Goal: Information Seeking & Learning: Learn about a topic

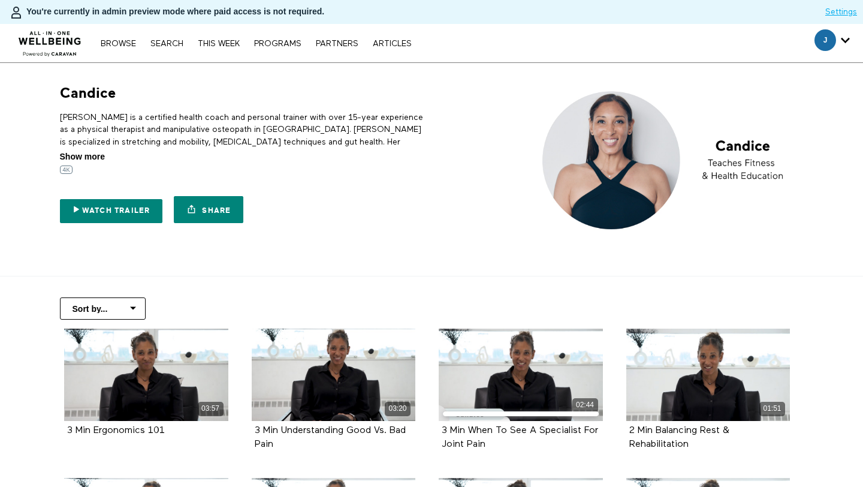
click at [94, 154] on span "Show more" at bounding box center [82, 156] width 45 height 13
click at [0, 0] on input "Show more Show less" at bounding box center [0, 0] width 0 height 0
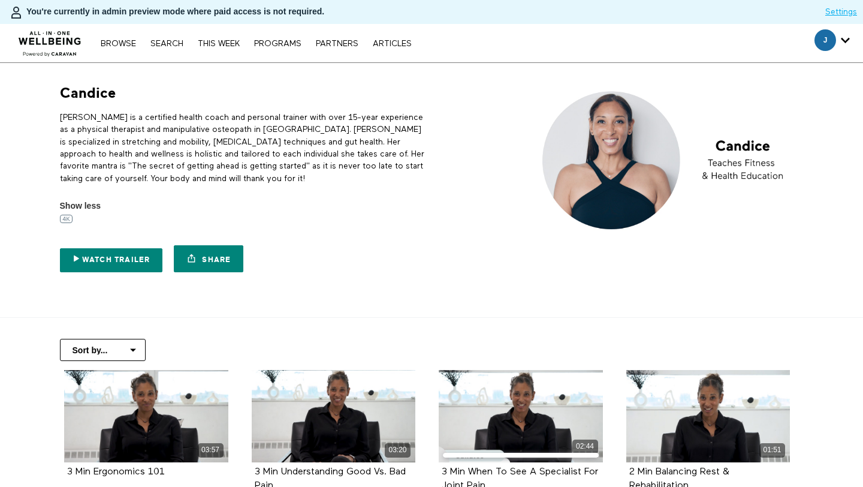
click at [121, 124] on p "Candice is a certified health coach and personal trainer with over 15-year expe…" at bounding box center [244, 148] width 368 height 73
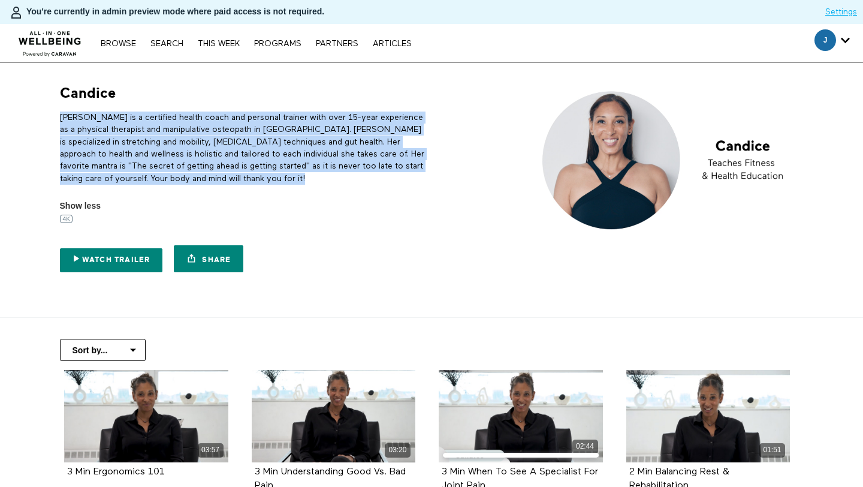
click at [121, 124] on p "Candice is a certified health coach and personal trainer with over 15-year expe…" at bounding box center [244, 148] width 368 height 73
copy div "Candice is a certified health coach and personal trainer with over 15-year expe…"
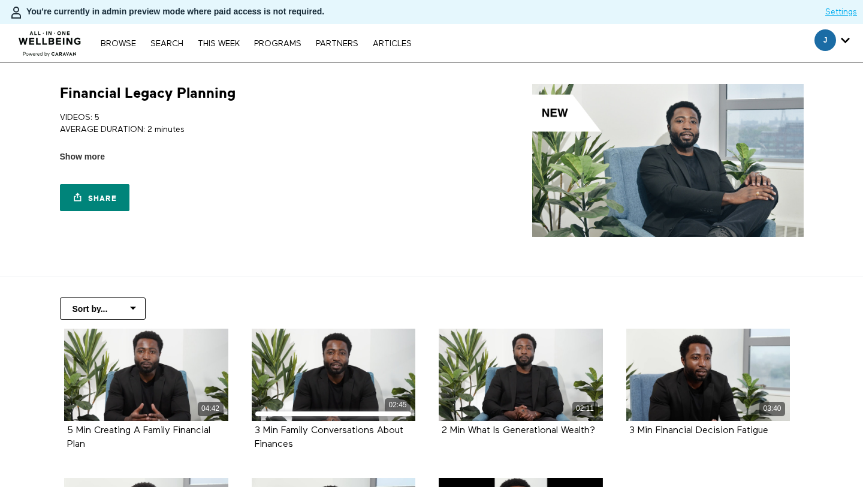
click at [209, 97] on h1 "Financial Legacy Planning" at bounding box center [148, 93] width 176 height 19
copy div "Financial Legacy Planning"
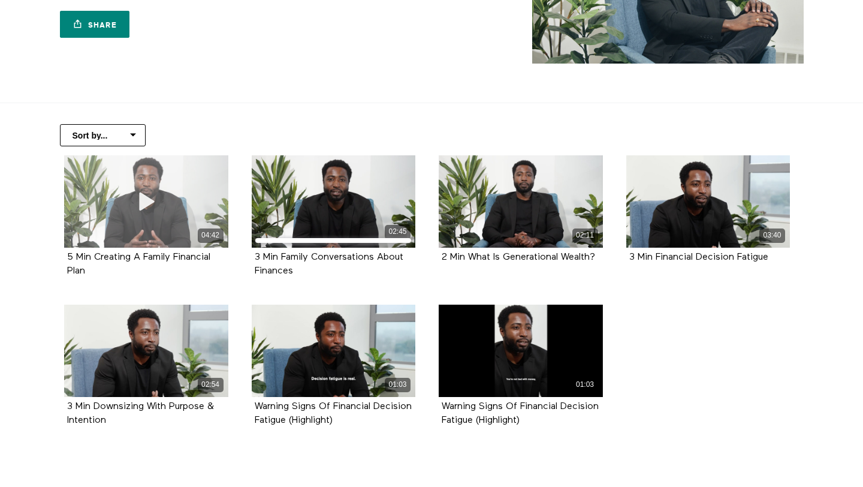
scroll to position [183, 0]
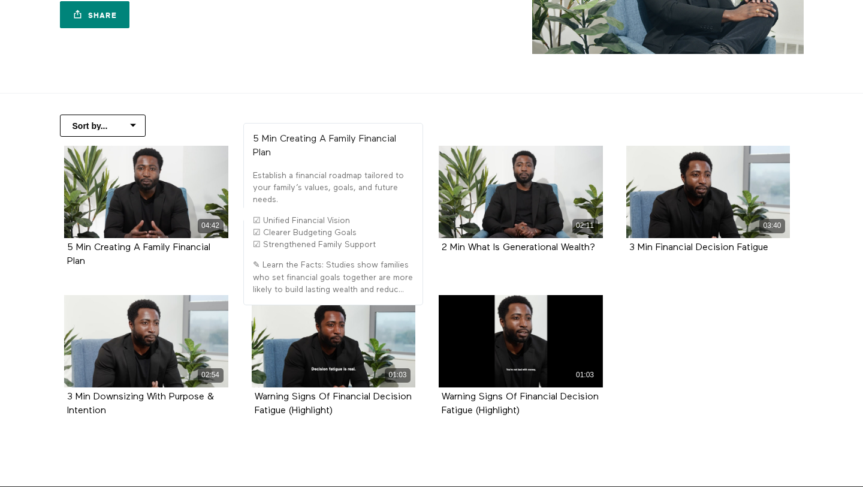
drag, startPoint x: 113, startPoint y: 268, endPoint x: 64, endPoint y: 247, distance: 54.0
click at [64, 247] on div "5 Min Creating A Family Financial Plan" at bounding box center [146, 255] width 164 height 34
click at [115, 271] on div "5 Min Creating A Family Financial Plan" at bounding box center [146, 255] width 164 height 34
drag, startPoint x: 106, startPoint y: 266, endPoint x: 95, endPoint y: 248, distance: 21.5
click at [95, 248] on div "5 Min Creating A Family Financial Plan" at bounding box center [146, 255] width 158 height 28
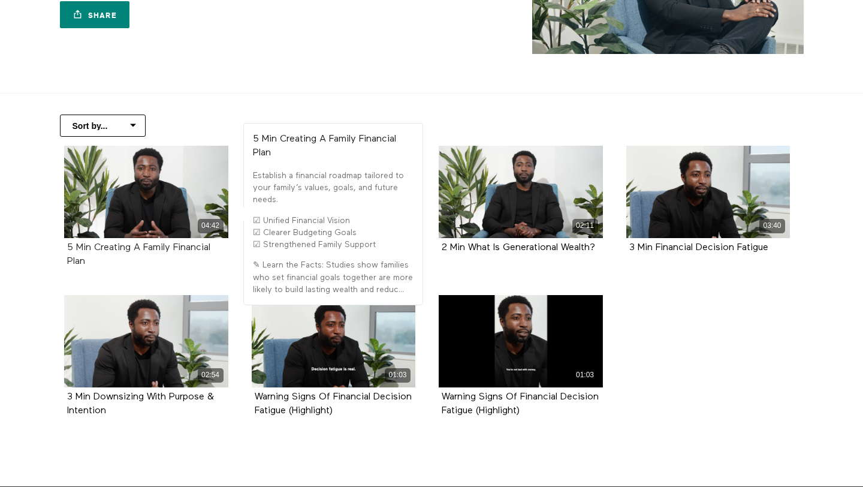
copy strong "Creating A Family Financial Plan"
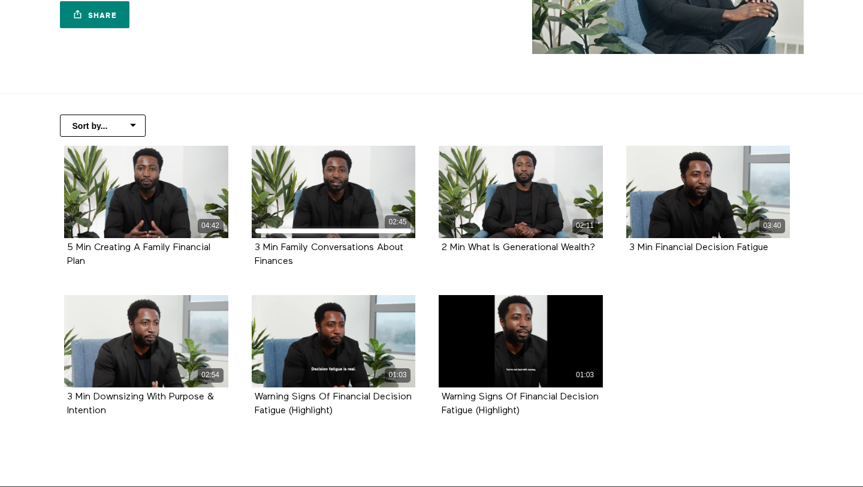
copy strong "Creating A Family Financial Plan"
drag, startPoint x: 317, startPoint y: 260, endPoint x: 247, endPoint y: 251, distance: 70.6
click at [247, 251] on div "02:45 3 Min Family Conversations About Finances" at bounding box center [334, 216] width 179 height 140
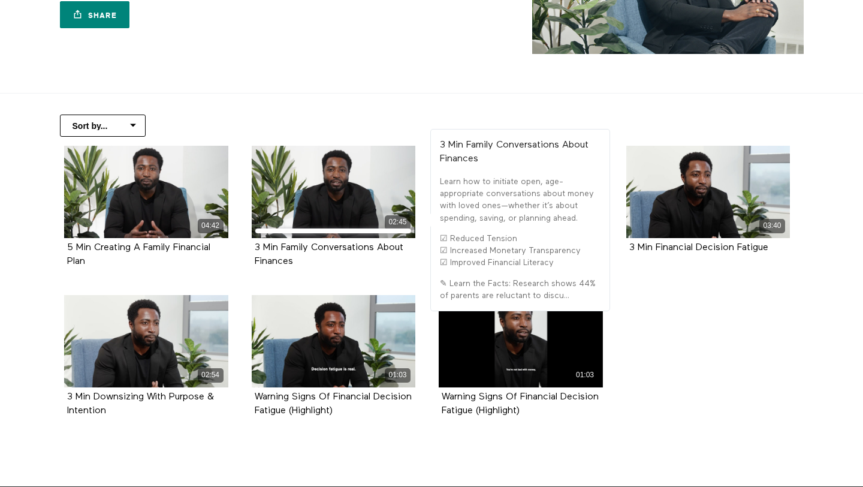
click at [318, 270] on div "3 Min Family Conversations About Finances" at bounding box center [334, 255] width 164 height 34
drag, startPoint x: 312, startPoint y: 266, endPoint x: 282, endPoint y: 251, distance: 34.3
click at [282, 251] on div "3 Min Family Conversations About Finances" at bounding box center [334, 255] width 158 height 28
copy strong "Family Conversations About Finances"
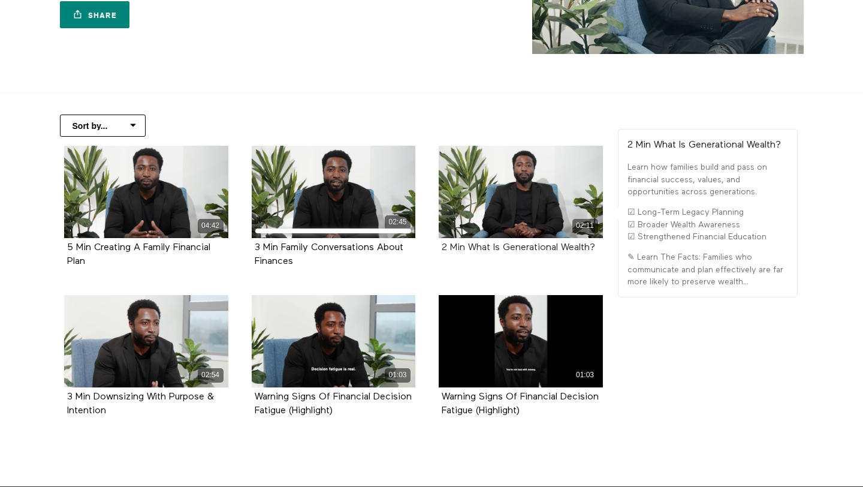
drag, startPoint x: 598, startPoint y: 251, endPoint x: 472, endPoint y: 248, distance: 125.9
click at [472, 248] on div "2 Min What Is Generational Wealth?" at bounding box center [521, 248] width 158 height 14
copy strong "What Is Generational Wealth?"
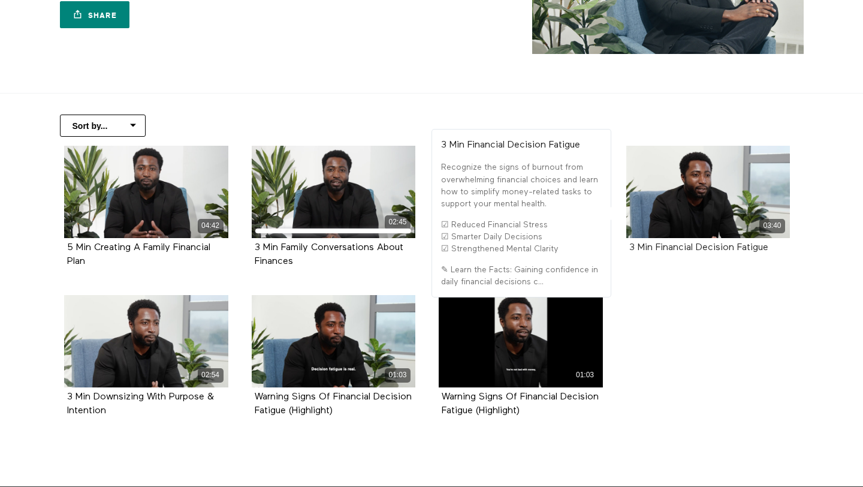
drag, startPoint x: 789, startPoint y: 249, endPoint x: 655, endPoint y: 249, distance: 133.7
click at [655, 249] on div "3 Min Financial Decision Fatigue" at bounding box center [708, 248] width 164 height 20
copy strong "Financial Decision Fatigue"
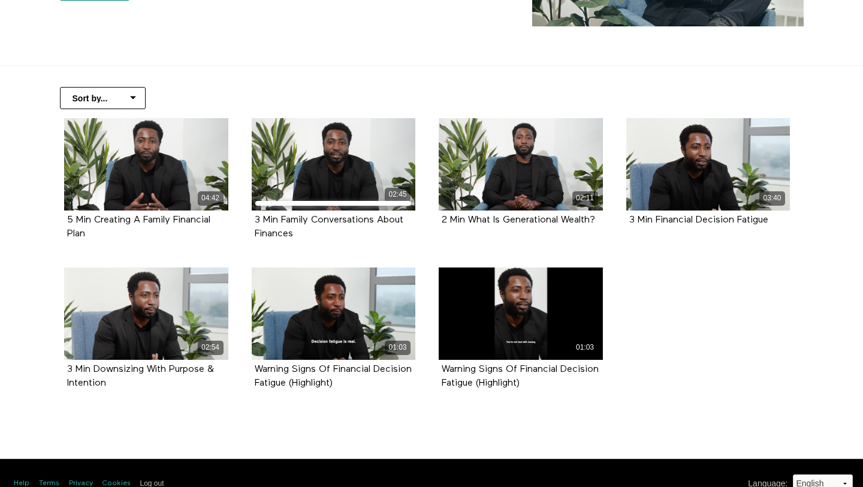
scroll to position [231, 0]
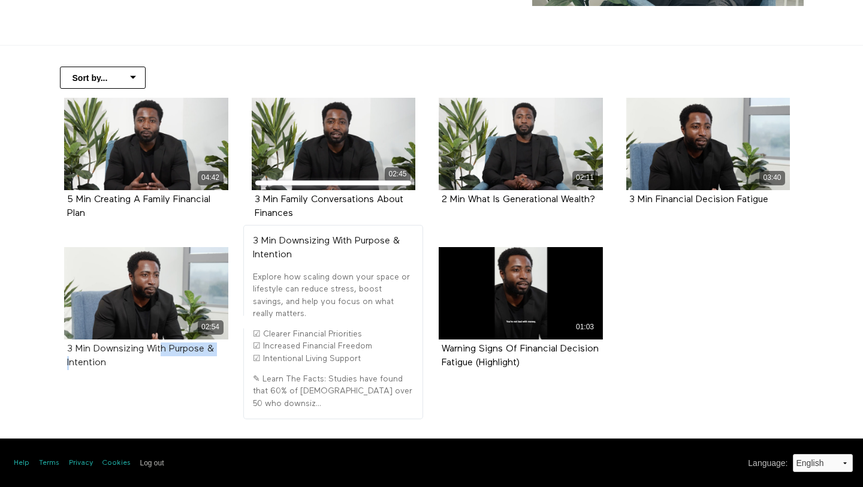
drag, startPoint x: 156, startPoint y: 354, endPoint x: 91, endPoint y: 351, distance: 66.0
click at [91, 351] on div "3 Min Downsizing With Purpose & Intention" at bounding box center [146, 356] width 158 height 28
click at [130, 381] on div "02:54 3 Min Downsizing With Purpose & Intention" at bounding box center [146, 317] width 179 height 140
drag, startPoint x: 121, startPoint y: 369, endPoint x: 96, endPoint y: 343, distance: 36.1
click at [96, 343] on div "3 Min Downsizing With Purpose & Intention" at bounding box center [146, 356] width 164 height 34
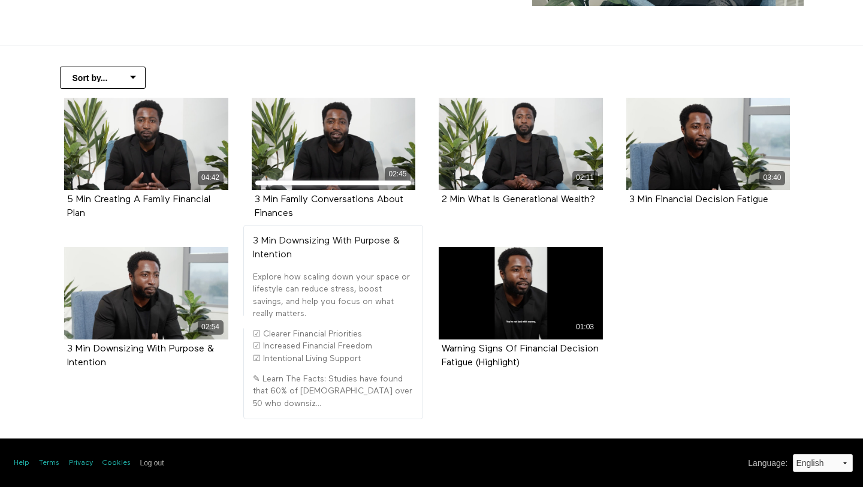
copy strong "Downsizing With Purpose & Intention"
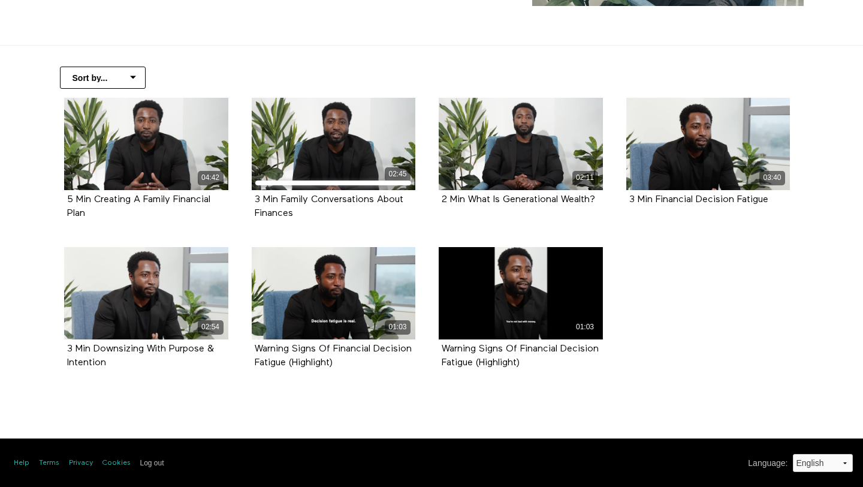
scroll to position [0, 0]
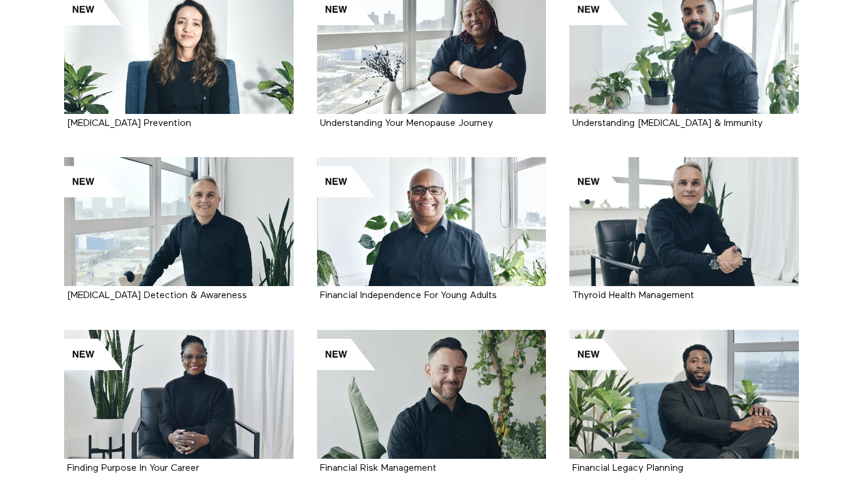
scroll to position [658, 0]
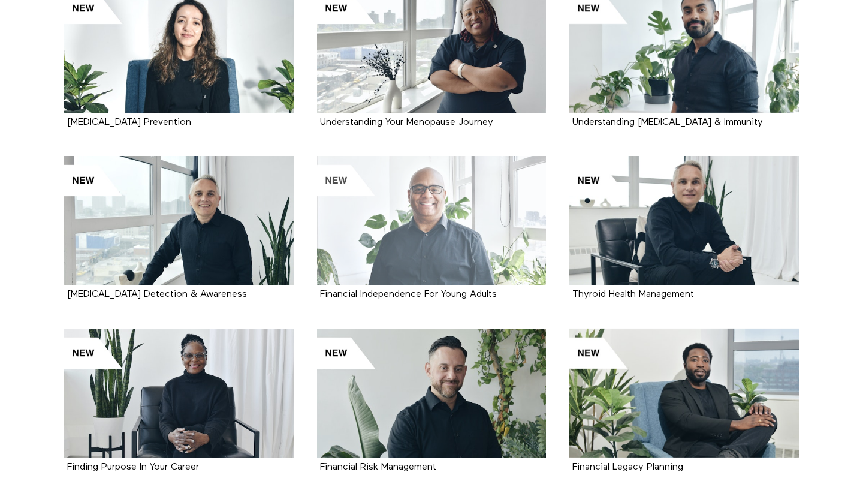
click at [487, 205] on div at bounding box center [432, 220] width 230 height 129
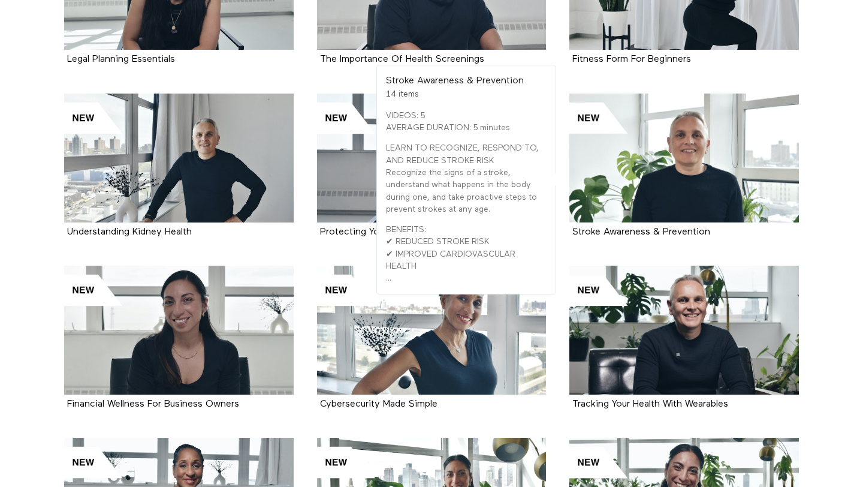
scroll to position [1761, 0]
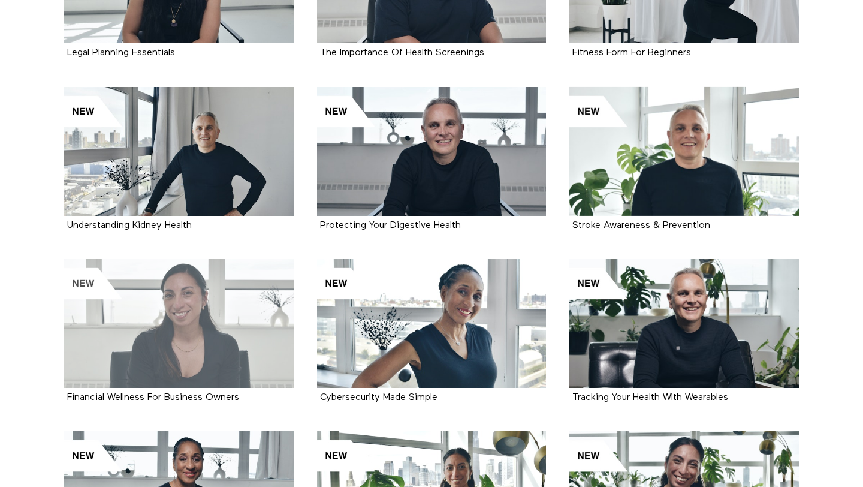
click at [253, 314] on div at bounding box center [179, 323] width 230 height 129
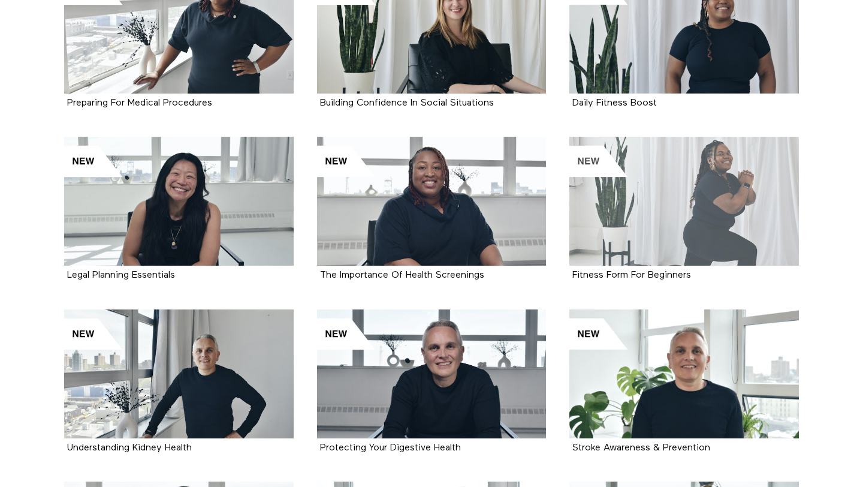
scroll to position [1529, 0]
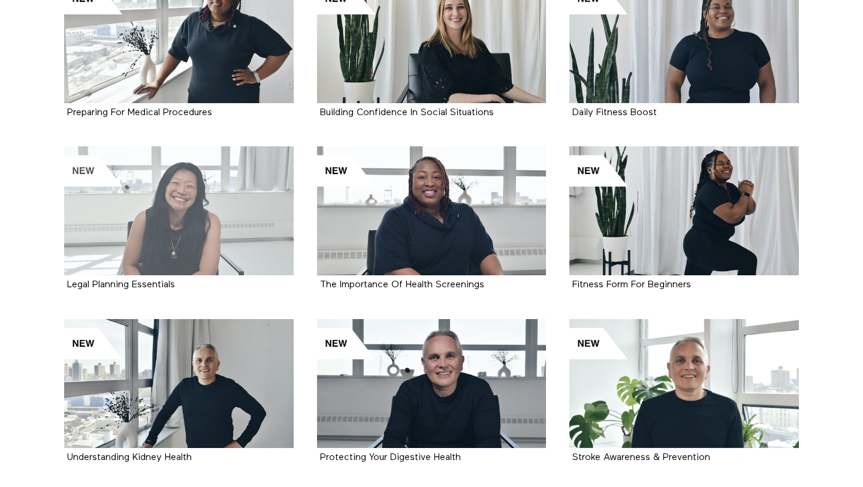
click at [252, 211] on div at bounding box center [179, 210] width 230 height 129
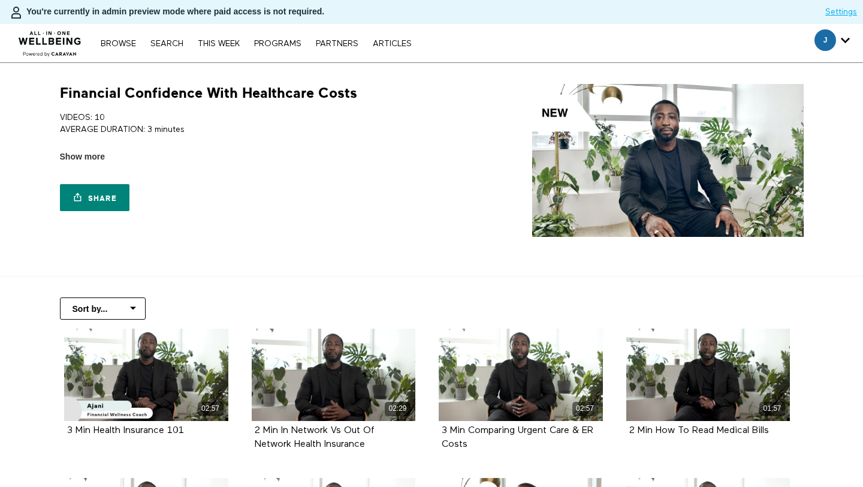
click at [215, 95] on h1 "Financial Confidence With Healthcare Costs" at bounding box center [208, 93] width 297 height 19
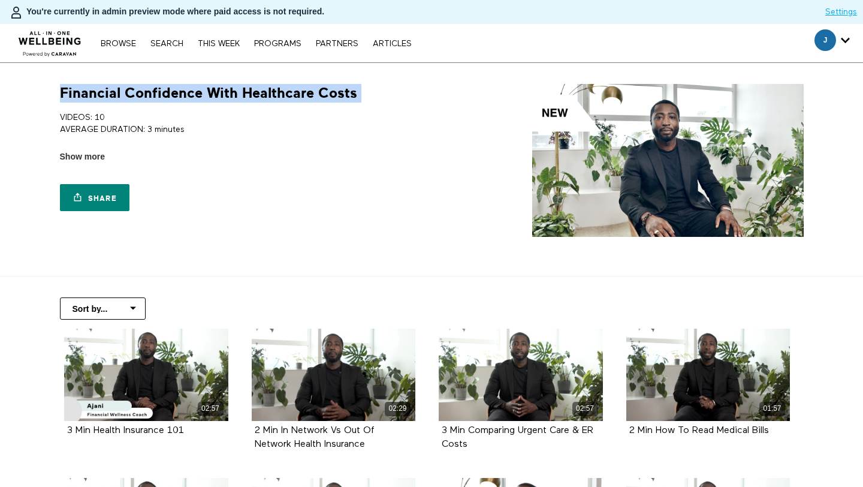
click at [215, 95] on h1 "Financial Confidence With Healthcare Costs" at bounding box center [208, 93] width 297 height 19
copy div "Financial Confidence With Healthcare Costs"
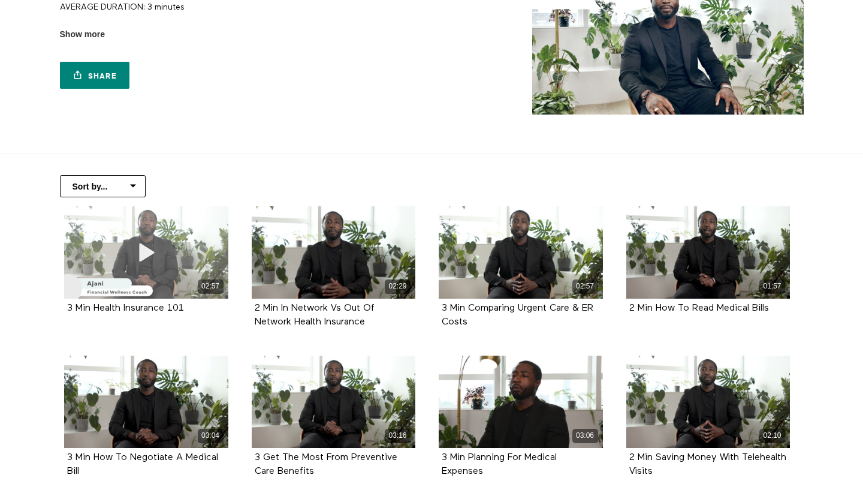
scroll to position [134, 0]
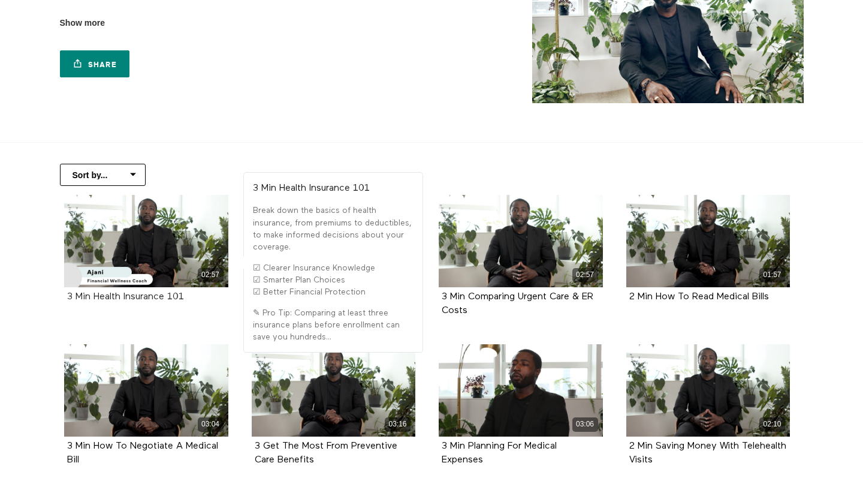
drag, startPoint x: 203, startPoint y: 295, endPoint x: 96, endPoint y: 296, distance: 107.3
click at [96, 296] on div "3 Min Health Insurance 101" at bounding box center [146, 297] width 158 height 14
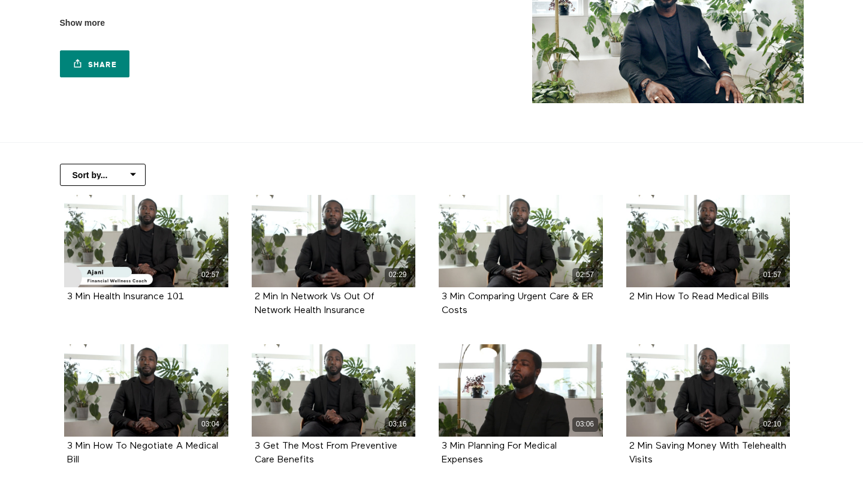
copy strong "Health Insurance 101"
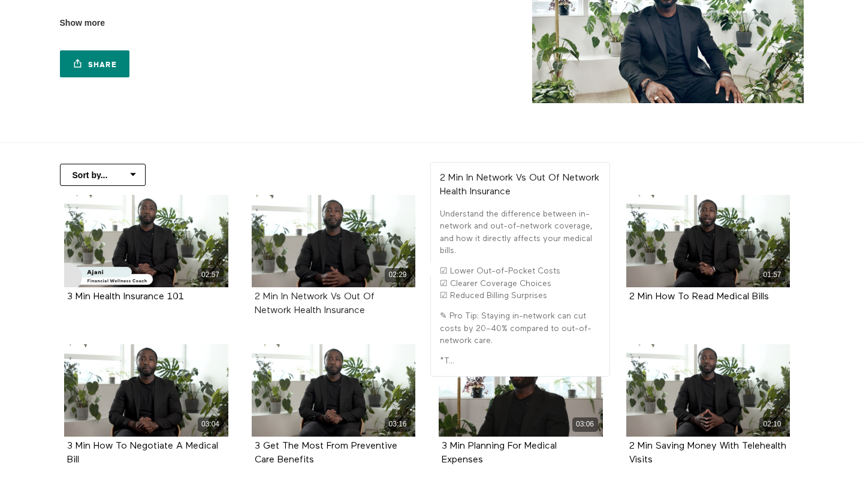
drag, startPoint x: 375, startPoint y: 309, endPoint x: 281, endPoint y: 295, distance: 95.1
click at [281, 295] on div "2 Min In Network Vs Out Of Network Health Insurance" at bounding box center [334, 304] width 158 height 28
copy strong "In Network Vs Out Of Network Health Insurance"
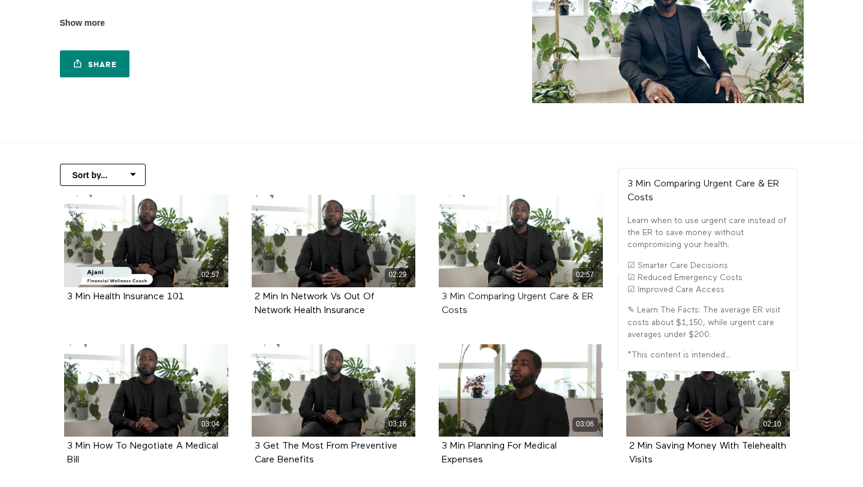
drag, startPoint x: 489, startPoint y: 313, endPoint x: 468, endPoint y: 297, distance: 26.0
click at [468, 297] on div "3 Min Comparing Urgent Care & ER Costs" at bounding box center [521, 304] width 158 height 28
copy strong "Comparing Urgent Care & ER Costs"
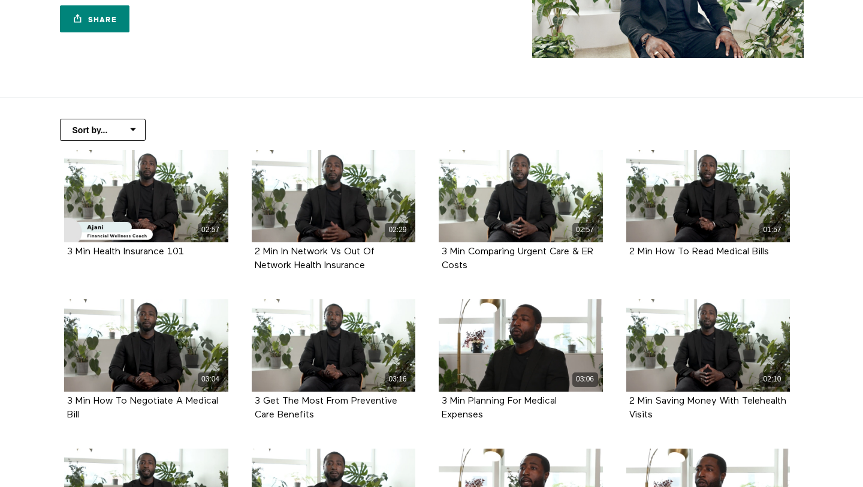
scroll to position [208, 0]
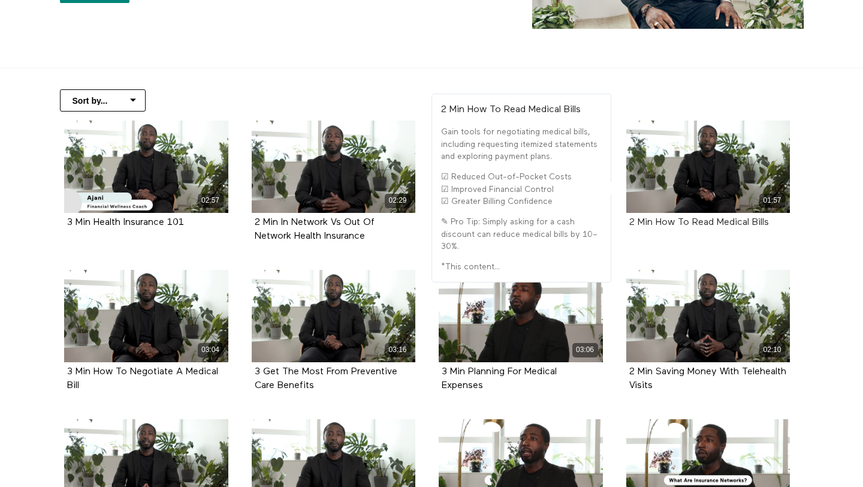
drag, startPoint x: 779, startPoint y: 225, endPoint x: 659, endPoint y: 222, distance: 120.5
click at [659, 222] on div "2 Min How To Read Medical Bills" at bounding box center [708, 223] width 158 height 14
copy strong "How To Read Medical Bills"
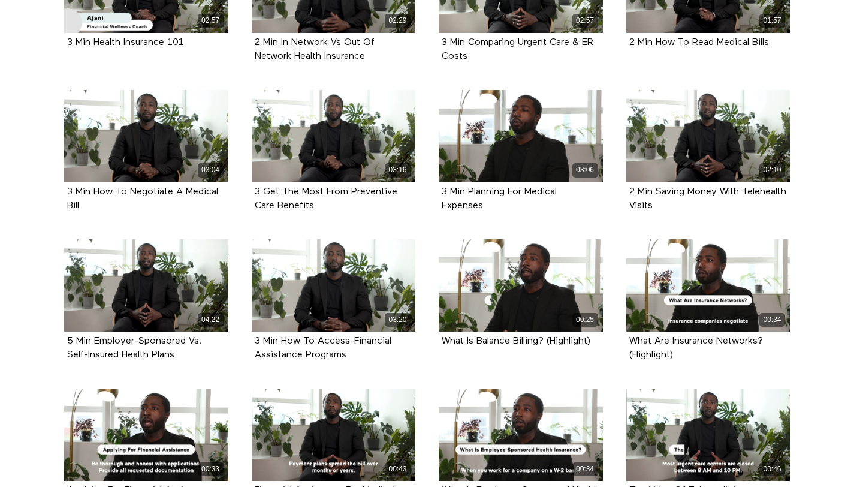
scroll to position [391, 0]
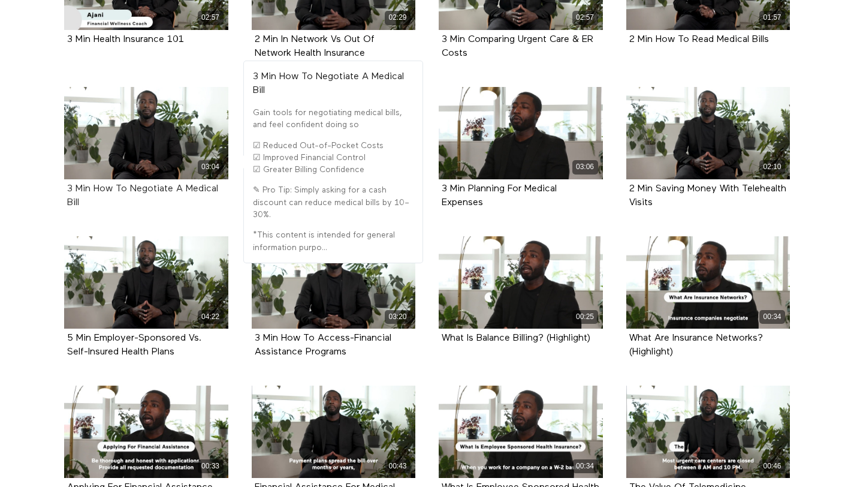
drag, startPoint x: 130, startPoint y: 201, endPoint x: 93, endPoint y: 188, distance: 39.6
click at [93, 188] on div "3 Min How To Negotiate A Medical Bill" at bounding box center [146, 196] width 158 height 28
copy strong "How To Negotiate A Medical Bill"
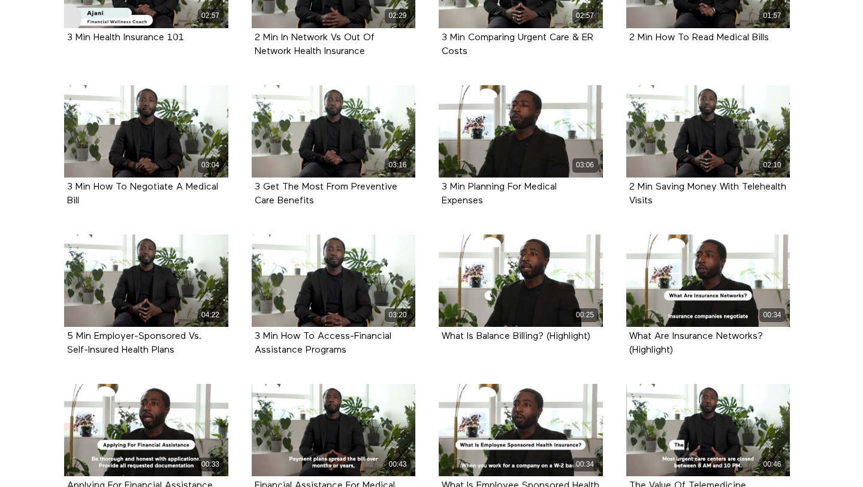
scroll to position [375, 0]
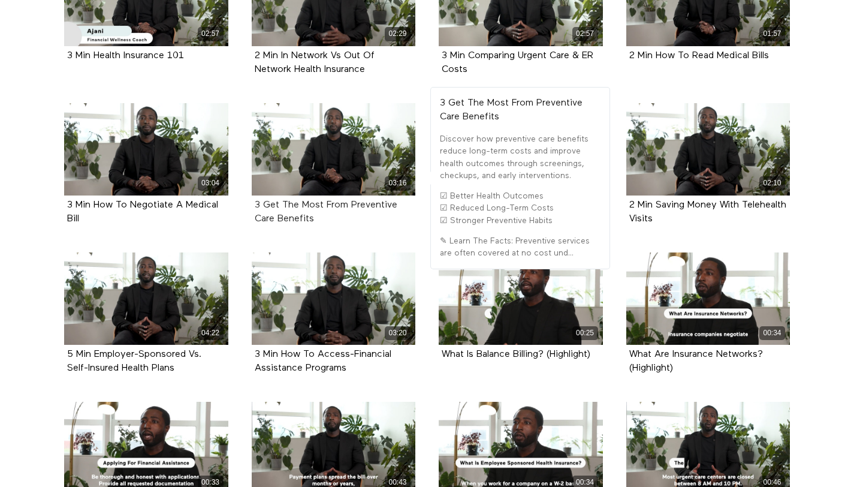
drag, startPoint x: 345, startPoint y: 224, endPoint x: 263, endPoint y: 204, distance: 84.5
click at [263, 204] on div "3 Get The Most From Preventive Care Benefits" at bounding box center [334, 212] width 158 height 28
copy strong "Get The Most From Preventive Care Benefits"
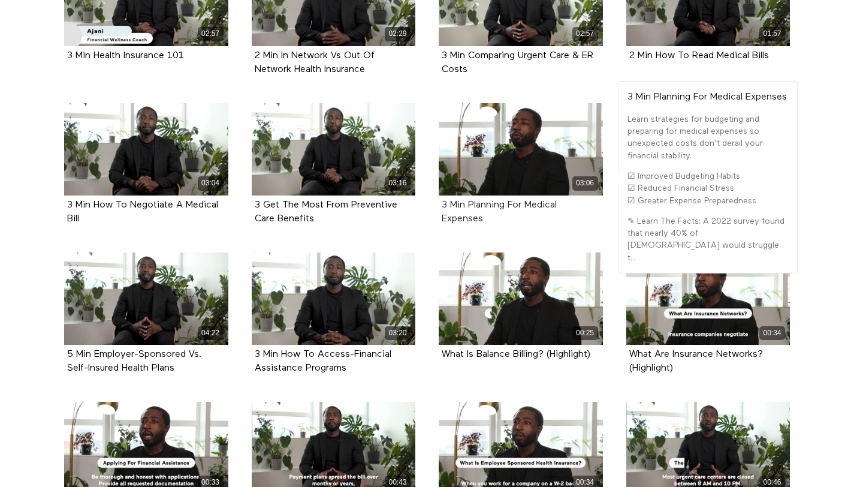
drag, startPoint x: 525, startPoint y: 233, endPoint x: 468, endPoint y: 206, distance: 63.0
click at [468, 206] on div "03:06 3 Min Planning For Medical Expenses" at bounding box center [521, 173] width 179 height 140
copy strong "Planning For Medical Expenses"
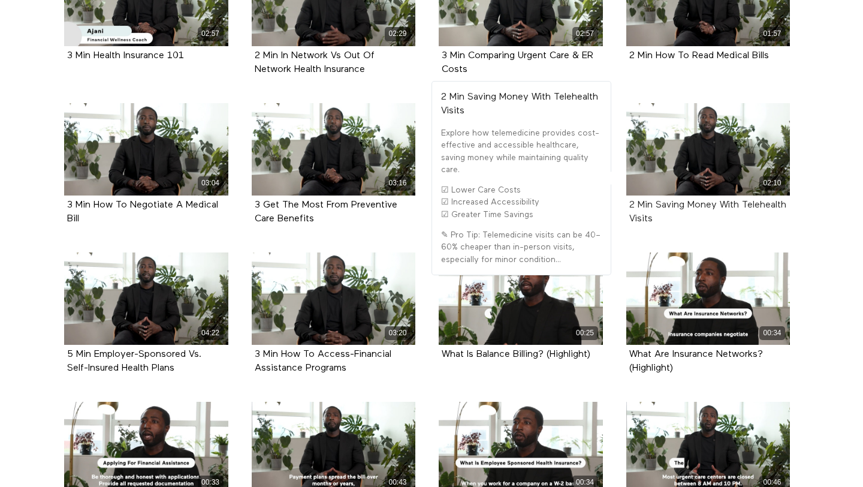
drag, startPoint x: 713, startPoint y: 223, endPoint x: 656, endPoint y: 208, distance: 58.9
click at [656, 208] on div "2 Min Saving Money With Telehealth Visits" at bounding box center [708, 212] width 158 height 28
copy strong "Saving Money With Telehealth Visits"
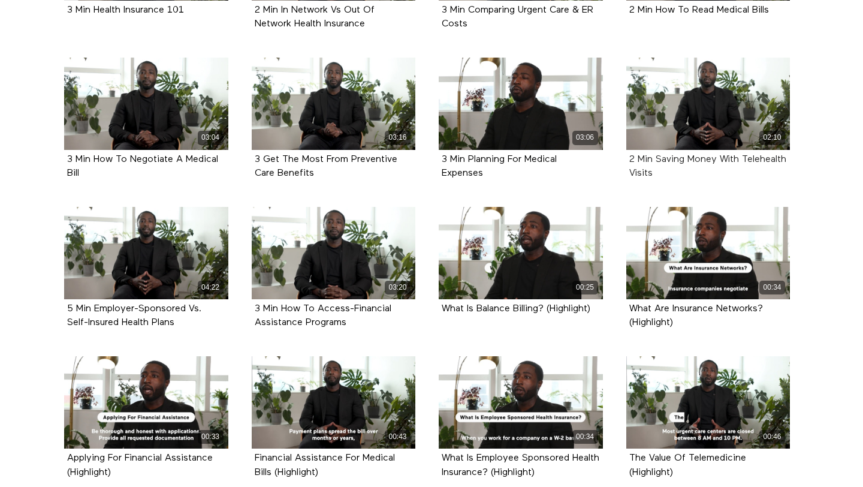
scroll to position [430, 0]
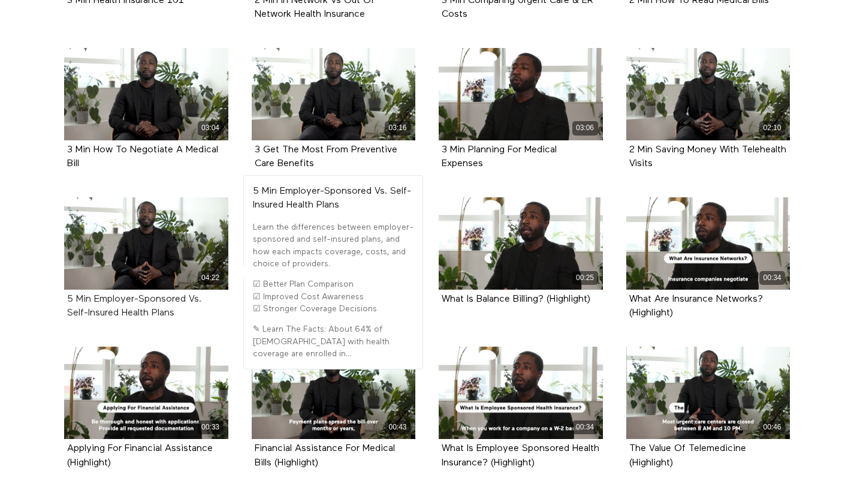
drag, startPoint x: 195, startPoint y: 312, endPoint x: 94, endPoint y: 296, distance: 102.6
click at [94, 296] on div "5 Min Employer-Sponsored Vs. Self-Insured Health Plans" at bounding box center [146, 307] width 158 height 28
copy strong "Employer-Sponsored Vs. Self-Insured Health Plans"
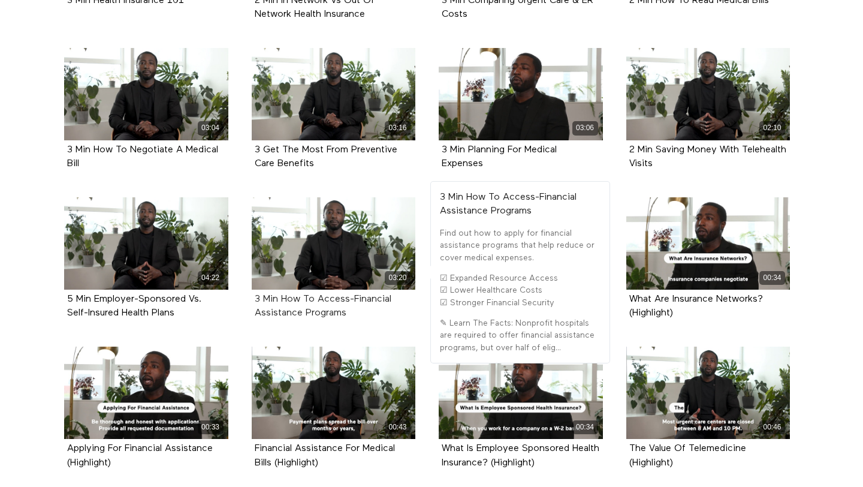
drag, startPoint x: 399, startPoint y: 317, endPoint x: 281, endPoint y: 299, distance: 118.8
click at [281, 299] on div "3 Min How To Access-Financial Assistance Programs" at bounding box center [334, 307] width 158 height 28
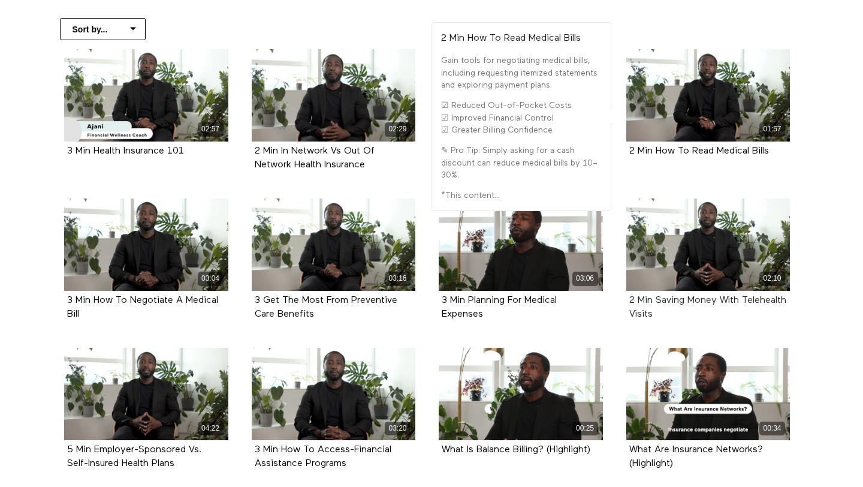
scroll to position [283, 0]
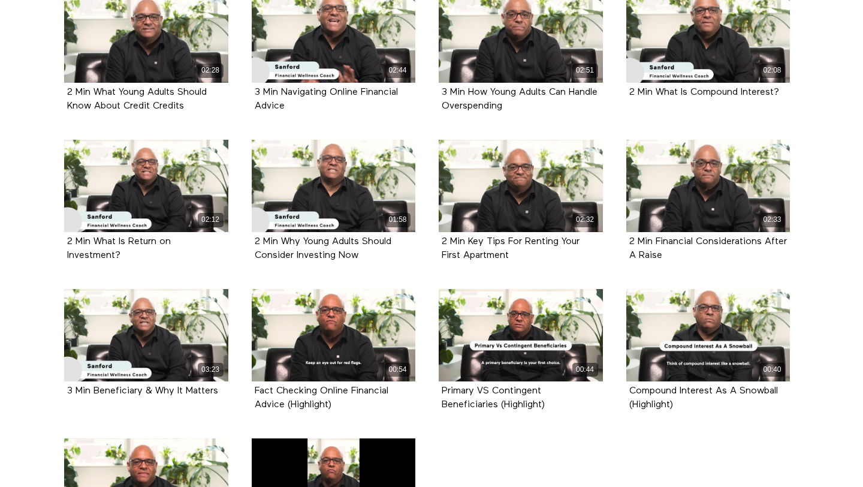
scroll to position [344, 0]
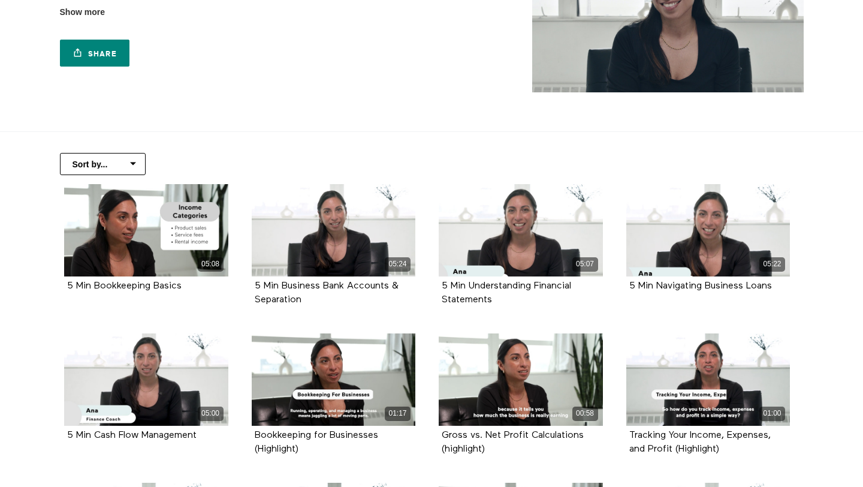
scroll to position [150, 0]
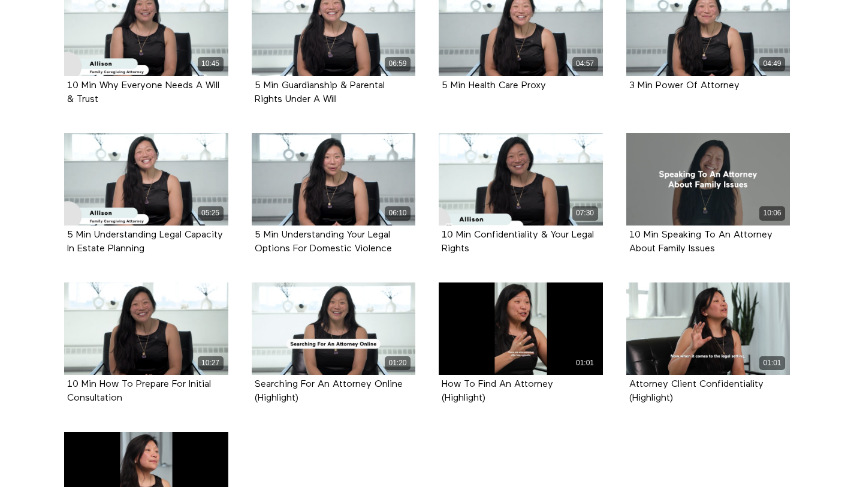
scroll to position [345, 0]
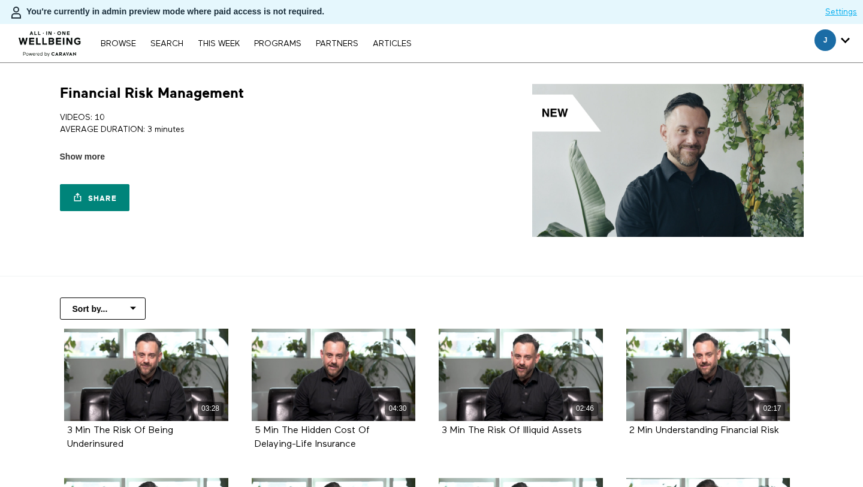
click at [222, 92] on h1 "Financial Risk Management" at bounding box center [152, 93] width 184 height 19
copy div "Financial Risk Management"
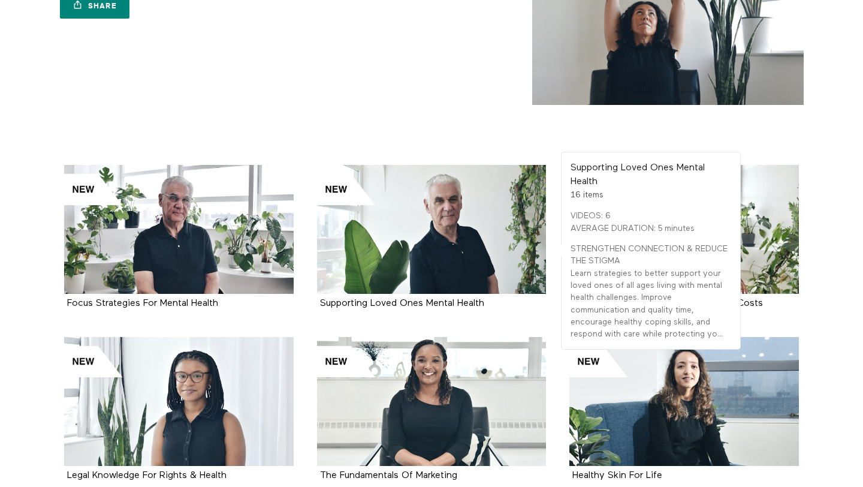
scroll to position [149, 0]
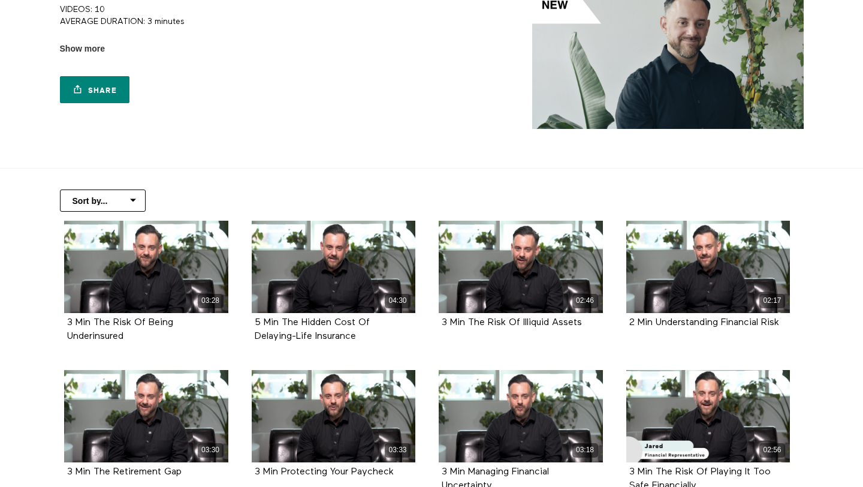
scroll to position [159, 0]
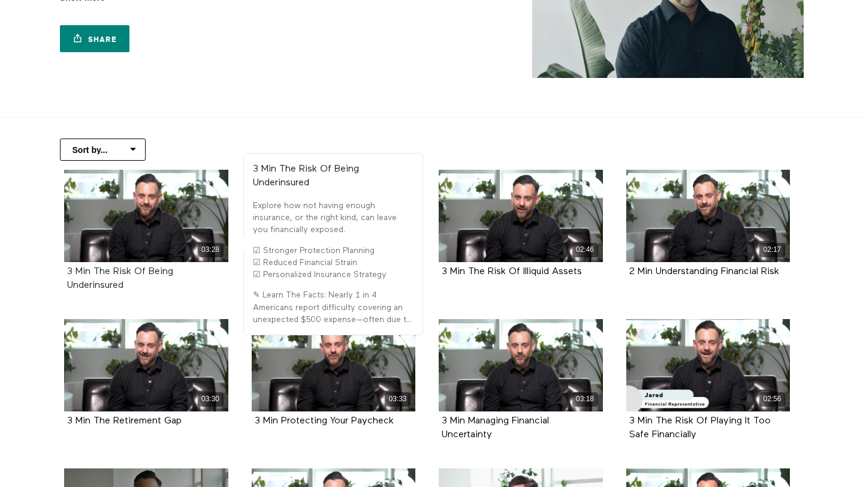
drag, startPoint x: 158, startPoint y: 288, endPoint x: 96, endPoint y: 272, distance: 63.8
click at [96, 272] on div "3 Min The Risk Of Being Underinsured" at bounding box center [146, 279] width 158 height 28
copy strong "The Risk Of Being Underinsured"
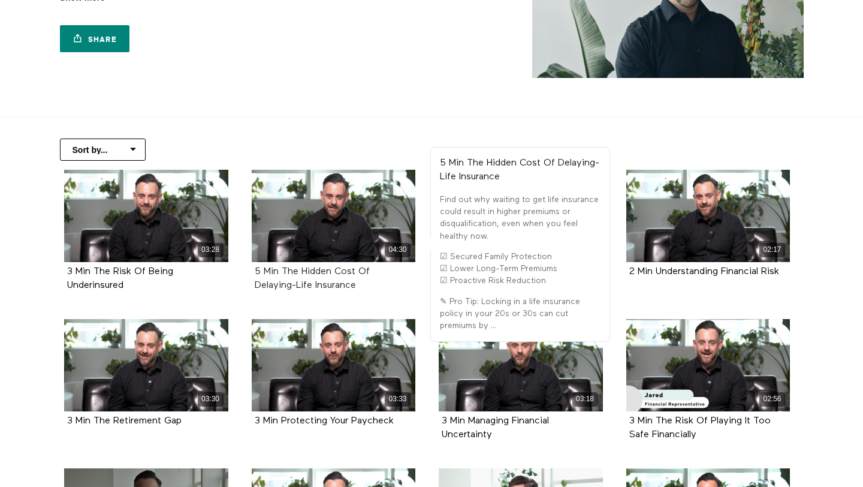
drag, startPoint x: 383, startPoint y: 282, endPoint x: 281, endPoint y: 273, distance: 102.3
click at [281, 273] on div "5 Min The Hidden Cost Of Delaying-Life Insurance" at bounding box center [334, 279] width 158 height 28
copy strong "The Hidden Cost Of Delaying-Life Insurance"
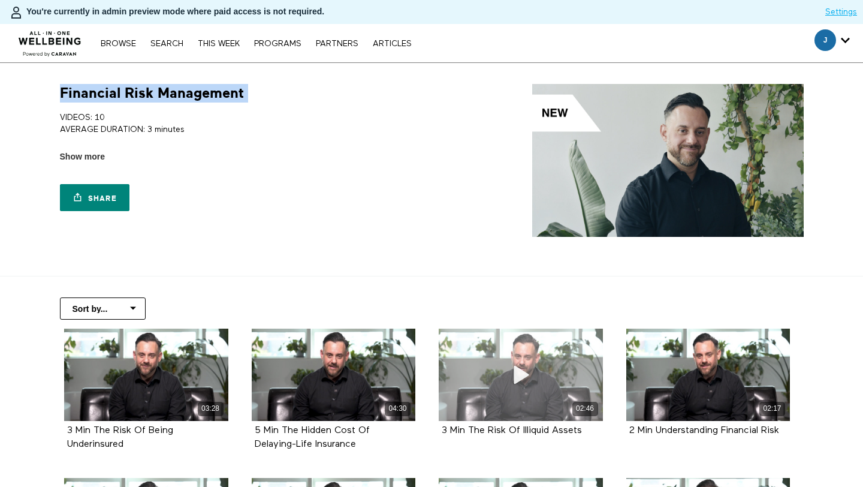
scroll to position [167, 0]
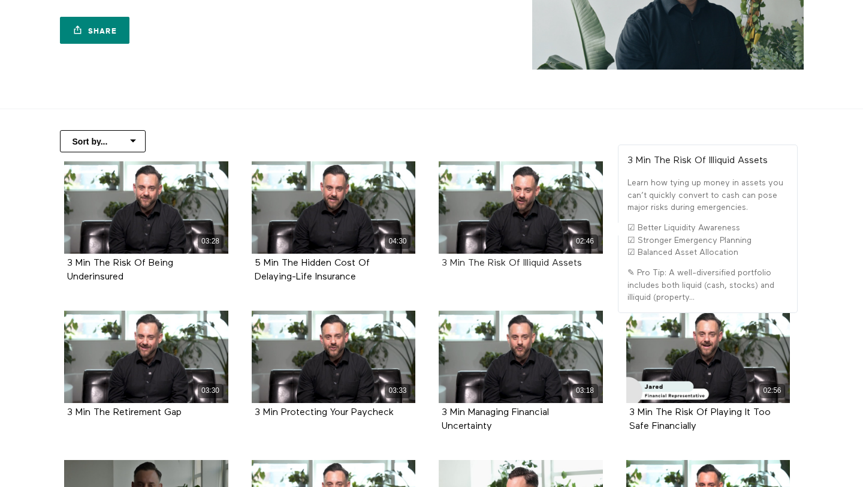
drag, startPoint x: 594, startPoint y: 261, endPoint x: 470, endPoint y: 264, distance: 124.1
click at [470, 264] on div "3 Min The Risk Of Illiquid Assets" at bounding box center [521, 264] width 158 height 14
copy strong "The Risk Of Illiquid Assets"
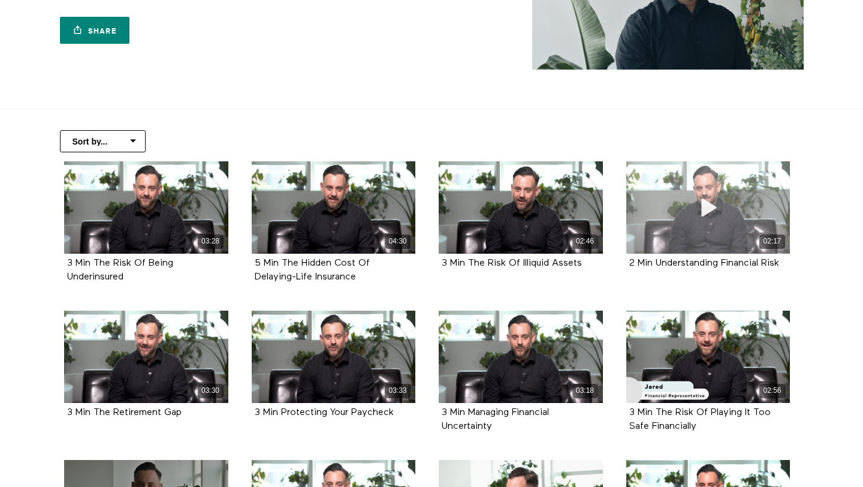
scroll to position [183, 0]
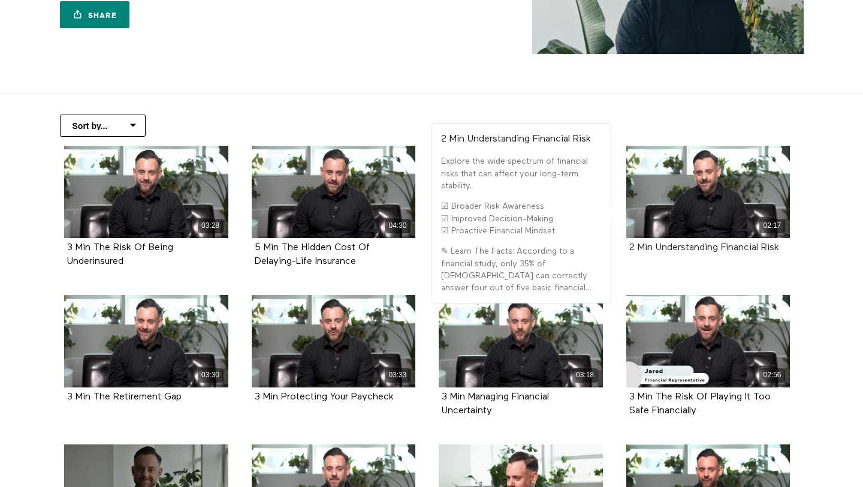
drag, startPoint x: 787, startPoint y: 249, endPoint x: 655, endPoint y: 249, distance: 132.5
click at [655, 249] on div "2 Min Understanding Financial Risk" at bounding box center [708, 248] width 164 height 20
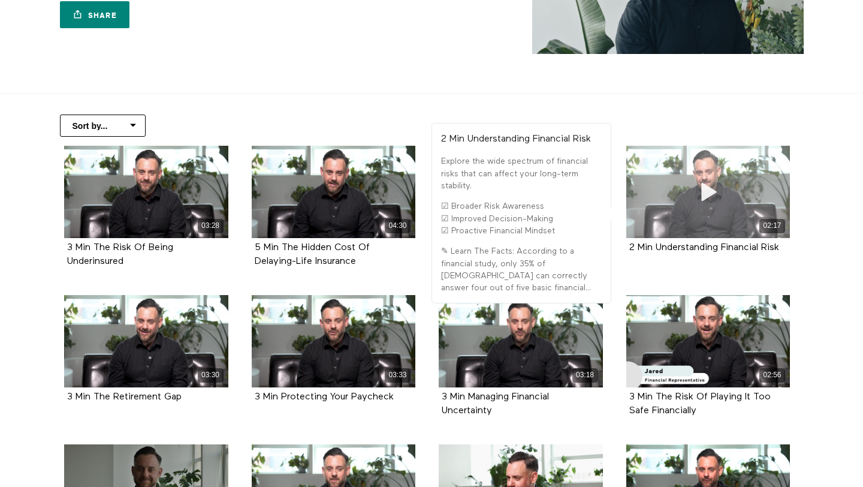
copy strong "Understanding Financial Risk"
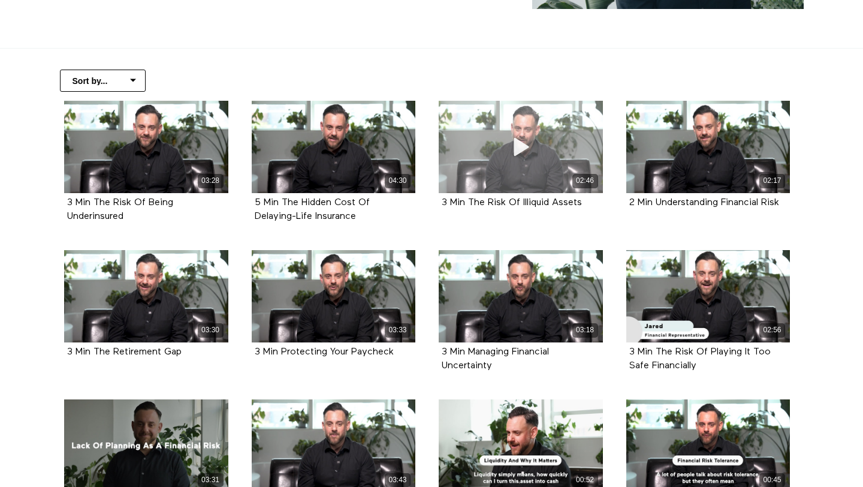
scroll to position [295, 0]
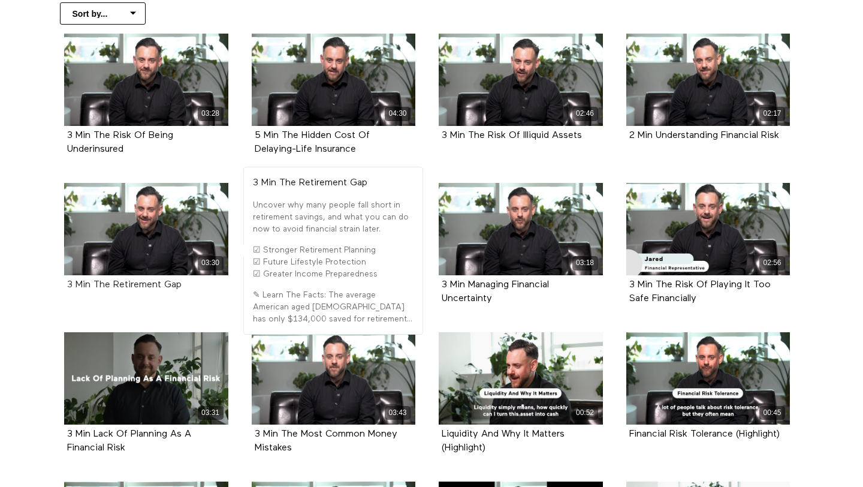
drag, startPoint x: 202, startPoint y: 285, endPoint x: 92, endPoint y: 282, distance: 109.8
click at [92, 282] on div "3 Min The Retirement Gap" at bounding box center [146, 285] width 158 height 14
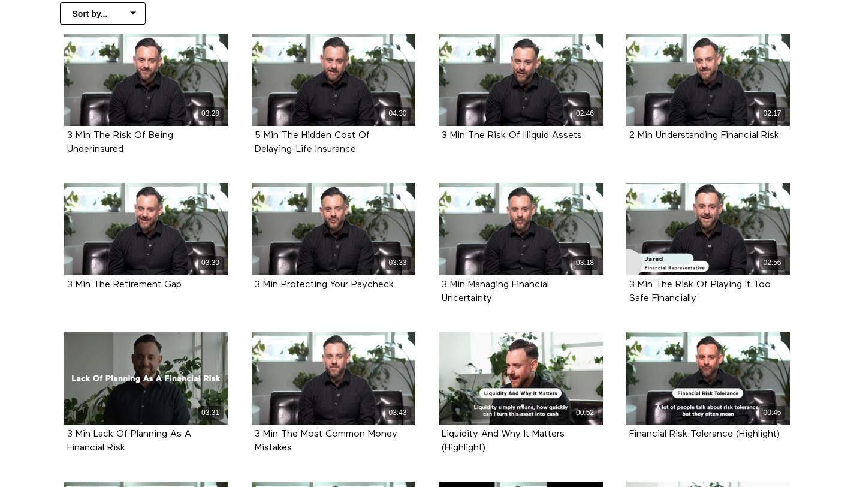
copy strong "The Retirement Gap"
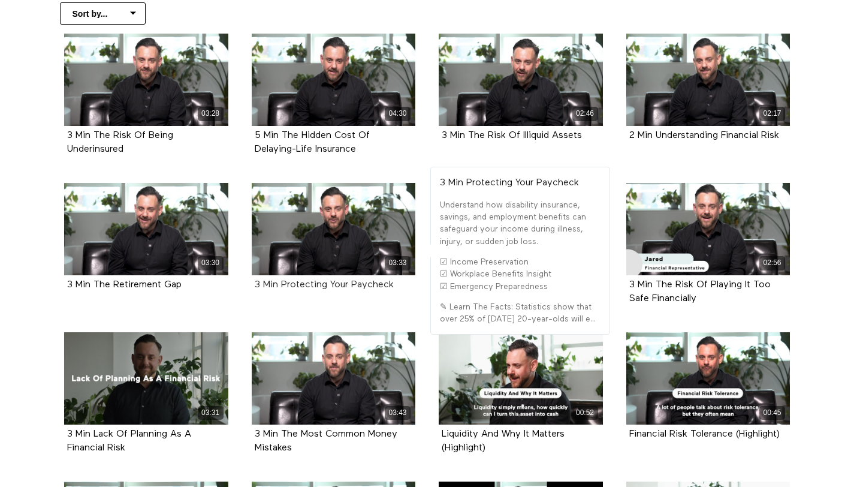
drag, startPoint x: 414, startPoint y: 284, endPoint x: 281, endPoint y: 282, distance: 132.5
click at [281, 282] on div "3 Min Protecting Your Paycheck" at bounding box center [334, 285] width 164 height 20
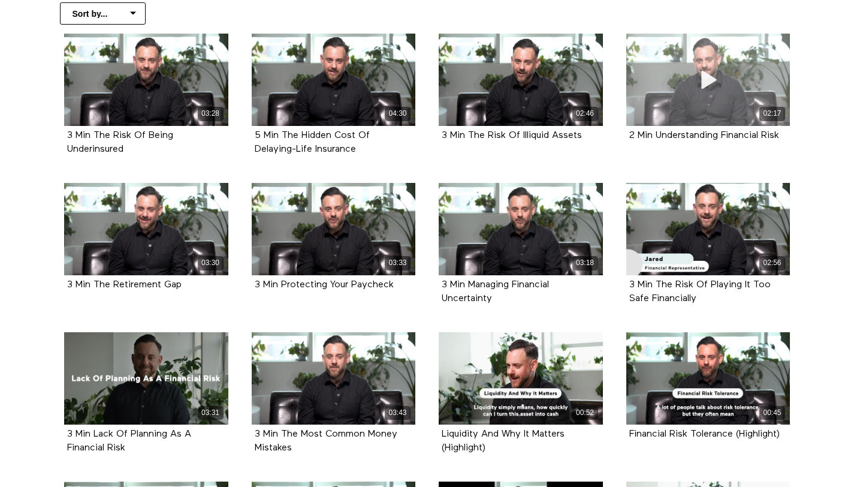
copy strong "Protecting Your Paycheck"
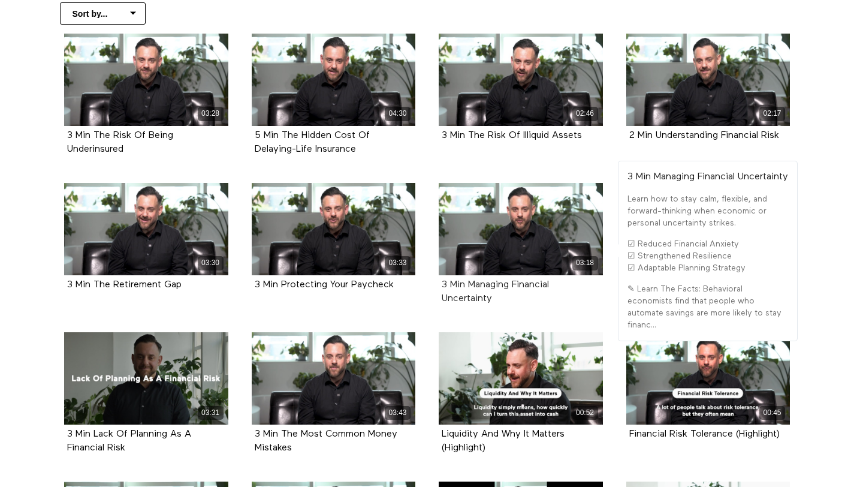
drag, startPoint x: 504, startPoint y: 306, endPoint x: 470, endPoint y: 285, distance: 39.3
click at [470, 285] on div "3 Min Managing Financial Uncertainty" at bounding box center [521, 292] width 164 height 34
copy strong "Managing Financial Uncertainty"
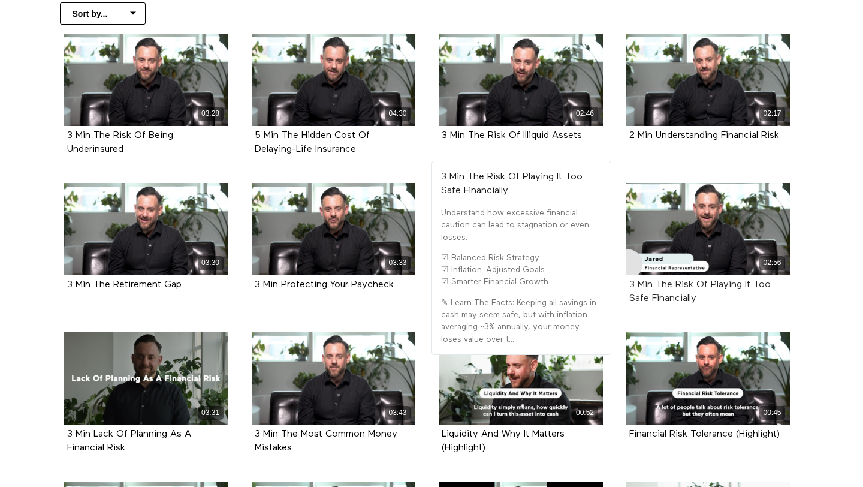
drag, startPoint x: 722, startPoint y: 305, endPoint x: 653, endPoint y: 284, distance: 72.1
click at [653, 284] on div "3 Min The Risk Of Playing It Too Safe Financially" at bounding box center [708, 292] width 158 height 28
copy strong "The Risk Of Playing It Too Safe Financially"
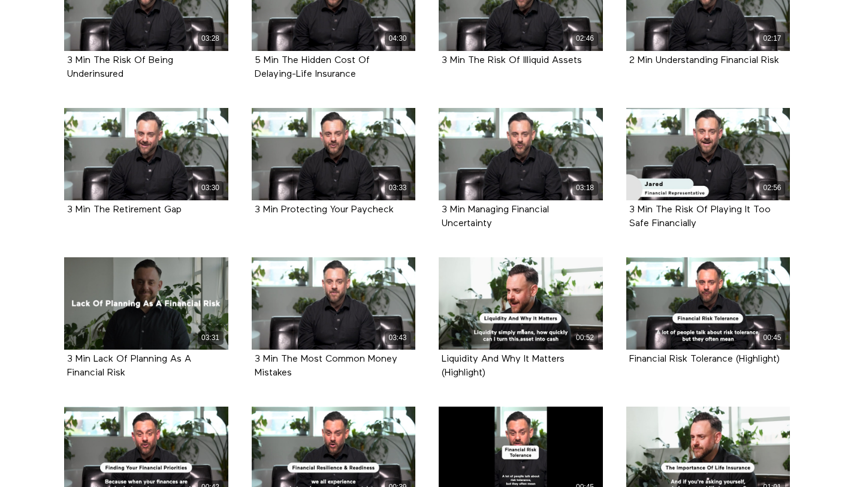
scroll to position [433, 0]
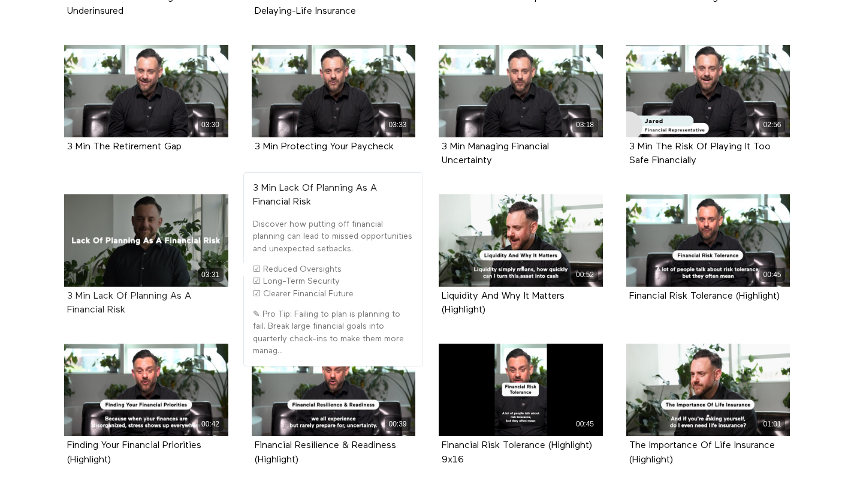
drag, startPoint x: 142, startPoint y: 315, endPoint x: 93, endPoint y: 294, distance: 53.5
click at [93, 294] on div "3 Min Lack Of Planning As A Financial Risk" at bounding box center [146, 304] width 158 height 28
copy strong "Lack Of Planning As A Financial Risk"
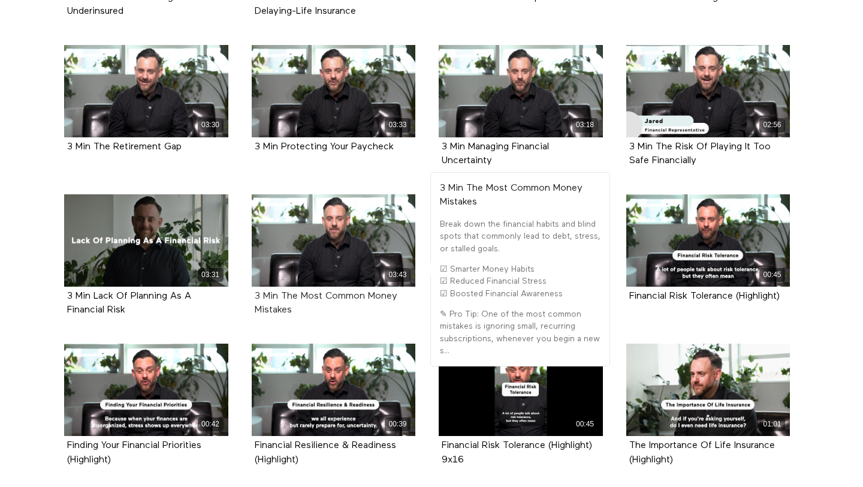
drag, startPoint x: 329, startPoint y: 316, endPoint x: 279, endPoint y: 294, distance: 54.2
click at [279, 294] on div "3 Min The Most Common Money Mistakes" at bounding box center [334, 304] width 158 height 28
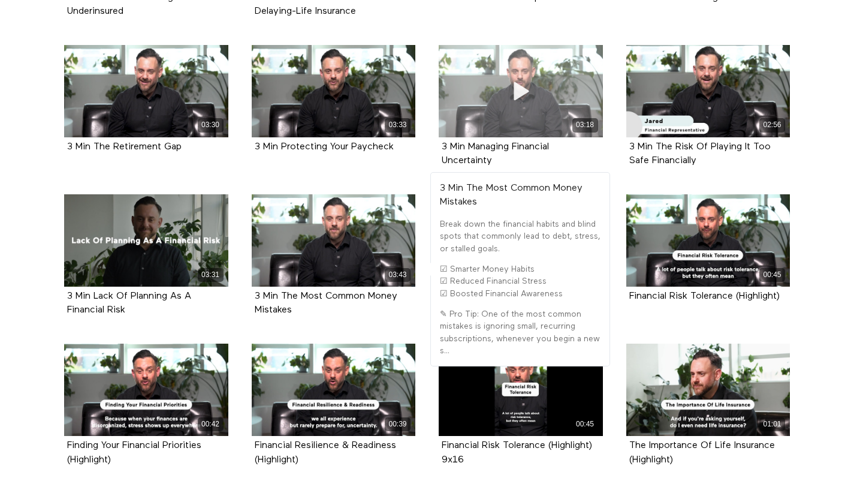
copy strong "The Most Common Money Mistakes"
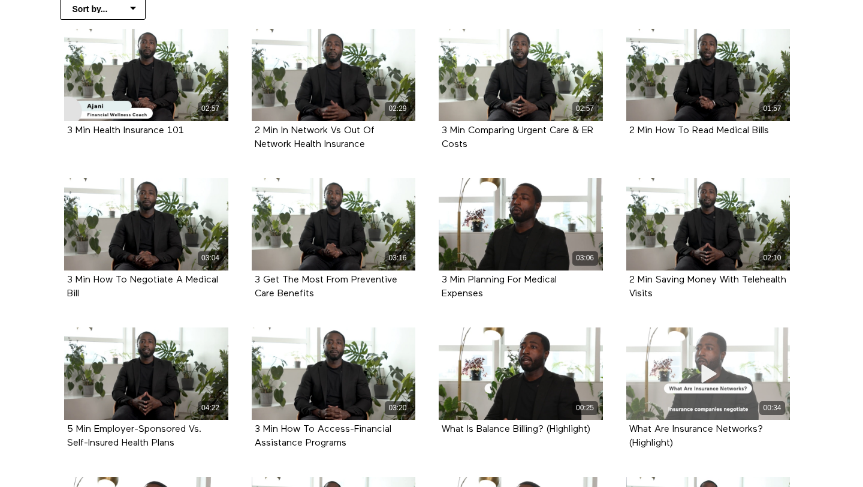
scroll to position [280, 0]
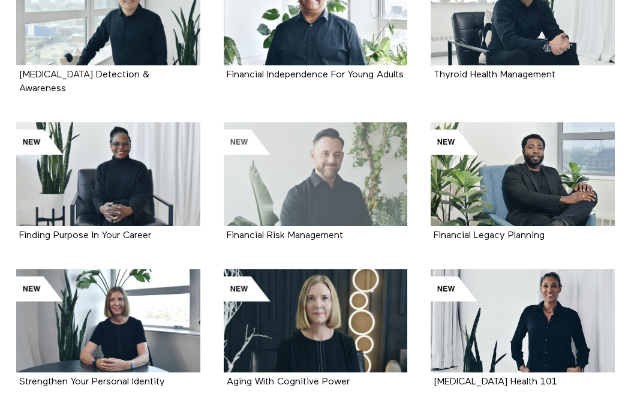
scroll to position [793, 0]
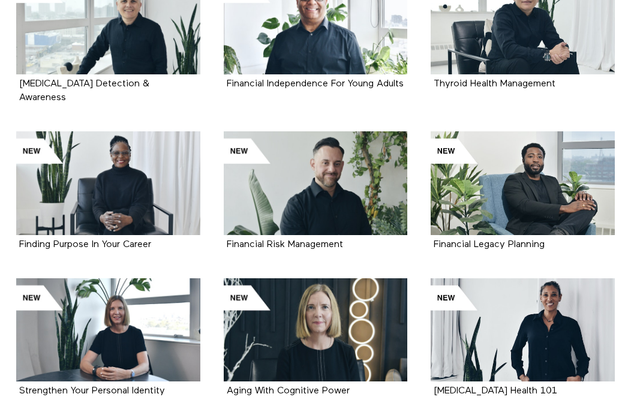
click at [556, 239] on div "Financial Legacy Planning" at bounding box center [522, 245] width 178 height 14
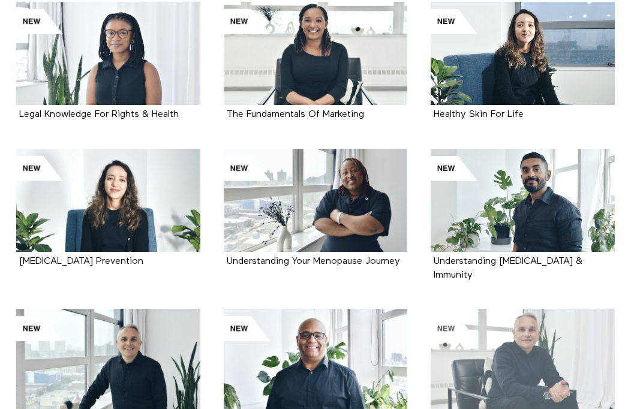
scroll to position [486, 0]
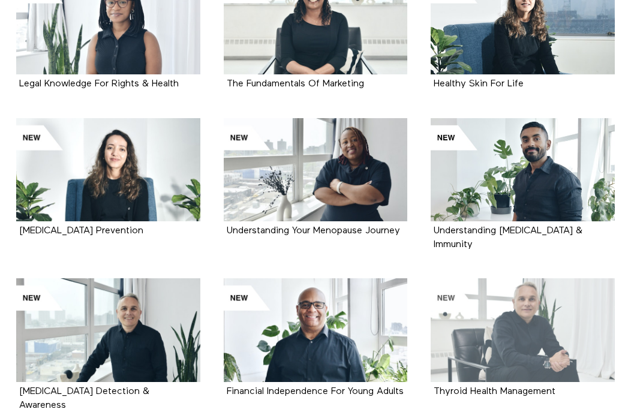
click at [533, 192] on div at bounding box center [522, 169] width 184 height 103
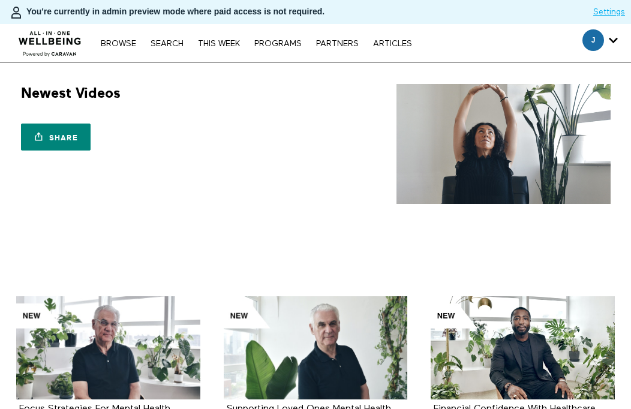
scroll to position [580, 0]
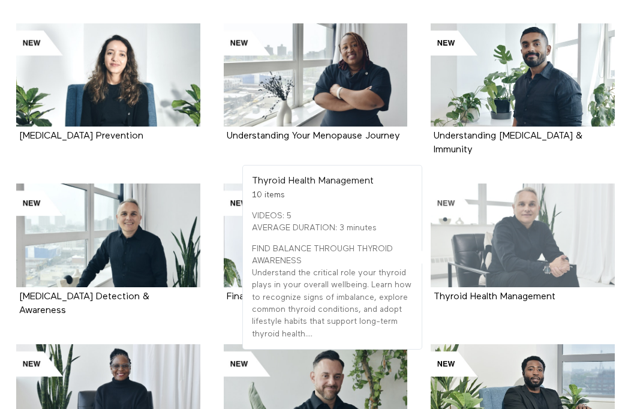
click at [462, 216] on div at bounding box center [522, 234] width 184 height 103
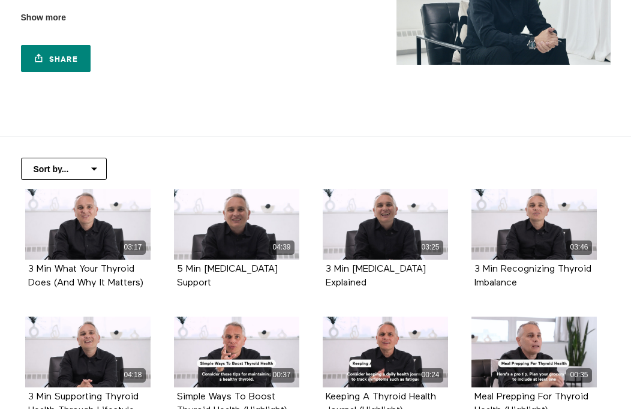
scroll to position [143, 0]
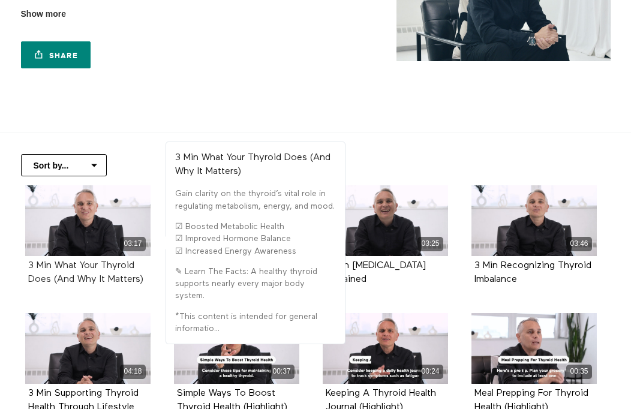
drag, startPoint x: 153, startPoint y: 285, endPoint x: 56, endPoint y: 269, distance: 98.6
click at [56, 269] on div "03:17 3 Min What Your Thyroid Does (And Why It Matters)" at bounding box center [88, 244] width 140 height 119
copy strong "What Your Thyroid Does (And Why It Matters)"
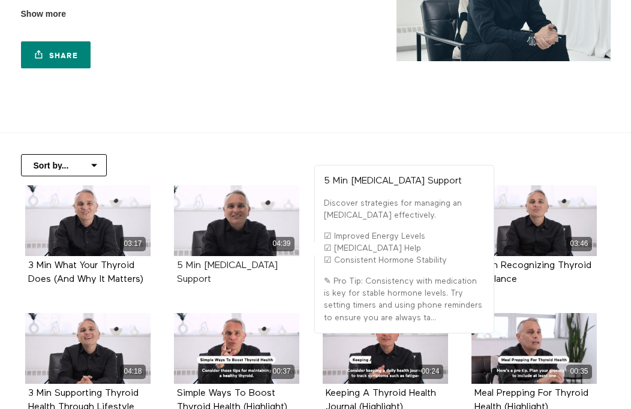
drag, startPoint x: 227, startPoint y: 284, endPoint x: 204, endPoint y: 262, distance: 31.4
click at [204, 262] on div "5 Min Hyperthyroidism Support" at bounding box center [236, 273] width 119 height 28
copy strong "Hyperthyroidism Support"
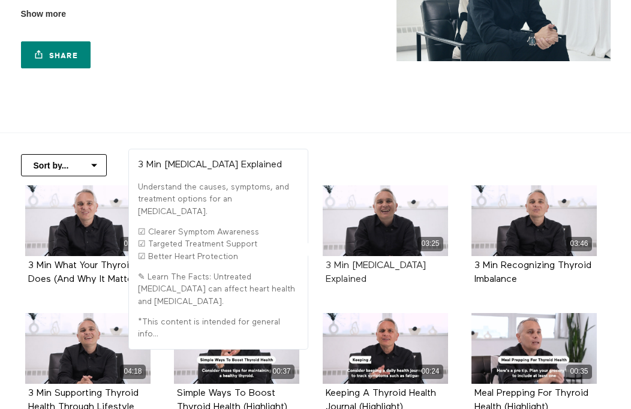
drag, startPoint x: 399, startPoint y: 296, endPoint x: 353, endPoint y: 266, distance: 54.7
click at [353, 266] on div "03:25 3 Min Hyperthyroidism Explained" at bounding box center [385, 244] width 140 height 119
copy strong "Hyperthyroidism Explained"
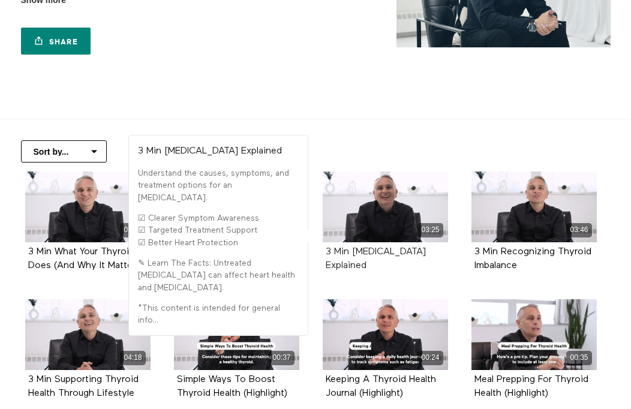
scroll to position [184, 0]
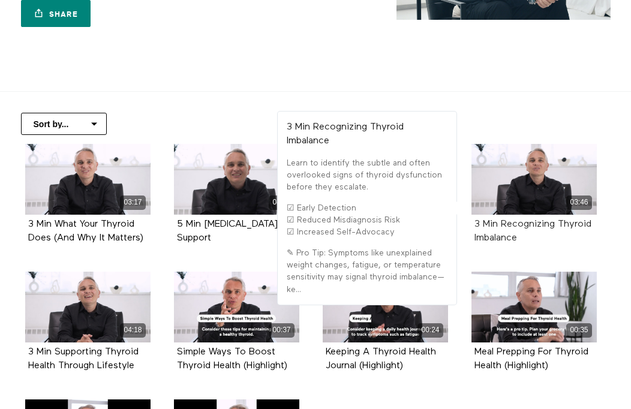
drag, startPoint x: 540, startPoint y: 245, endPoint x: 501, endPoint y: 223, distance: 44.5
click at [501, 223] on div "3 Min Recognizing Thyroid Imbalance" at bounding box center [533, 232] width 119 height 28
copy strong "Recognizing Thyroid Imbalance"
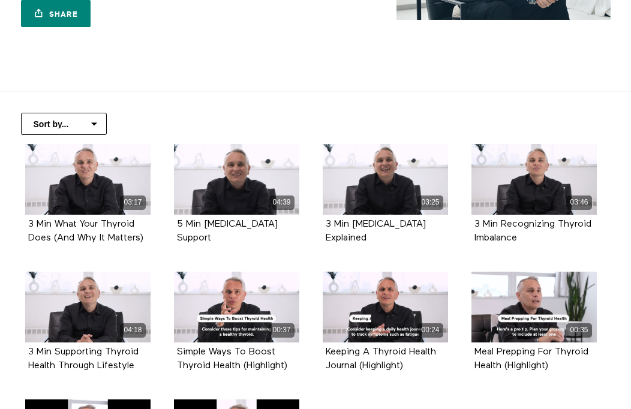
scroll to position [309, 0]
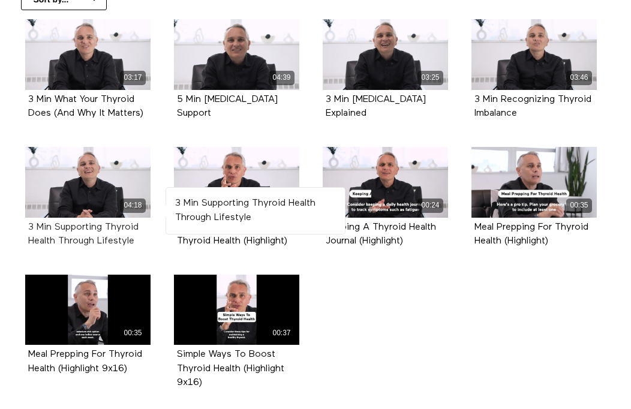
drag, startPoint x: 140, startPoint y: 244, endPoint x: 55, endPoint y: 226, distance: 87.0
click at [55, 226] on div "3 Min Supporting Thyroid Health Through Lifestyle" at bounding box center [87, 235] width 119 height 28
copy strong "Supporting Thyroid Health Through Lifestyle"
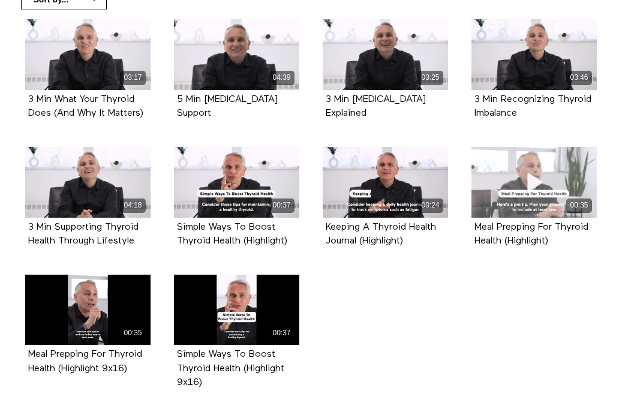
scroll to position [0, 0]
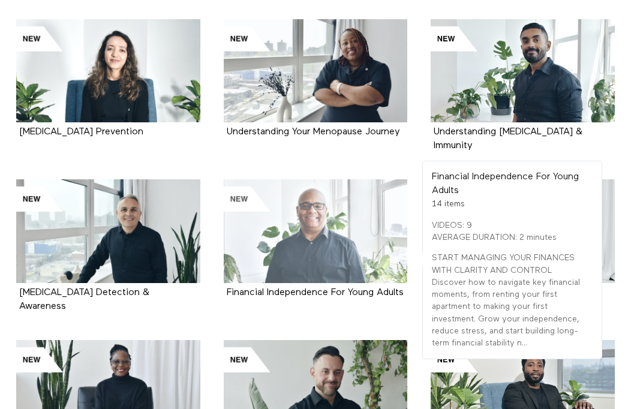
click at [319, 224] on div at bounding box center [316, 230] width 184 height 103
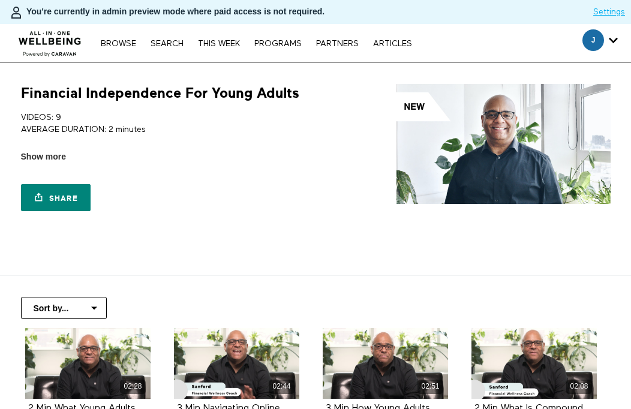
click at [223, 87] on h1 "Financial Independence For Young Adults" at bounding box center [160, 93] width 278 height 19
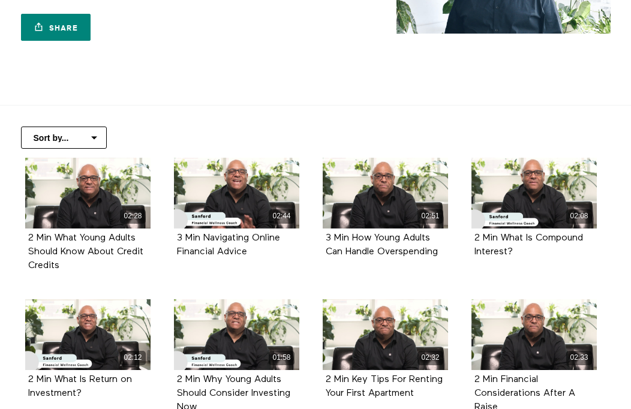
scroll to position [244, 0]
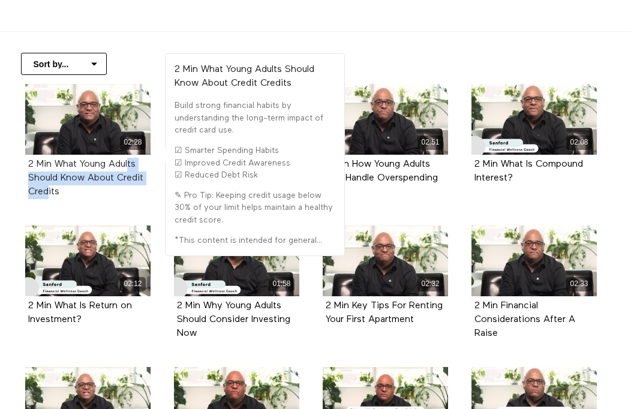
drag, startPoint x: 103, startPoint y: 183, endPoint x: 55, endPoint y: 162, distance: 51.8
click at [55, 162] on div "2 Min What Young Adults Should Know About Credit Credits" at bounding box center [87, 179] width 119 height 42
click at [84, 201] on div "2 Min What Young Adults Should Know About Credit Credits" at bounding box center [87, 179] width 125 height 48
drag, startPoint x: 76, startPoint y: 194, endPoint x: 56, endPoint y: 162, distance: 36.9
click at [56, 162] on div "2 Min What Young Adults Should Know About Credit Credits" at bounding box center [87, 179] width 119 height 42
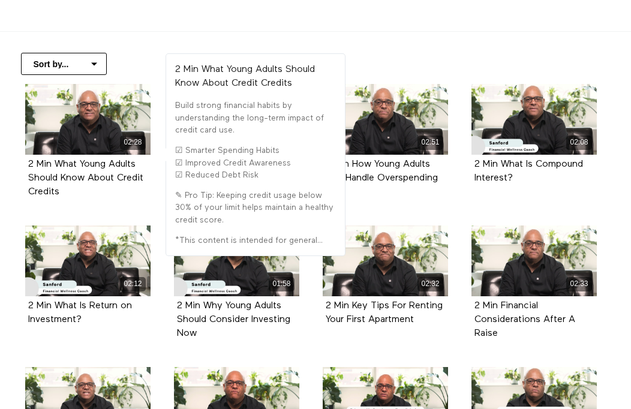
copy strong "What Young Adults Should Know About Credit Credits"
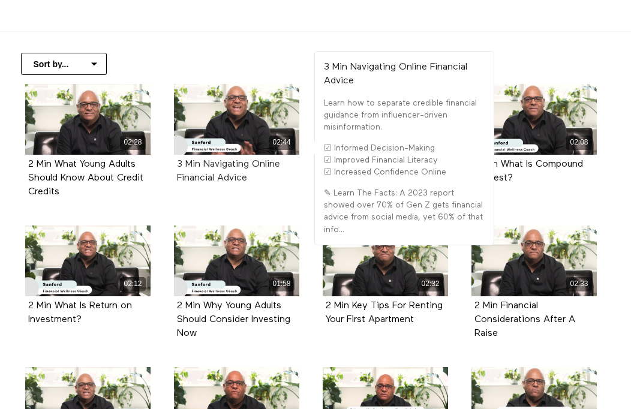
drag, startPoint x: 256, startPoint y: 173, endPoint x: 207, endPoint y: 165, distance: 49.9
click at [207, 165] on div "3 Min Navigating Online Financial Advice" at bounding box center [236, 172] width 119 height 28
copy strong "Navigating Online Financial Advice"
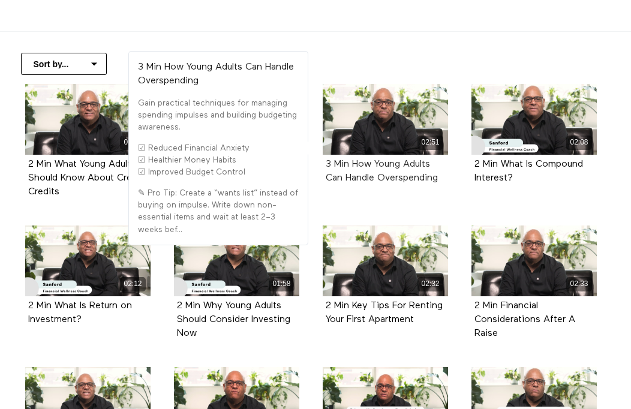
drag, startPoint x: 450, startPoint y: 181, endPoint x: 356, endPoint y: 165, distance: 95.5
click at [356, 165] on div "02:51 3 Min How Young Adults Can Handle Overspending" at bounding box center [385, 143] width 140 height 119
copy strong "How Young Adults Can Handle Overspending"
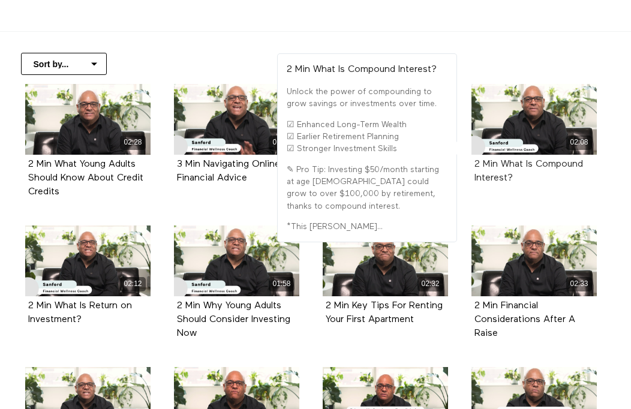
drag, startPoint x: 523, startPoint y: 175, endPoint x: 502, endPoint y: 164, distance: 23.6
click at [502, 164] on div "2 Min What Is Compound Interest?" at bounding box center [533, 172] width 119 height 28
copy strong "What Is Compound Interest?"
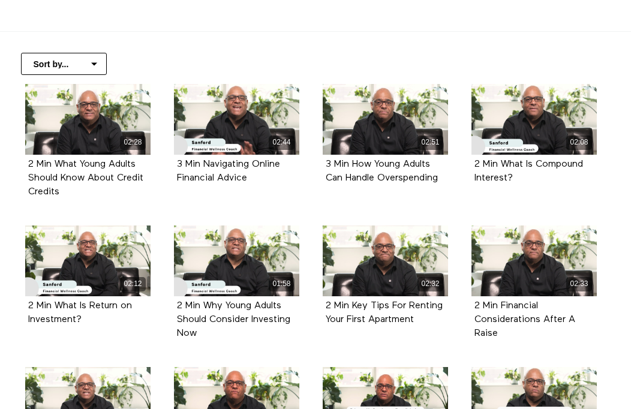
copy strong "What Is Compound Interest?"
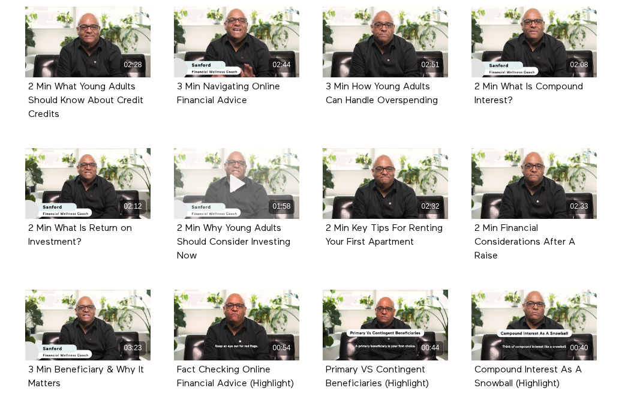
scroll to position [338, 0]
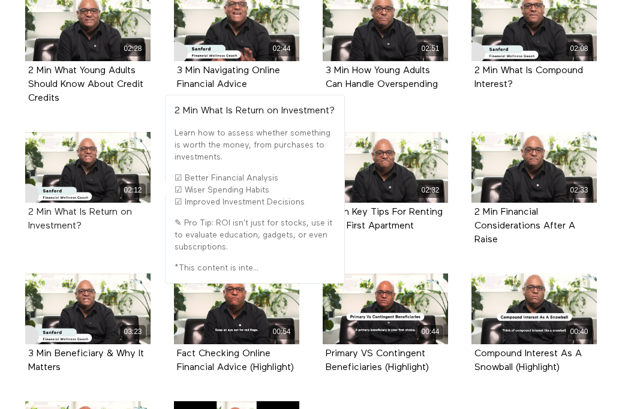
drag, startPoint x: 92, startPoint y: 227, endPoint x: 56, endPoint y: 210, distance: 40.0
click at [56, 210] on div "2 Min What Is Return on Investment?" at bounding box center [87, 220] width 119 height 28
copy strong "What Is Return on Investment?"
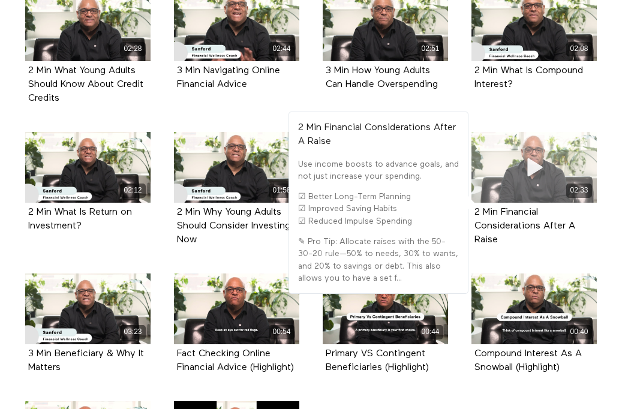
scroll to position [347, 0]
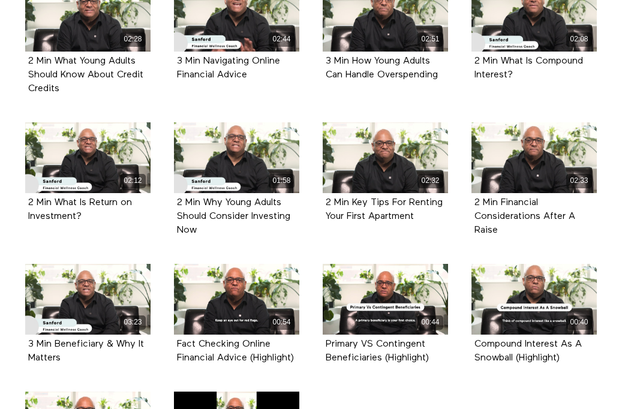
click at [215, 228] on div "2 Min Why Young Adults Should Consider Investing Now" at bounding box center [236, 217] width 119 height 42
drag, startPoint x: 215, startPoint y: 224, endPoint x: 212, endPoint y: 200, distance: 23.6
click at [212, 200] on div "2 Min Why Young Adults Should Consider Investing Now" at bounding box center [236, 217] width 119 height 42
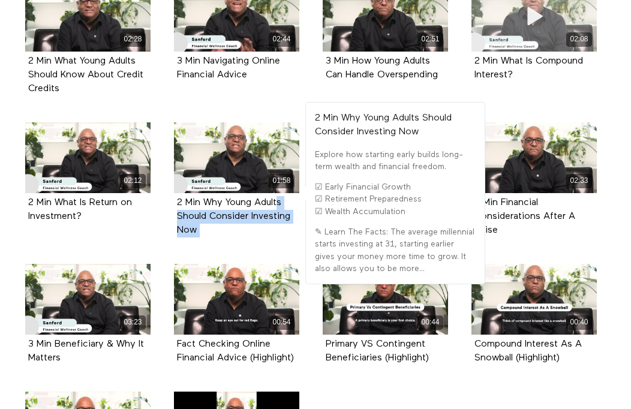
copy ul "Why Young Adults Should Consider Investing Now"
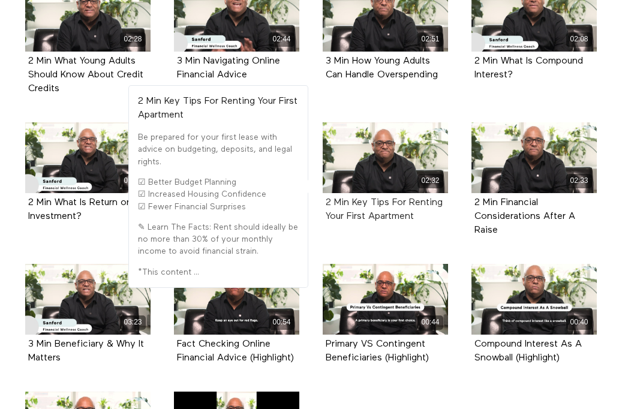
drag, startPoint x: 426, startPoint y: 218, endPoint x: 351, endPoint y: 207, distance: 75.1
click at [351, 207] on div "2 Min Key Tips For Renting Your First Apartment" at bounding box center [385, 210] width 119 height 28
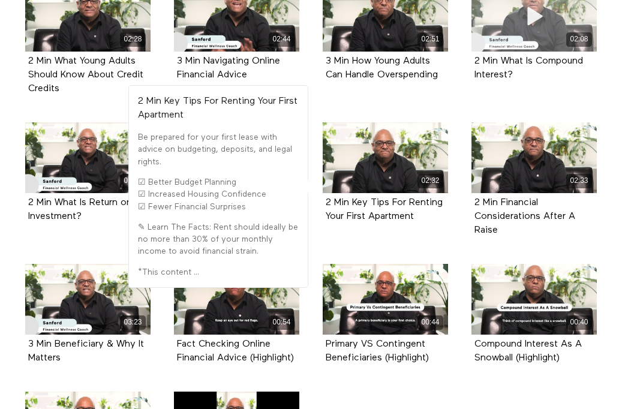
copy strong "Key Tips For Renting Your First Apartment"
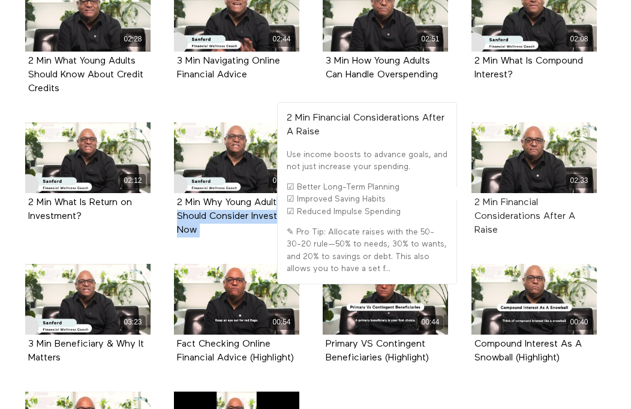
drag, startPoint x: 519, startPoint y: 237, endPoint x: 501, endPoint y: 199, distance: 42.1
click at [501, 199] on div "2 Min Financial Considerations After A Raise" at bounding box center [533, 217] width 119 height 42
copy strong "Financial Considerations After A Raise"
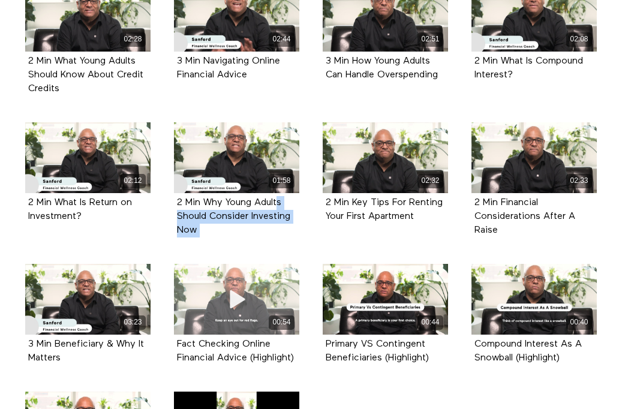
scroll to position [421, 0]
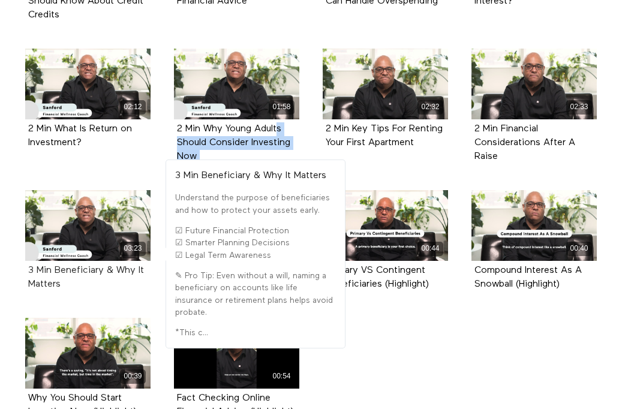
drag, startPoint x: 73, startPoint y: 294, endPoint x: 56, endPoint y: 272, distance: 27.8
click at [56, 272] on div "3 Min Beneficiary & Why It Matters" at bounding box center [87, 278] width 125 height 34
copy strong "Beneficiary & Why It Matters"
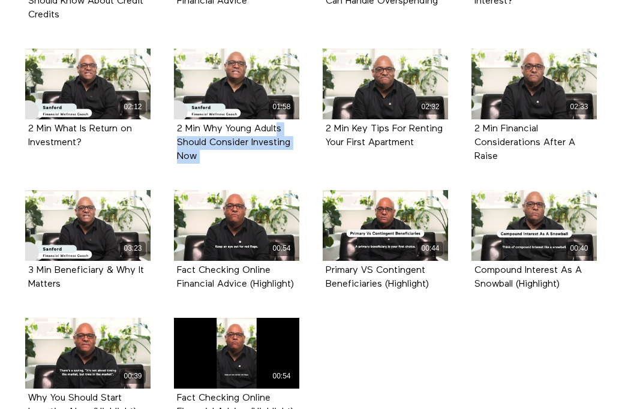
scroll to position [0, 0]
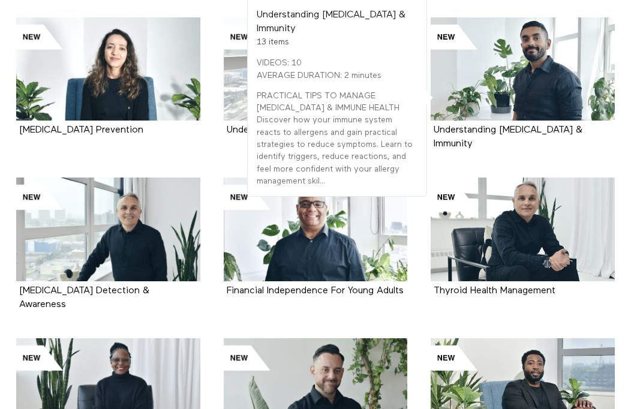
scroll to position [598, 0]
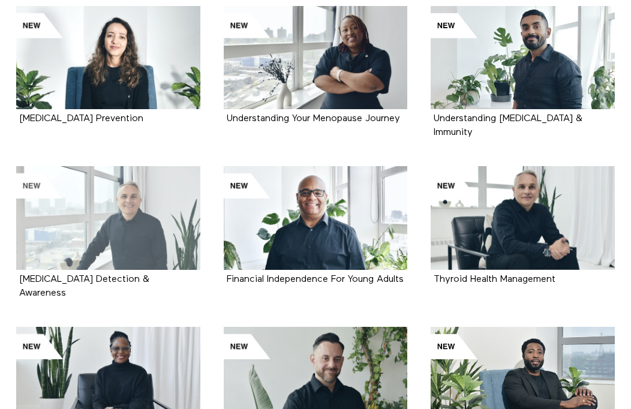
click at [129, 218] on div at bounding box center [108, 217] width 184 height 103
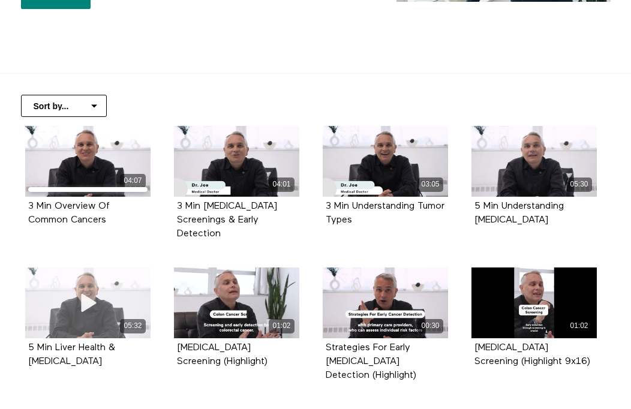
scroll to position [221, 0]
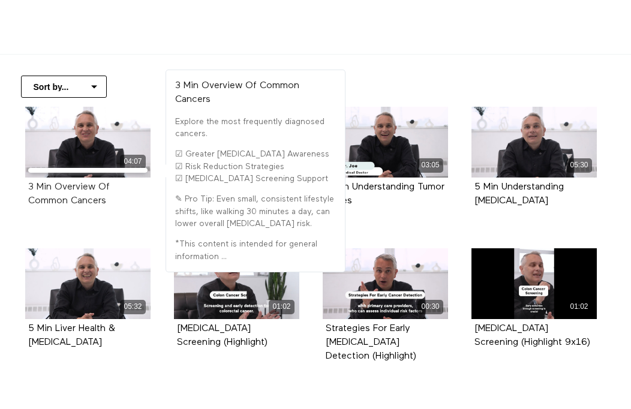
drag, startPoint x: 115, startPoint y: 208, endPoint x: 56, endPoint y: 186, distance: 62.8
click at [56, 186] on div "3 Min Overview Of Common Cancers" at bounding box center [87, 194] width 125 height 34
copy strong "Overview Of Common Cancers"
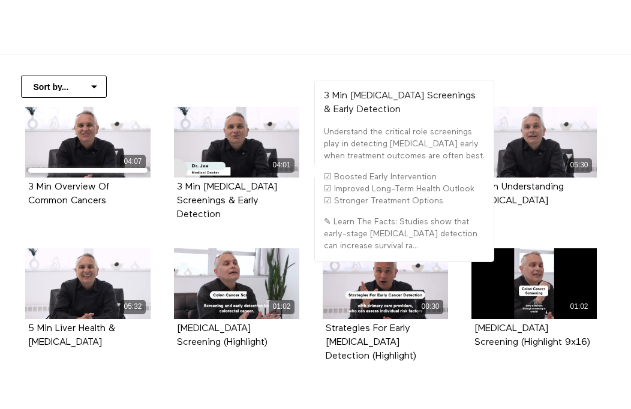
drag, startPoint x: 265, startPoint y: 213, endPoint x: 206, endPoint y: 192, distance: 63.0
click at [204, 192] on div "04:01 3 Min Cancer Screenings & Early Detection" at bounding box center [237, 173] width 140 height 132
copy strong "Cancer Screenings & Early Detection"
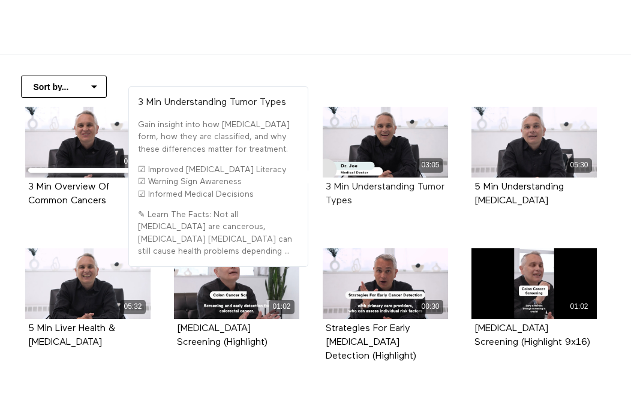
drag, startPoint x: 386, startPoint y: 206, endPoint x: 353, endPoint y: 184, distance: 39.4
click at [353, 185] on div "3 Min Understanding Tumor Types" at bounding box center [385, 194] width 119 height 28
copy strong "Understanding Tumor Types"
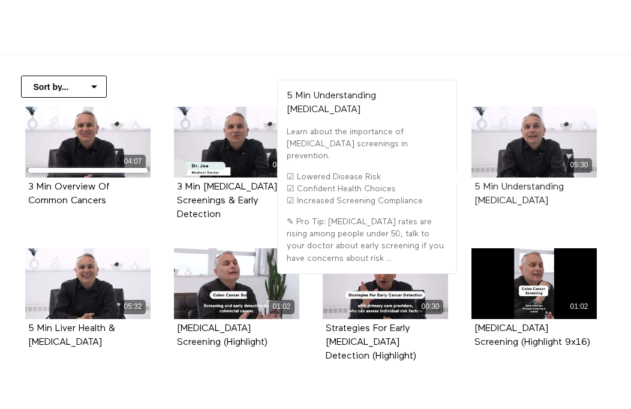
drag, startPoint x: 580, startPoint y: 206, endPoint x: 502, endPoint y: 188, distance: 80.4
click at [502, 188] on div "5 Min Understanding Colorectal Cancer" at bounding box center [533, 194] width 119 height 28
copy strong "Understanding Colorectal Cancer"
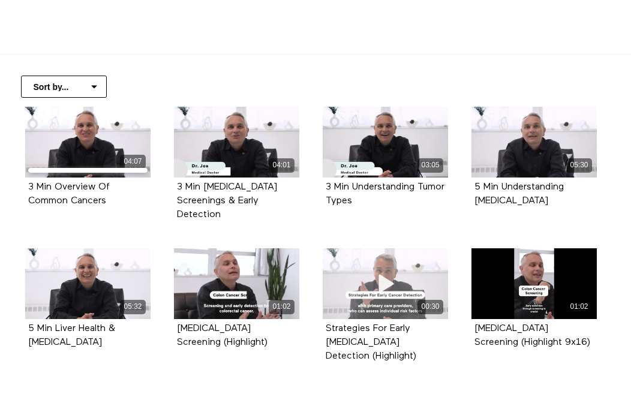
scroll to position [275, 0]
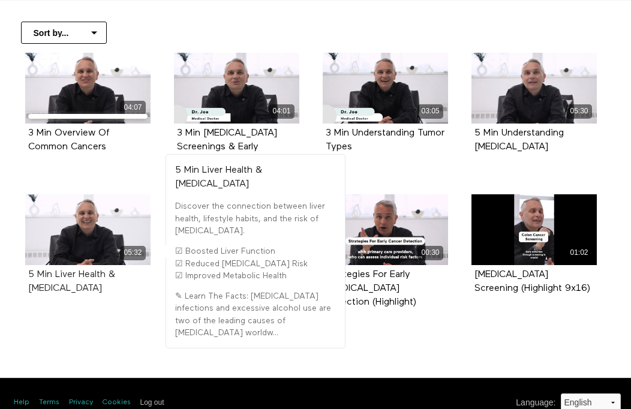
drag, startPoint x: 94, startPoint y: 273, endPoint x: 55, endPoint y: 262, distance: 41.2
click at [55, 268] on div "5 Min Liver Health & Cancer" at bounding box center [87, 282] width 119 height 28
copy strong "Liver Health & Cancer"
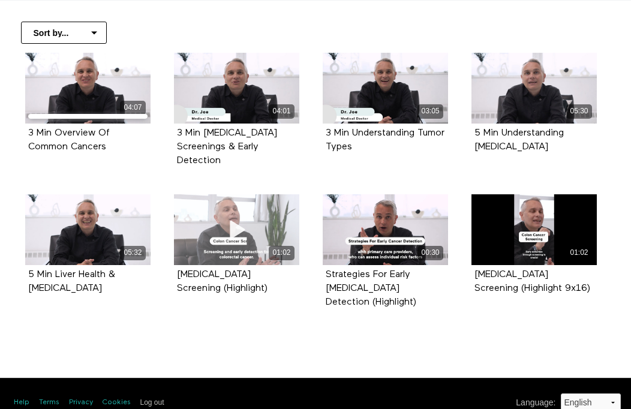
scroll to position [0, 0]
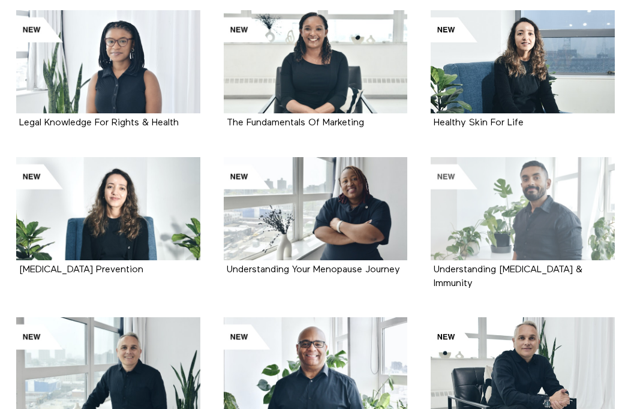
scroll to position [433, 0]
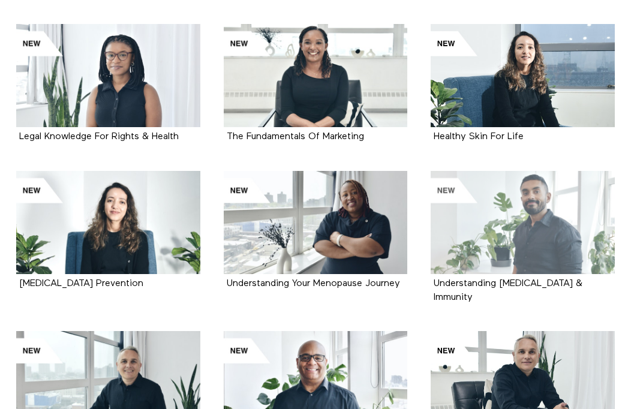
click at [499, 210] on div at bounding box center [522, 222] width 184 height 103
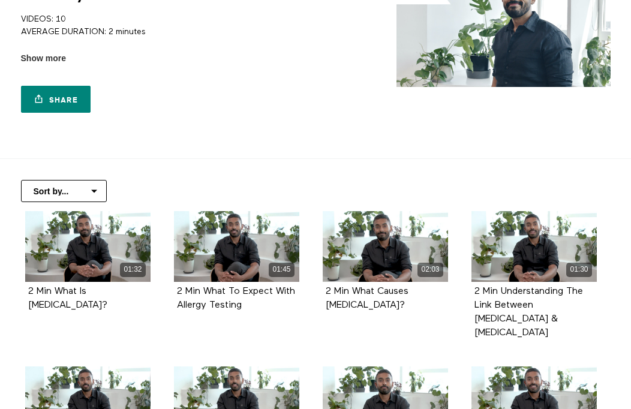
scroll to position [207, 0]
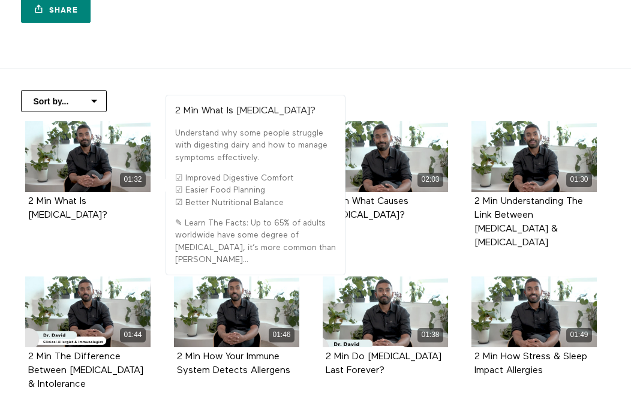
drag, startPoint x: 85, startPoint y: 222, endPoint x: 56, endPoint y: 196, distance: 39.0
click at [56, 196] on div "2 Min What Is [MEDICAL_DATA]?" at bounding box center [87, 209] width 125 height 34
copy strong "What Is [MEDICAL_DATA]?"
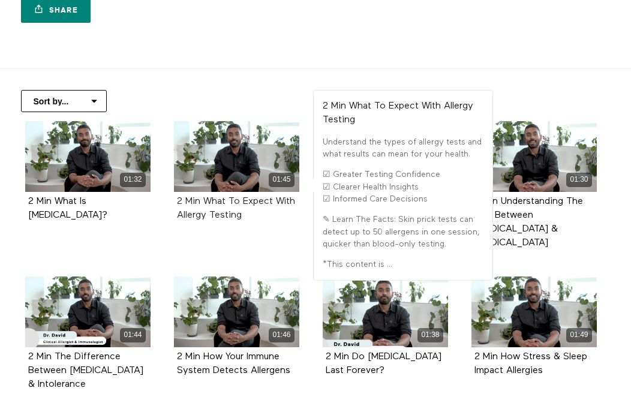
drag, startPoint x: 267, startPoint y: 217, endPoint x: 204, endPoint y: 203, distance: 64.6
click at [204, 203] on div "2 Min What To Expect With Allergy Testing" at bounding box center [236, 209] width 119 height 28
copy strong "What To Expect With Allergy Testing"
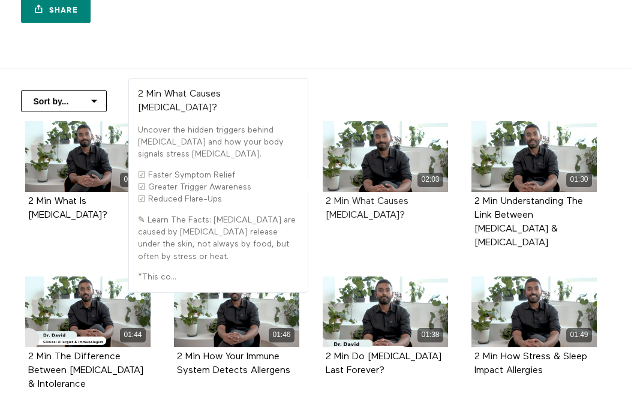
drag, startPoint x: 448, startPoint y: 203, endPoint x: 356, endPoint y: 197, distance: 92.5
click at [355, 199] on div "02:03 2 Min What Causes Hives?" at bounding box center [385, 180] width 140 height 119
copy strong "What Causes Hives?"
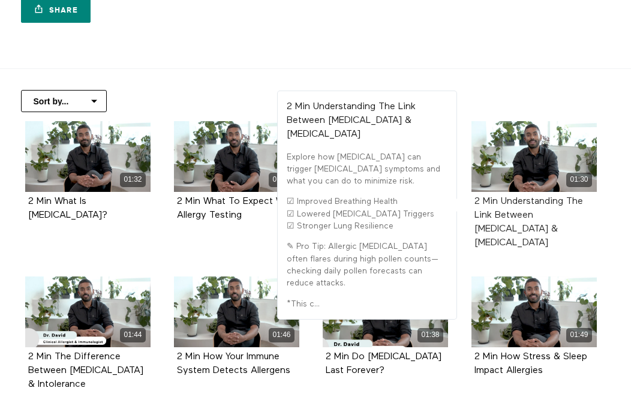
drag, startPoint x: 521, startPoint y: 239, endPoint x: 501, endPoint y: 203, distance: 41.6
click at [501, 203] on div "2 Min Understanding The Link Between Allergies & Asthma" at bounding box center [533, 223] width 125 height 62
copy strong "Understanding The Link Between Allergies & Asthma"
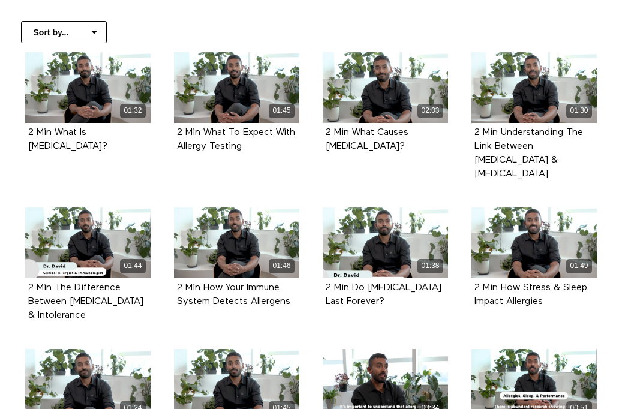
scroll to position [284, 0]
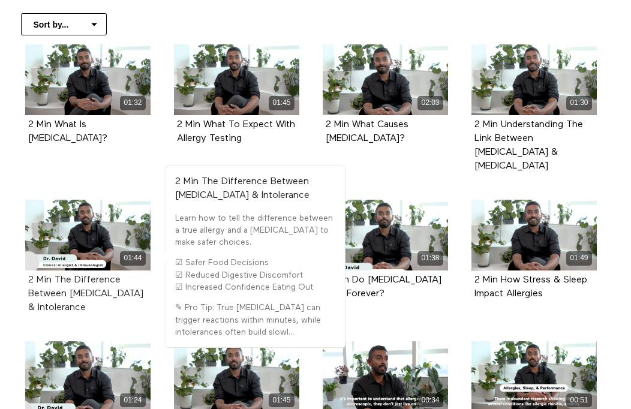
drag, startPoint x: 91, startPoint y: 298, endPoint x: 56, endPoint y: 266, distance: 47.5
click at [56, 273] on div "2 Min The Difference Between Food Allergy & Intolerance" at bounding box center [87, 294] width 119 height 42
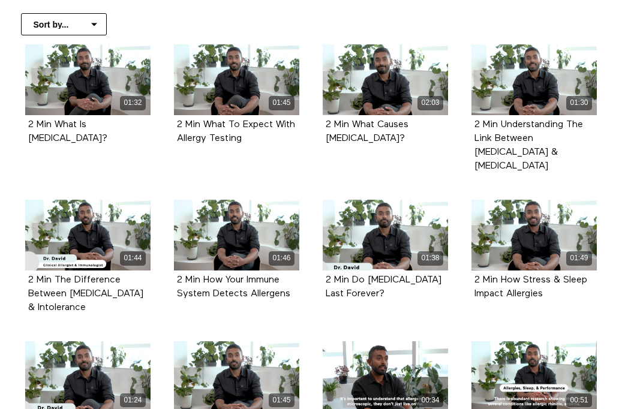
copy strong "The Difference Between Food Allergy & Intolerance"
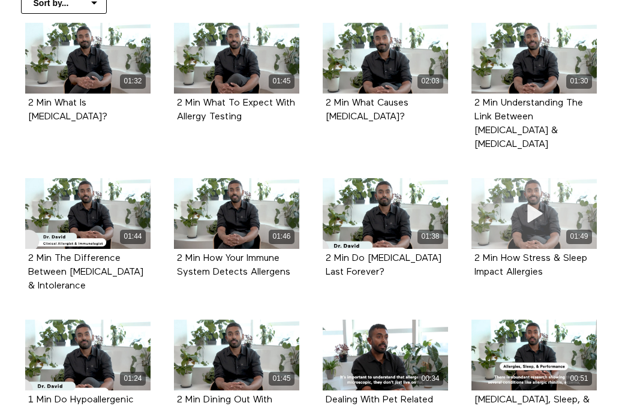
scroll to position [330, 0]
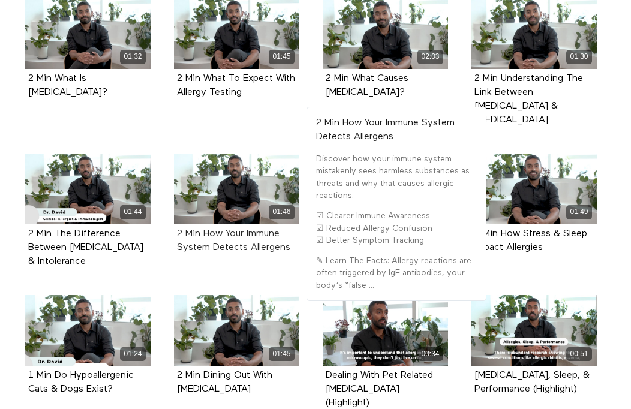
click at [290, 234] on div "2 Min How Your Immune System Detects Allergens" at bounding box center [236, 241] width 119 height 28
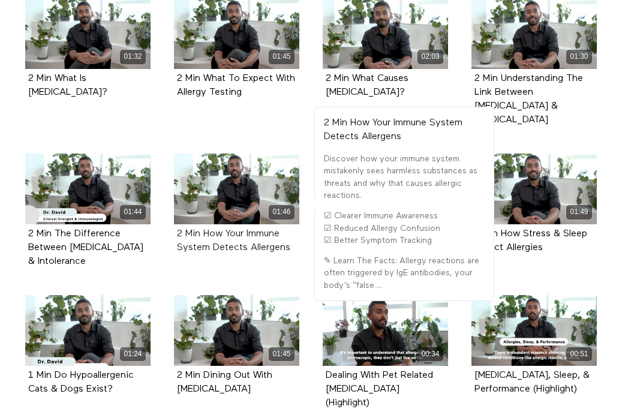
drag, startPoint x: 300, startPoint y: 239, endPoint x: 206, endPoint y: 221, distance: 95.1
click at [206, 221] on div "01:46 2 Min How Your Immune System Detects Allergens" at bounding box center [237, 212] width 140 height 119
copy strong "How Your Immune System Detects Allergens"
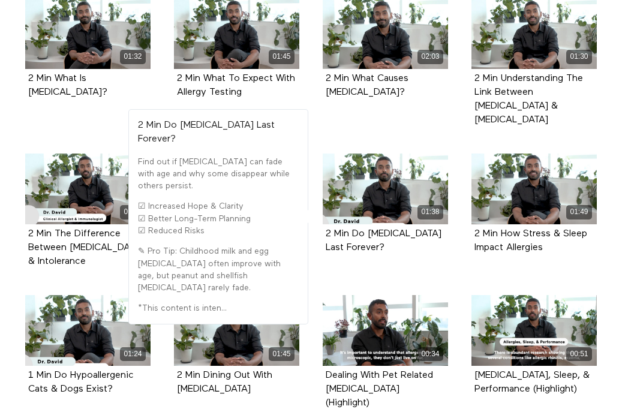
drag, startPoint x: 385, startPoint y: 236, endPoint x: 352, endPoint y: 225, distance: 34.7
click at [352, 227] on div "2 Min Do Allergies Last Forever?" at bounding box center [385, 241] width 119 height 28
copy strong "Do Allergies Last Forever?"
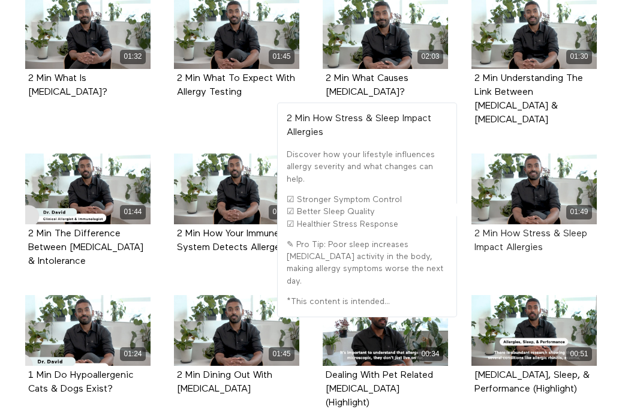
drag, startPoint x: 565, startPoint y: 237, endPoint x: 504, endPoint y: 215, distance: 65.0
click at [504, 227] on div "2 Min How Stress & Sleep Impact Allergies" at bounding box center [533, 241] width 119 height 28
copy strong "How Stress & Sleep Impact Allergies"
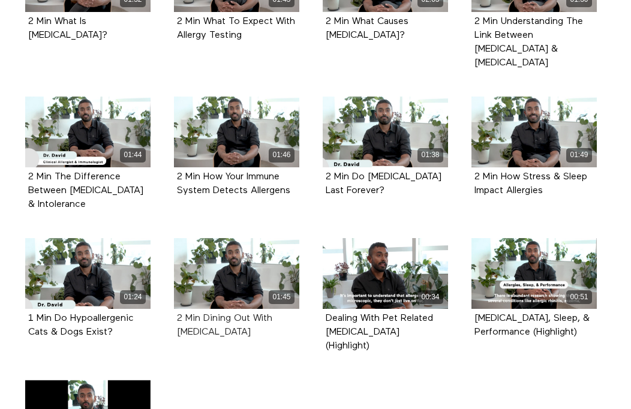
scroll to position [390, 0]
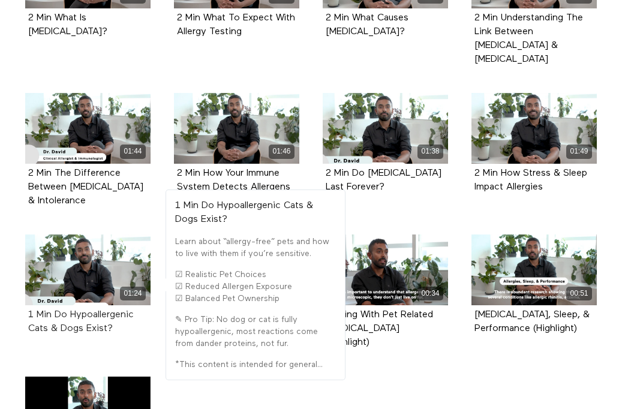
drag, startPoint x: 122, startPoint y: 318, endPoint x: 55, endPoint y: 303, distance: 68.3
click at [55, 308] on div "1 Min Do Hypoallergenic Cats & Dogs Exist?" at bounding box center [87, 322] width 119 height 28
copy strong "Do Hypoallergenic Cats & Dogs Exist?"
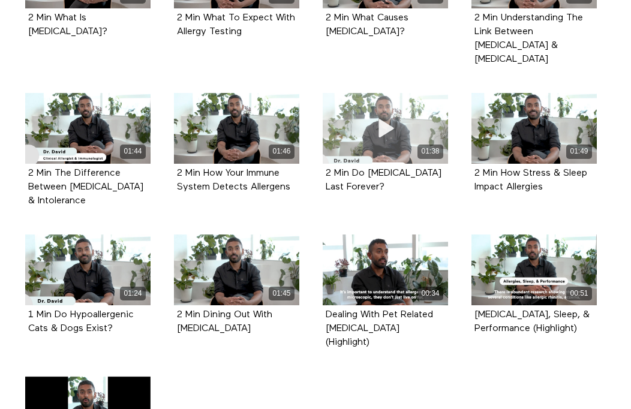
scroll to position [391, 0]
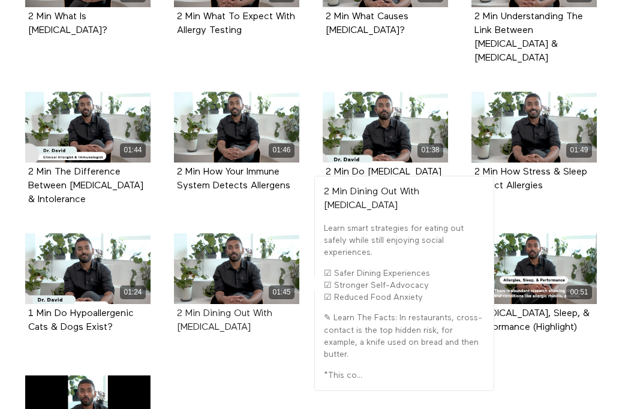
drag, startPoint x: 254, startPoint y: 318, endPoint x: 204, endPoint y: 297, distance: 53.7
click at [204, 307] on div "2 Min Dining Out With Food Allergies" at bounding box center [236, 321] width 119 height 28
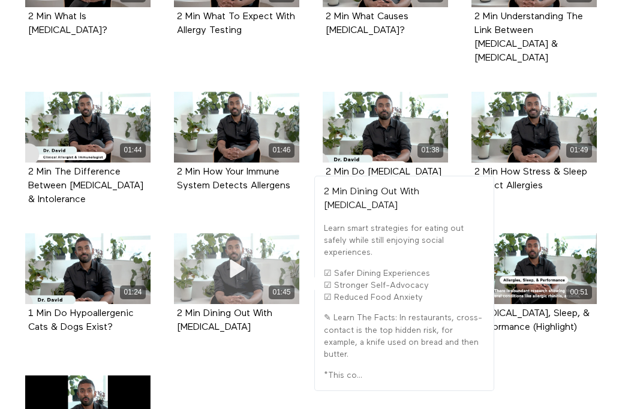
copy strong "Dining Out With Food Allergies"
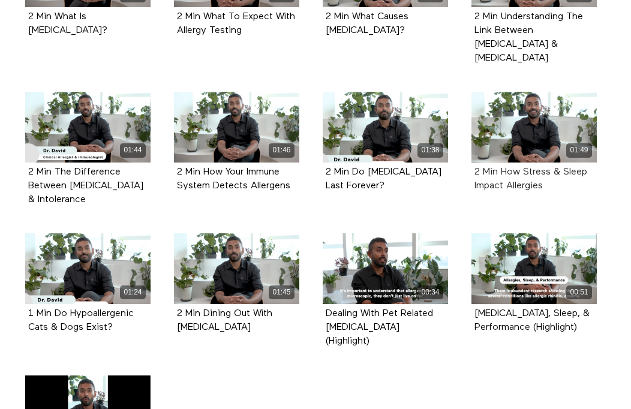
scroll to position [0, 0]
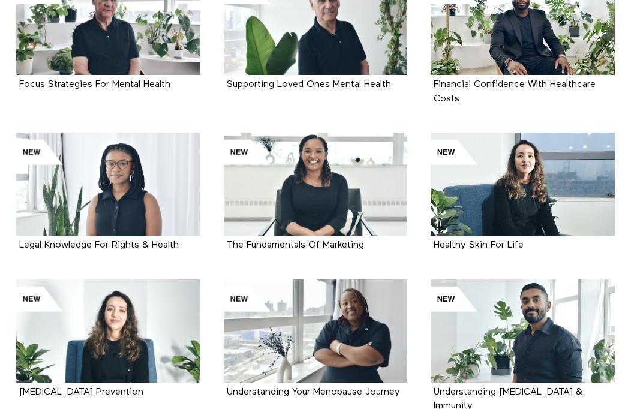
scroll to position [363, 0]
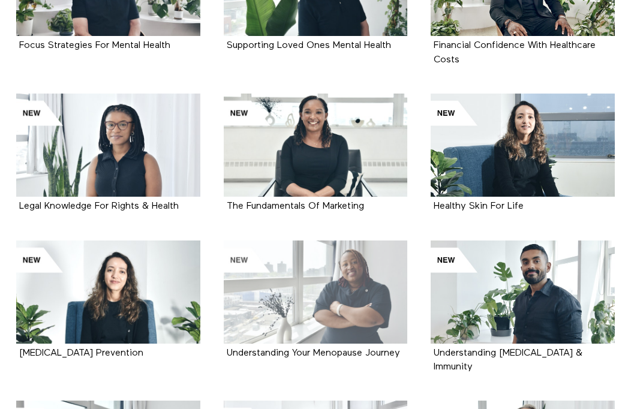
click at [324, 264] on div at bounding box center [316, 291] width 184 height 103
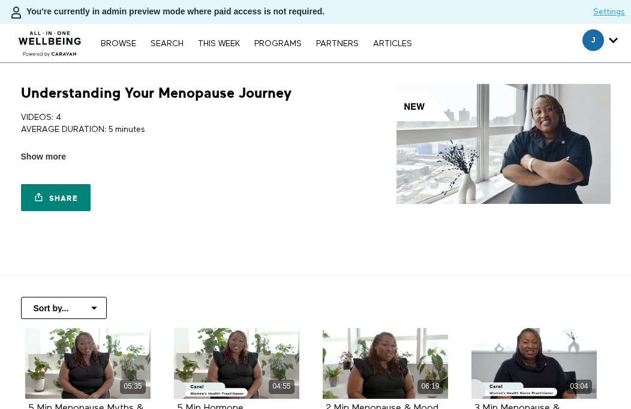
click at [541, 132] on img at bounding box center [502, 144] width 213 height 120
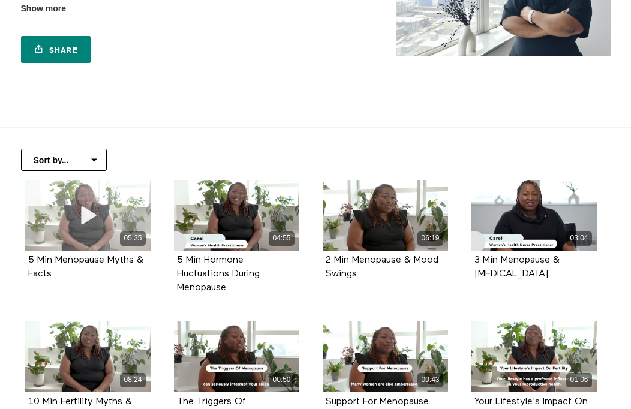
scroll to position [162, 0]
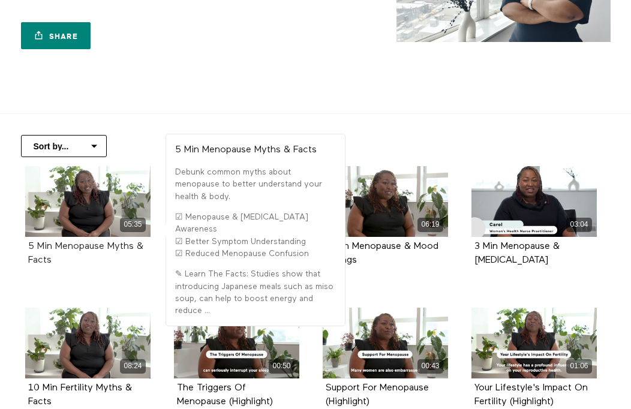
drag, startPoint x: 73, startPoint y: 267, endPoint x: 56, endPoint y: 242, distance: 30.1
click at [56, 242] on div "5 Min Menopause Myths & Facts" at bounding box center [87, 254] width 119 height 28
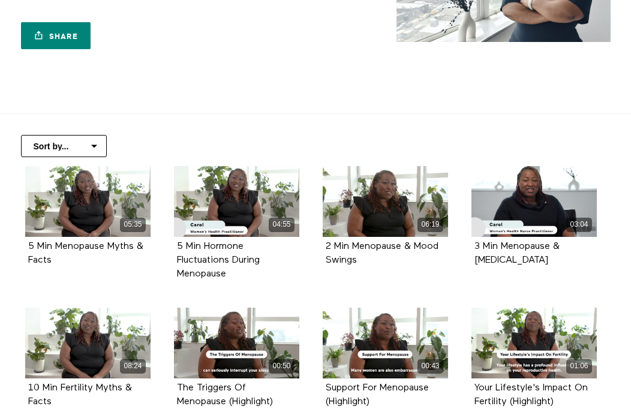
copy strong "Menopause Myths & Facts"
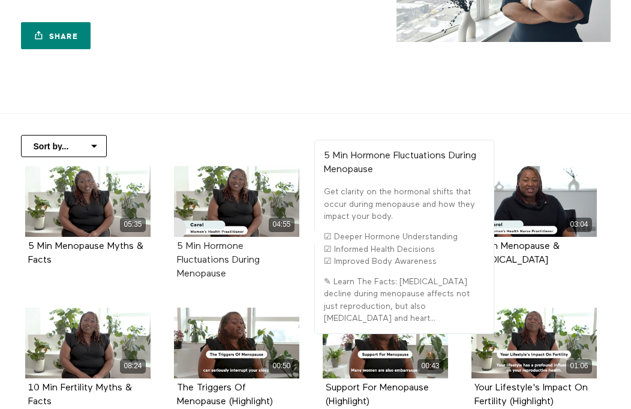
drag, startPoint x: 233, startPoint y: 275, endPoint x: 206, endPoint y: 246, distance: 39.4
click at [206, 246] on div "5 Min Hormone Fluctuations During Menopause" at bounding box center [236, 261] width 119 height 42
copy strong "Hormone Fluctuations During Menopause"
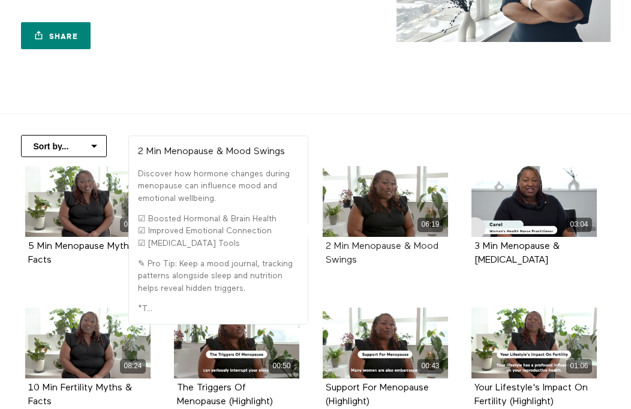
drag, startPoint x: 372, startPoint y: 270, endPoint x: 354, endPoint y: 242, distance: 33.3
click at [354, 242] on div "2 Min Menopause & Mood Swings" at bounding box center [385, 254] width 125 height 34
copy strong "Menopause & Mood Swings"
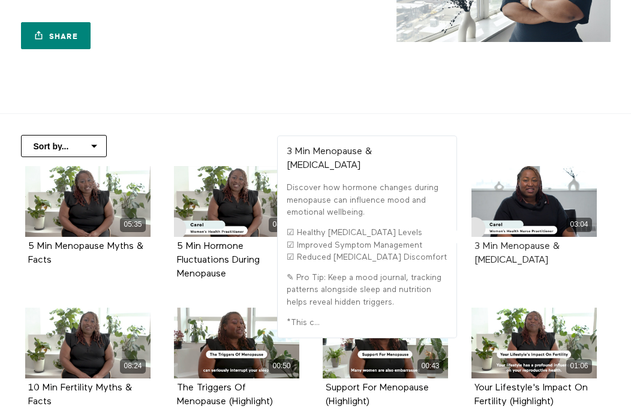
drag, startPoint x: 516, startPoint y: 267, endPoint x: 504, endPoint y: 249, distance: 21.3
click at [504, 249] on div "3 Min Menopause & Hot Flashes" at bounding box center [533, 254] width 119 height 28
copy strong "Menopause & Hot Flashes"
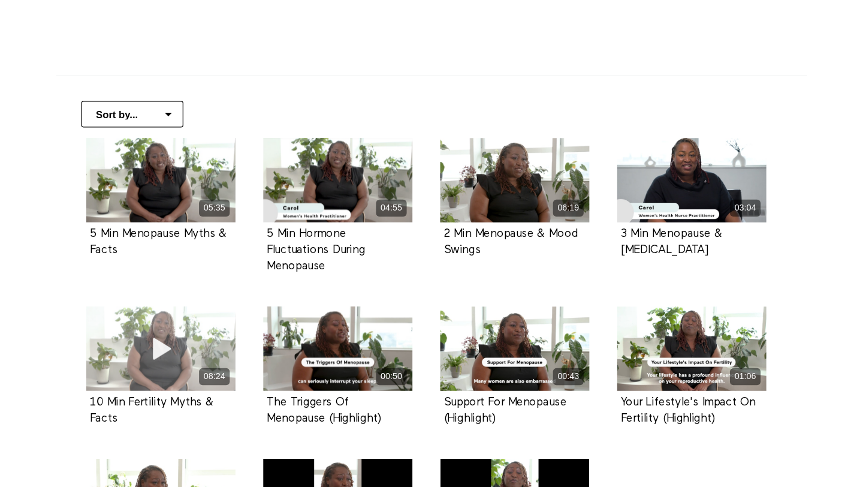
scroll to position [243, 0]
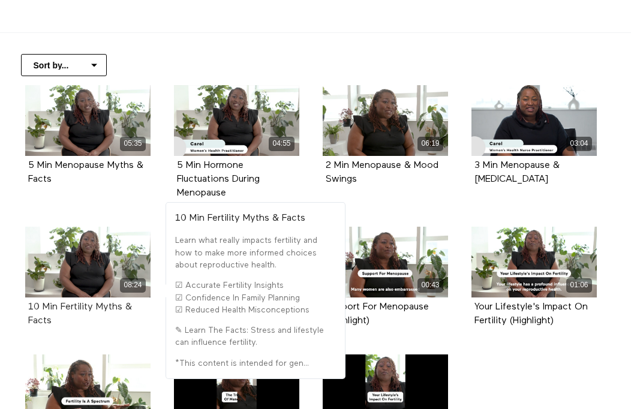
drag, startPoint x: 84, startPoint y: 318, endPoint x: 60, endPoint y: 306, distance: 26.8
click at [60, 306] on div "10 Min Fertility Myths & Facts" at bounding box center [87, 314] width 119 height 28
copy strong "Fertility Myths & Facts"
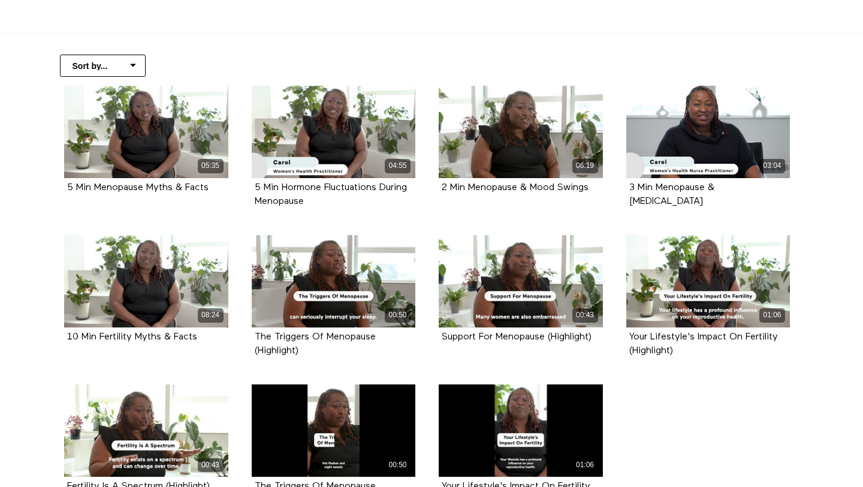
click at [630, 408] on ul "05:35 5 Min Menopause Myths & Facts 04:55 5 Min Hormone Fluctuations During Men…" at bounding box center [427, 310] width 749 height 448
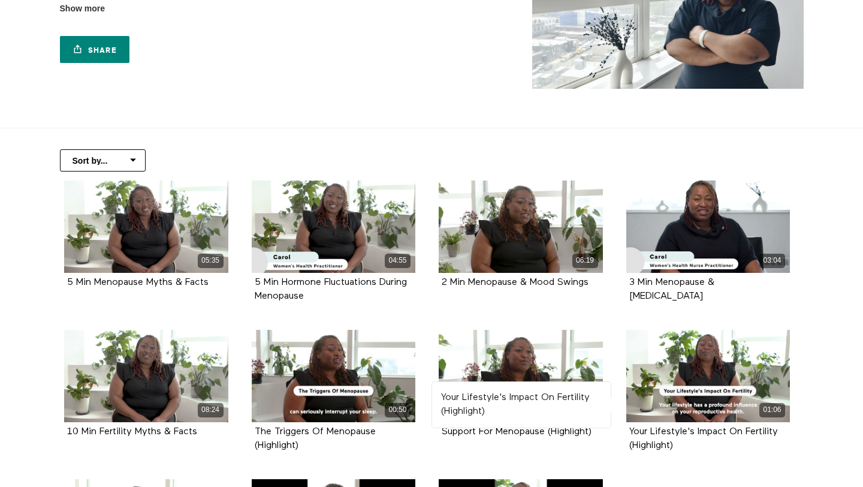
scroll to position [0, 0]
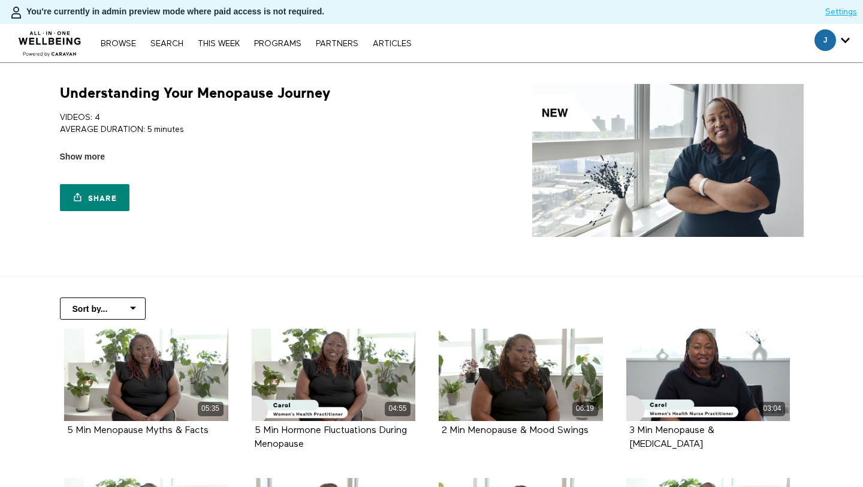
click at [154, 95] on h1 "Understanding Your Menopause Journey" at bounding box center [195, 93] width 270 height 19
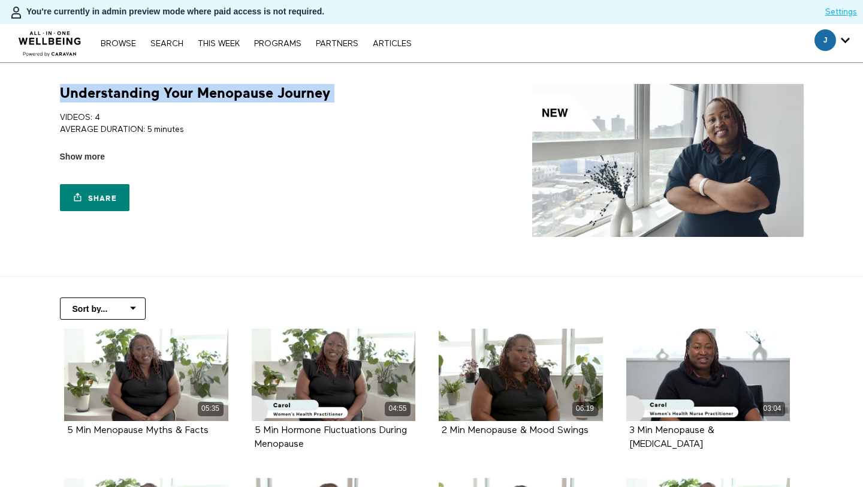
click at [154, 95] on h1 "Understanding Your Menopause Journey" at bounding box center [195, 93] width 270 height 19
copy div "Understanding Your Menopause Journey"
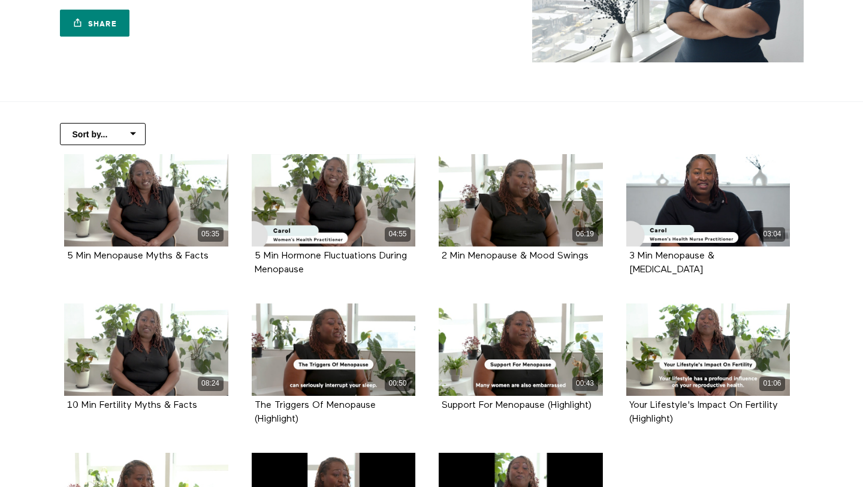
scroll to position [175, 0]
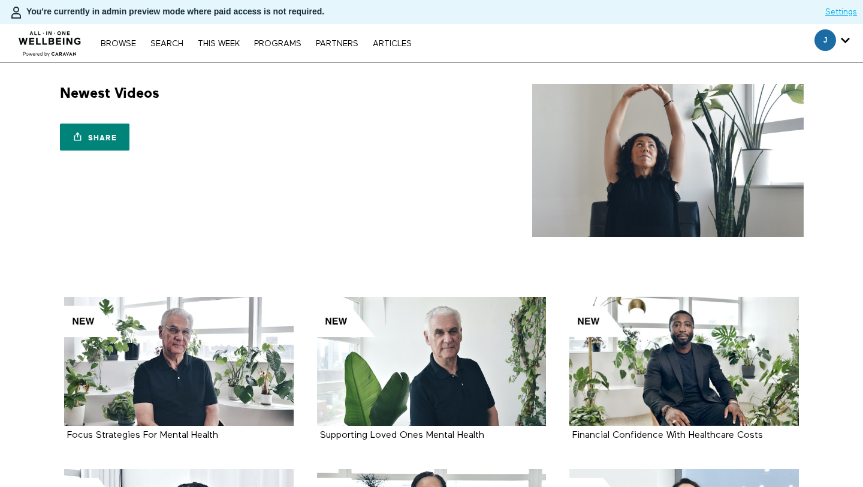
scroll to position [399, 0]
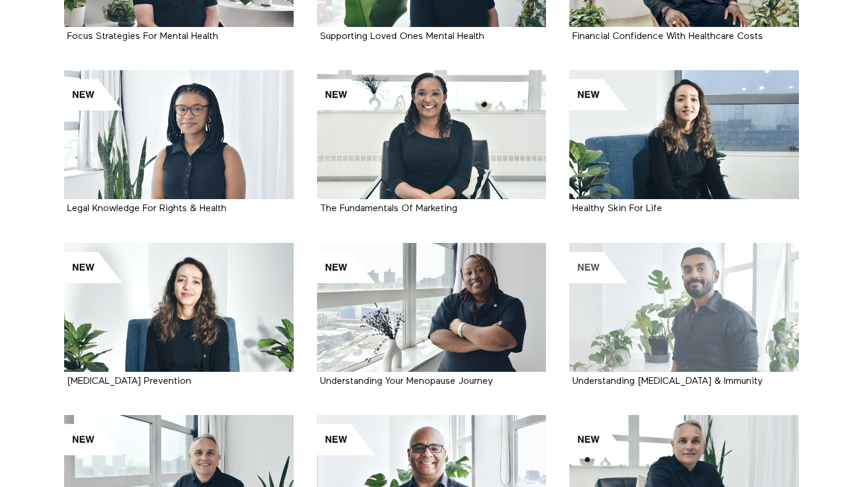
click at [676, 327] on div at bounding box center [685, 307] width 230 height 129
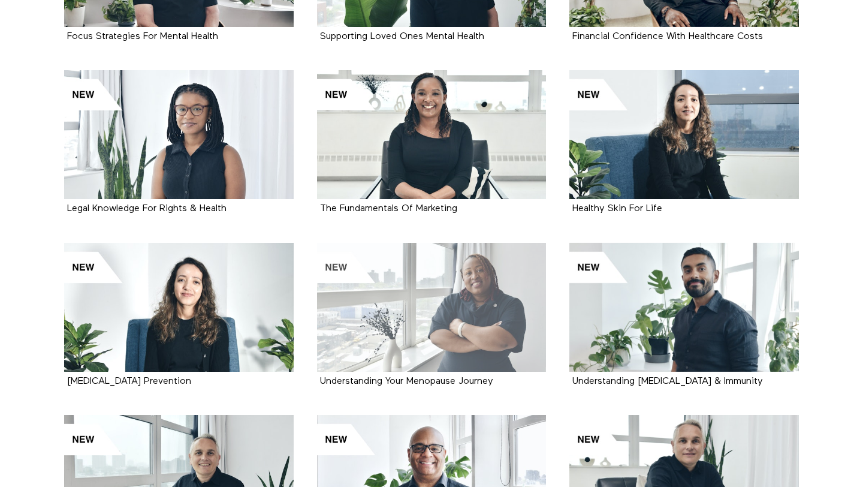
scroll to position [408, 0]
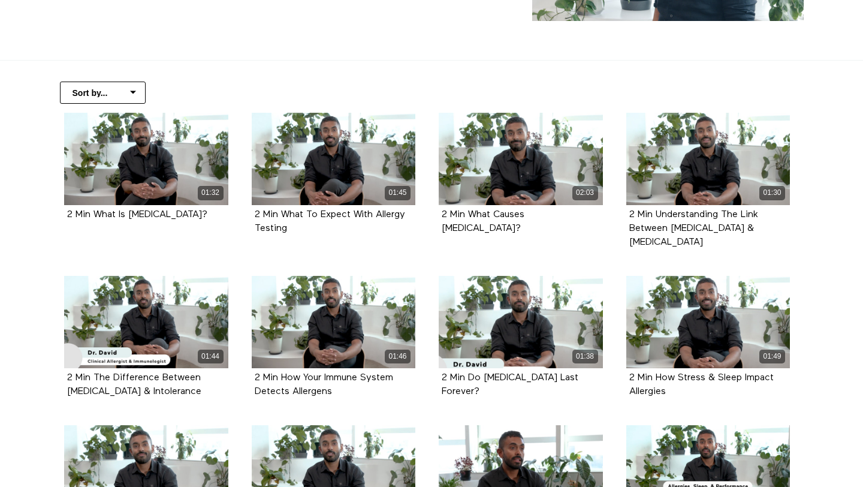
scroll to position [216, 0]
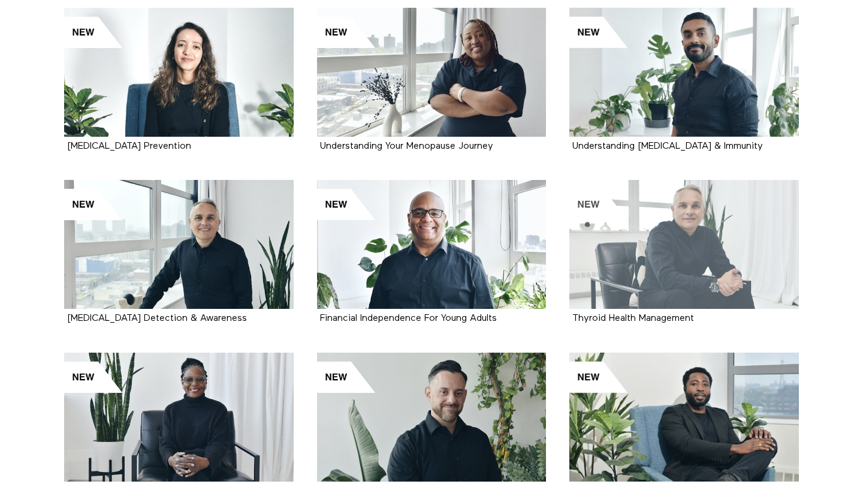
scroll to position [628, 0]
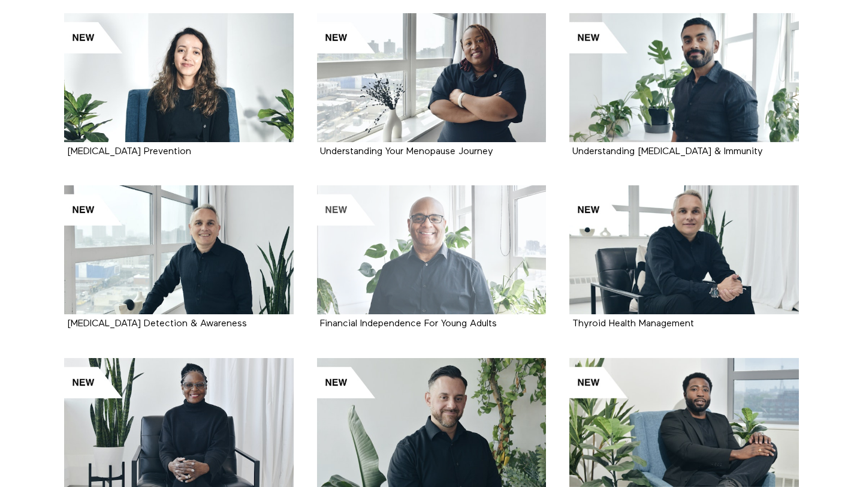
click at [473, 250] on div at bounding box center [432, 249] width 230 height 129
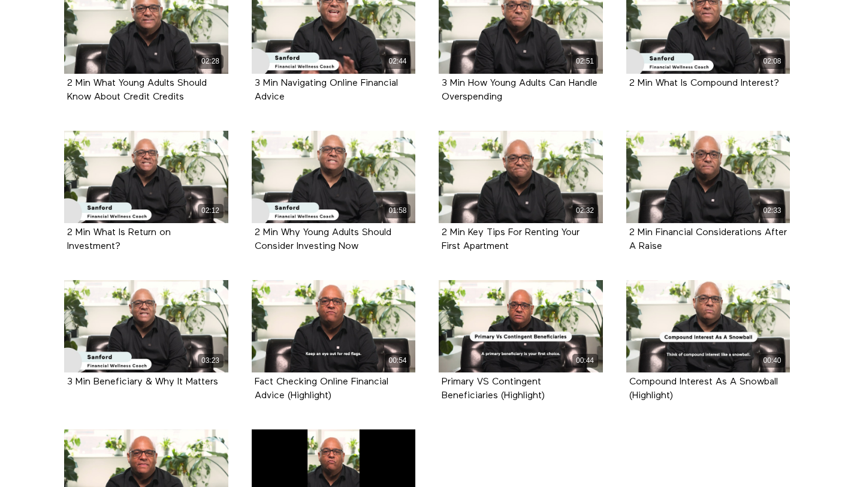
scroll to position [370, 0]
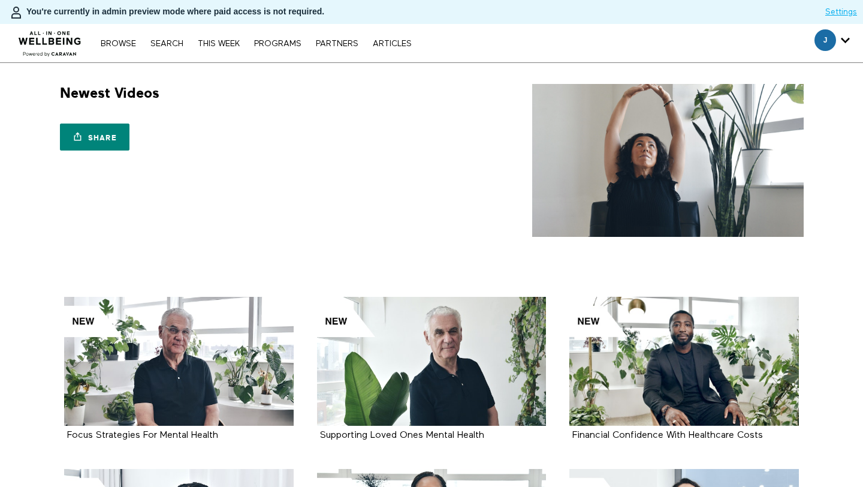
scroll to position [628, 0]
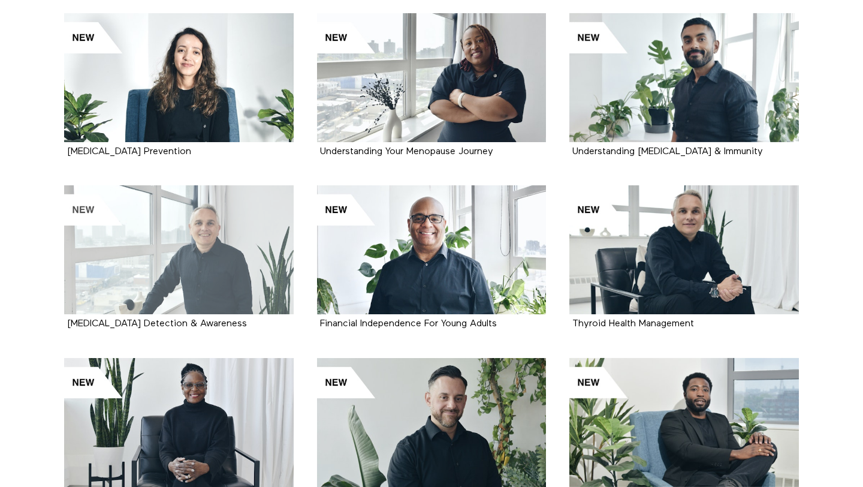
click at [203, 239] on div at bounding box center [179, 249] width 230 height 129
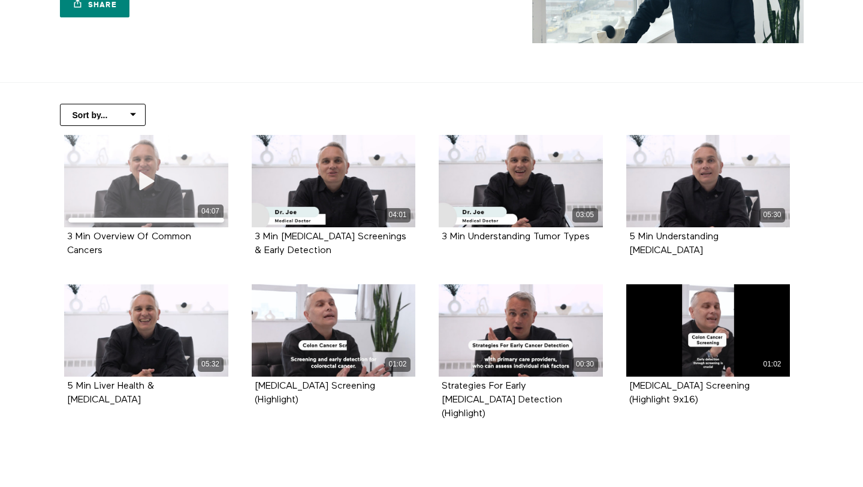
scroll to position [228, 0]
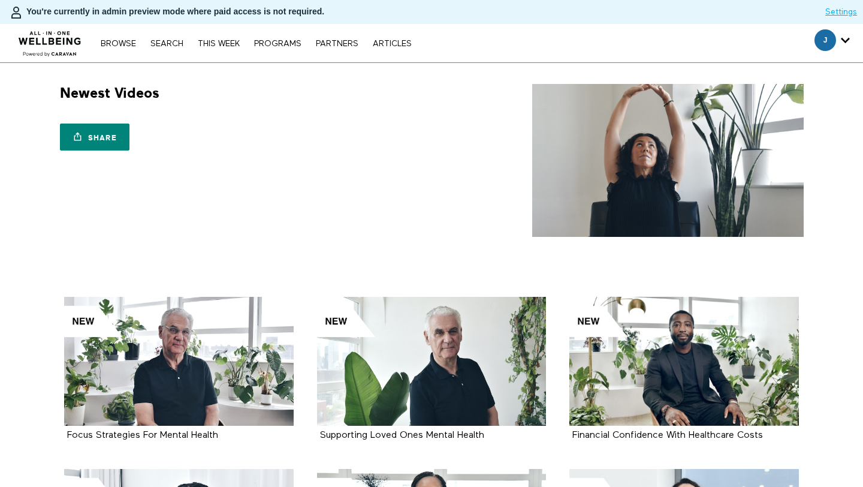
scroll to position [558, 0]
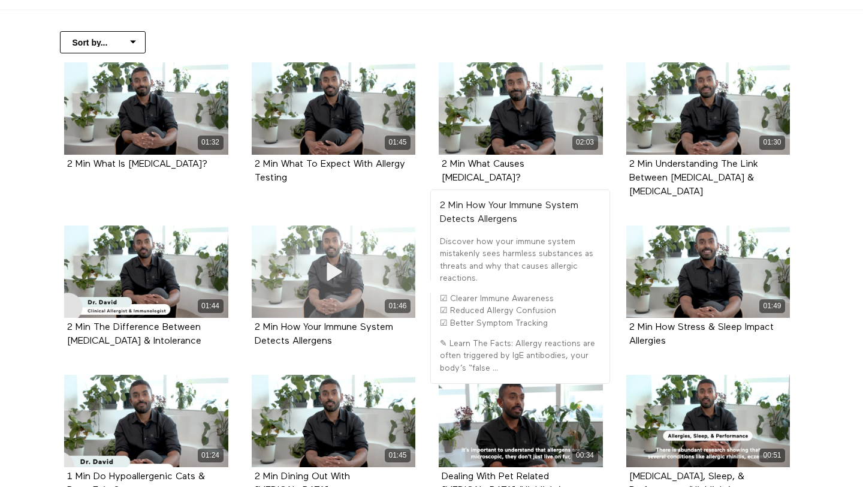
scroll to position [239, 0]
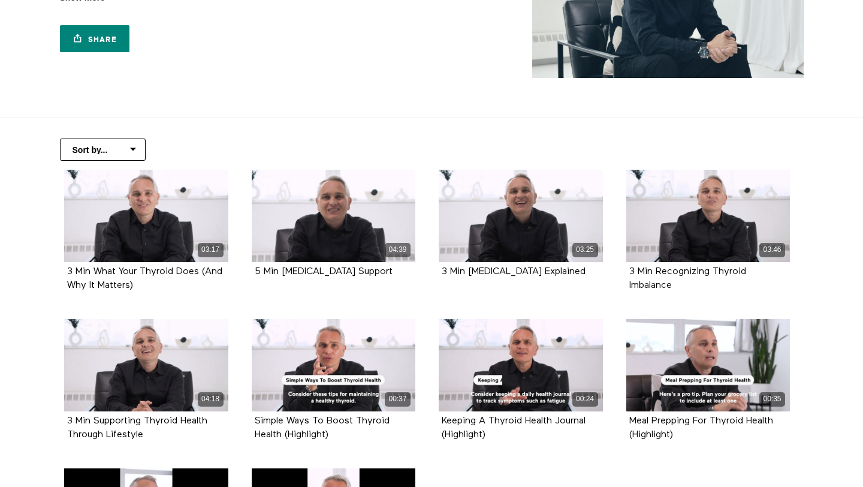
scroll to position [159, 0]
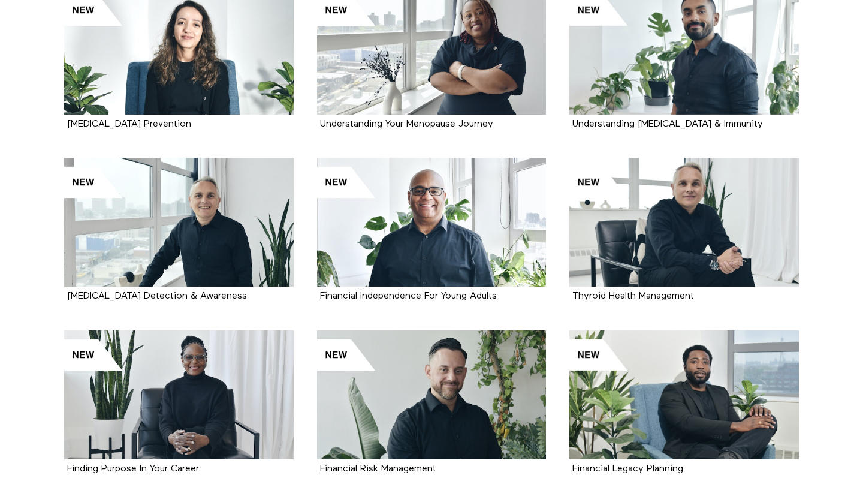
scroll to position [735, 0]
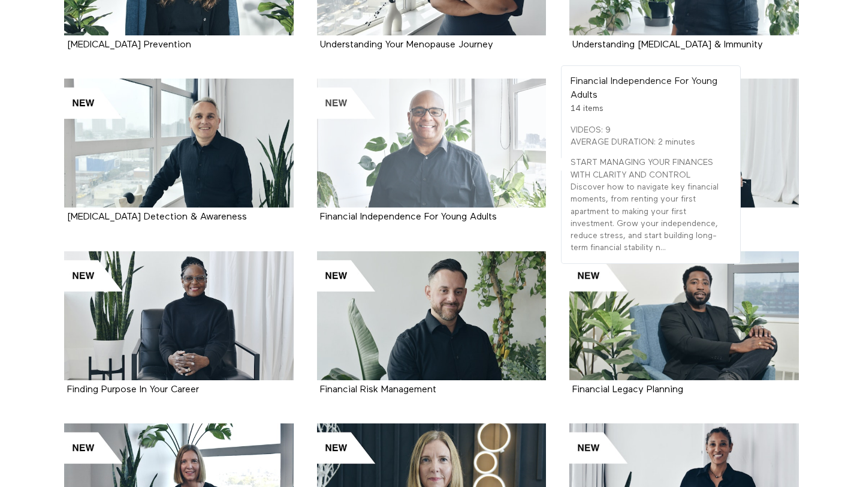
click at [448, 147] on div at bounding box center [432, 143] width 230 height 129
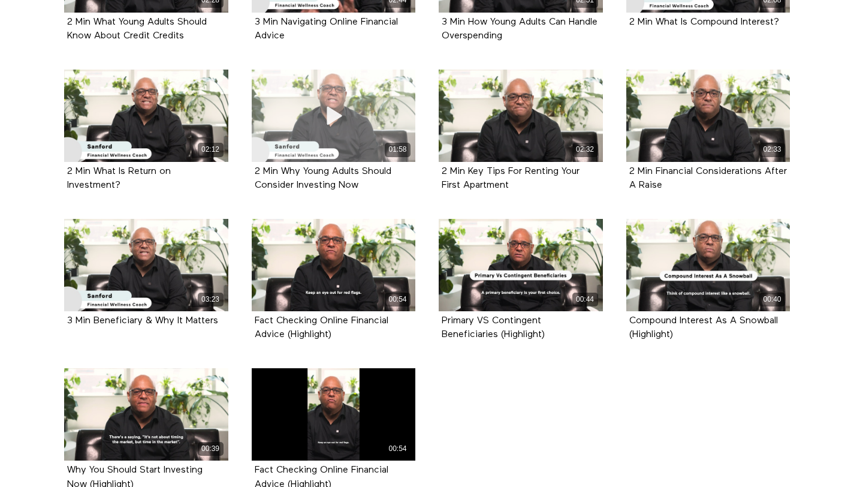
scroll to position [419, 0]
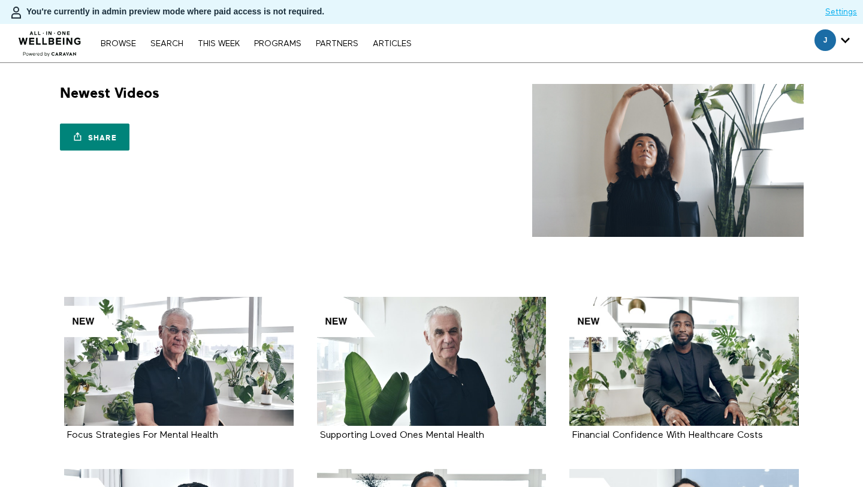
scroll to position [939, 0]
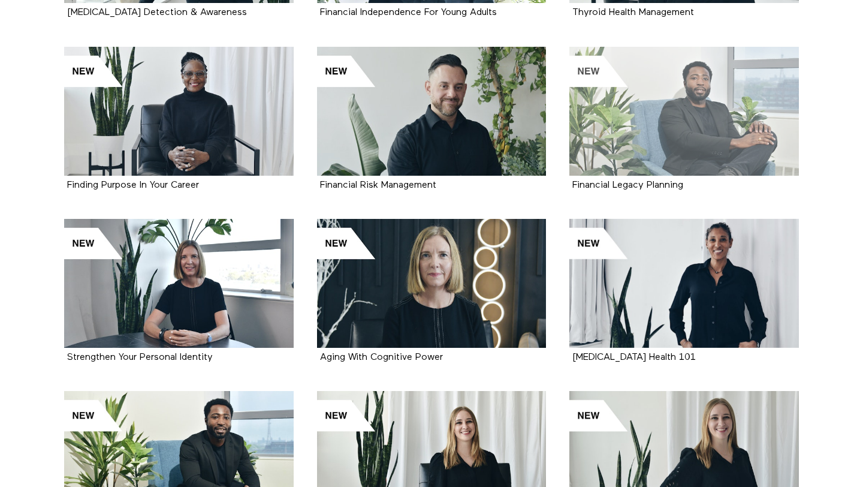
click at [634, 122] on div at bounding box center [685, 111] width 230 height 129
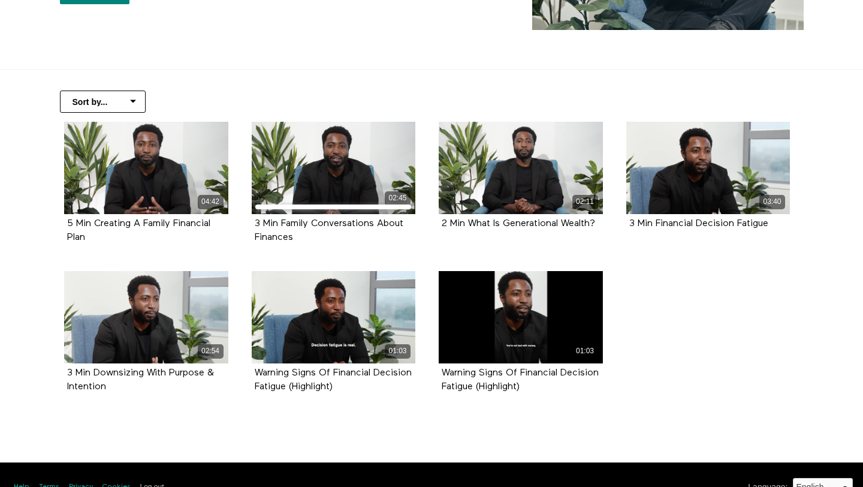
scroll to position [213, 0]
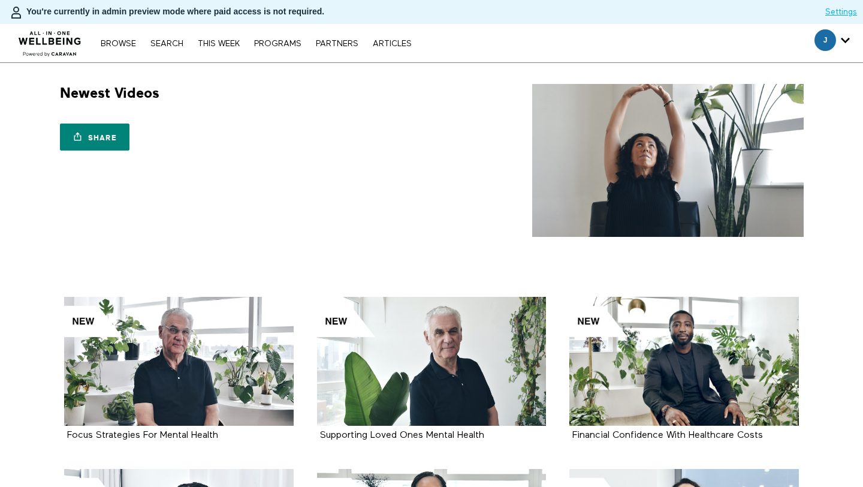
scroll to position [939, 0]
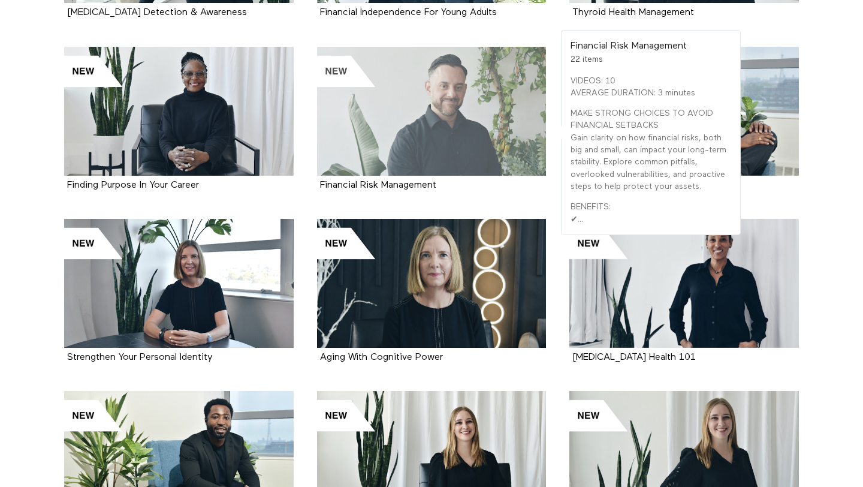
click at [433, 107] on div at bounding box center [432, 111] width 230 height 129
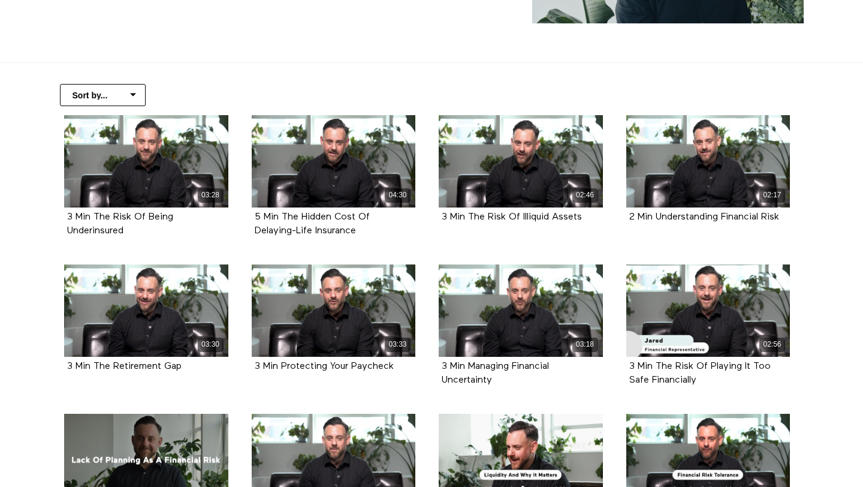
scroll to position [224, 0]
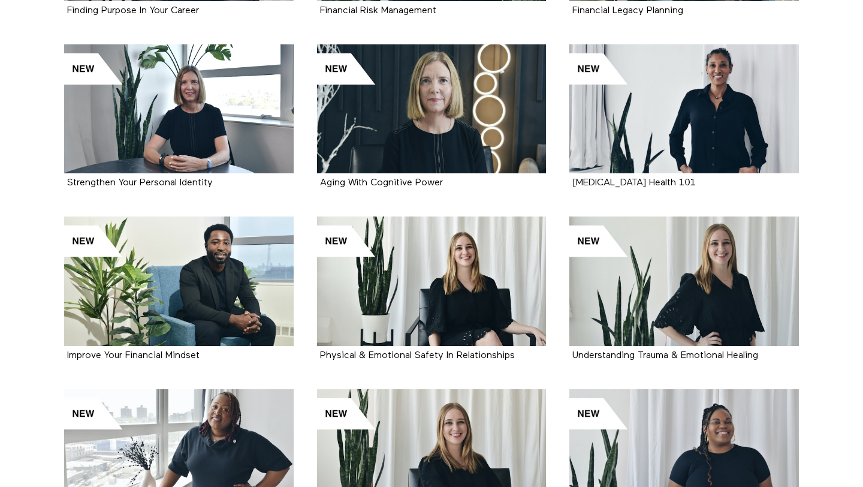
scroll to position [1117, 0]
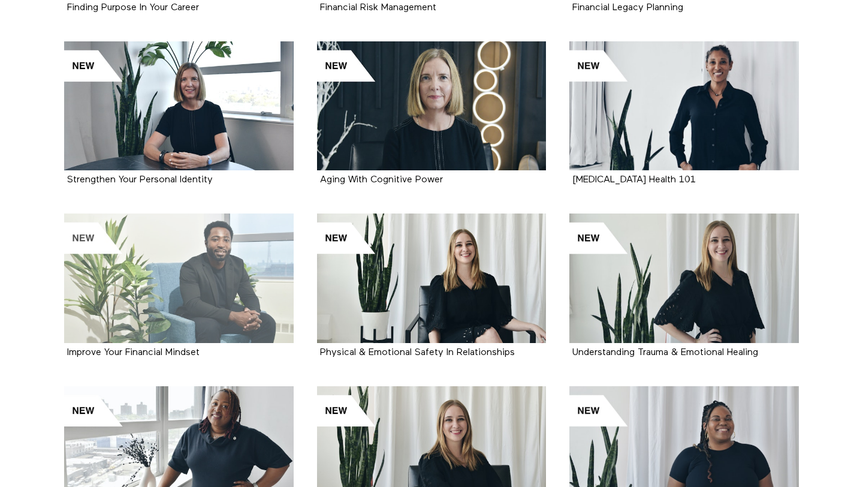
click at [200, 269] on div at bounding box center [179, 277] width 230 height 129
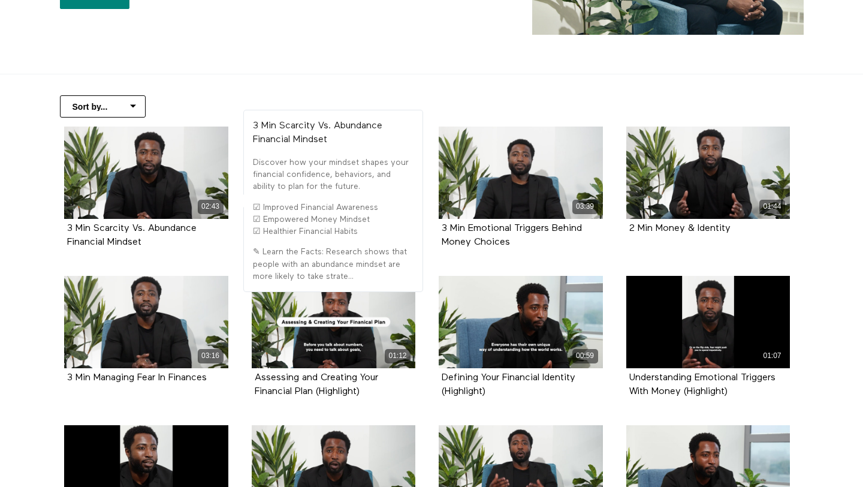
scroll to position [205, 0]
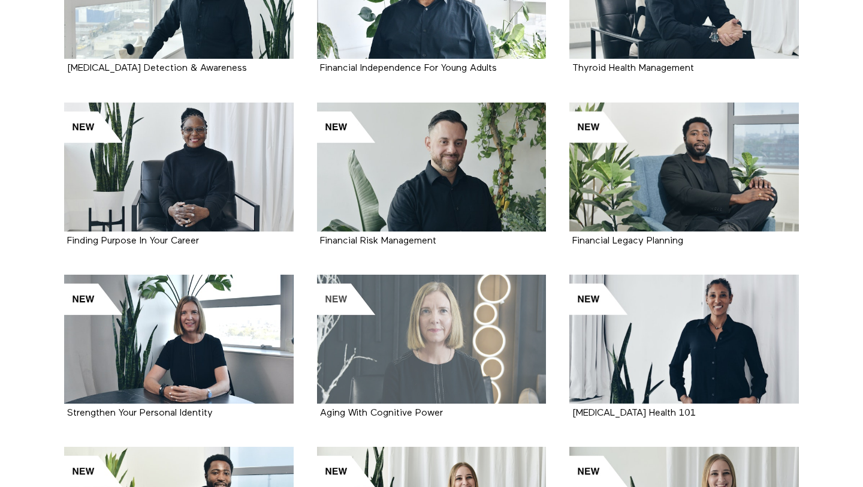
scroll to position [880, 0]
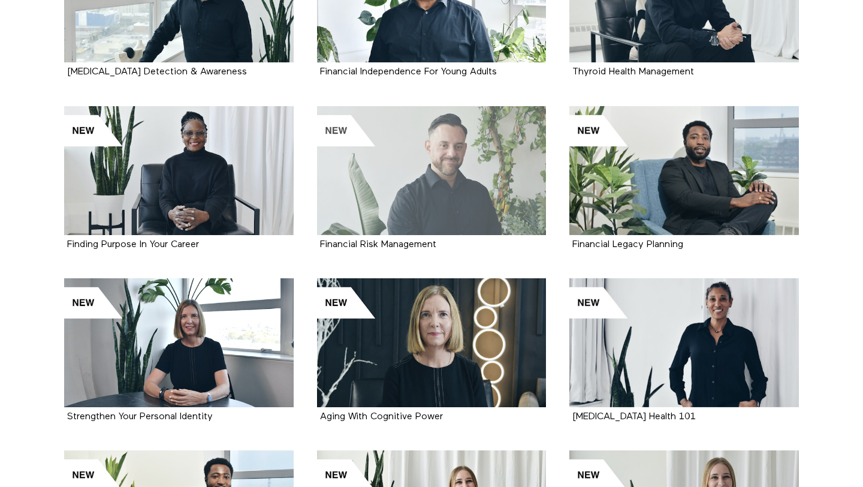
click at [365, 186] on div at bounding box center [432, 170] width 230 height 129
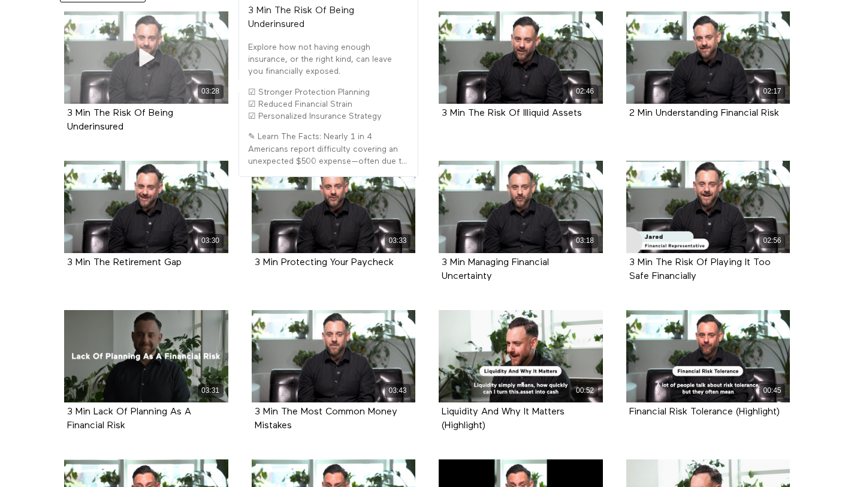
scroll to position [327, 0]
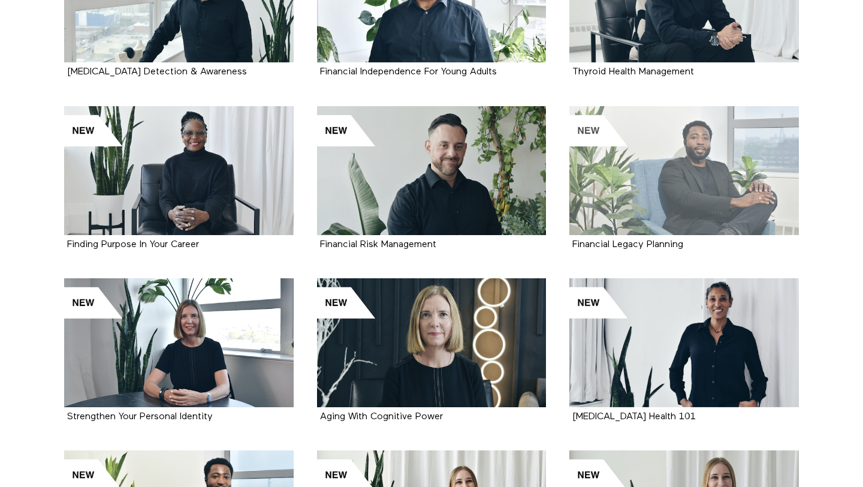
click at [649, 204] on div at bounding box center [685, 170] width 230 height 129
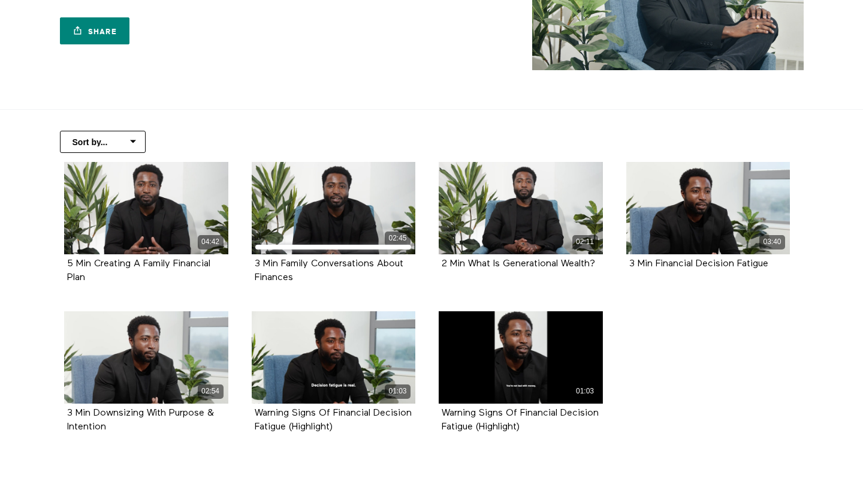
scroll to position [168, 0]
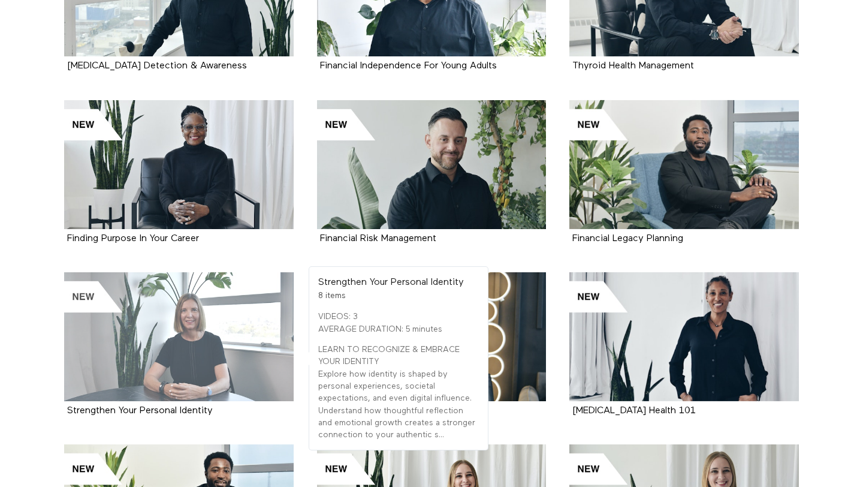
scroll to position [851, 0]
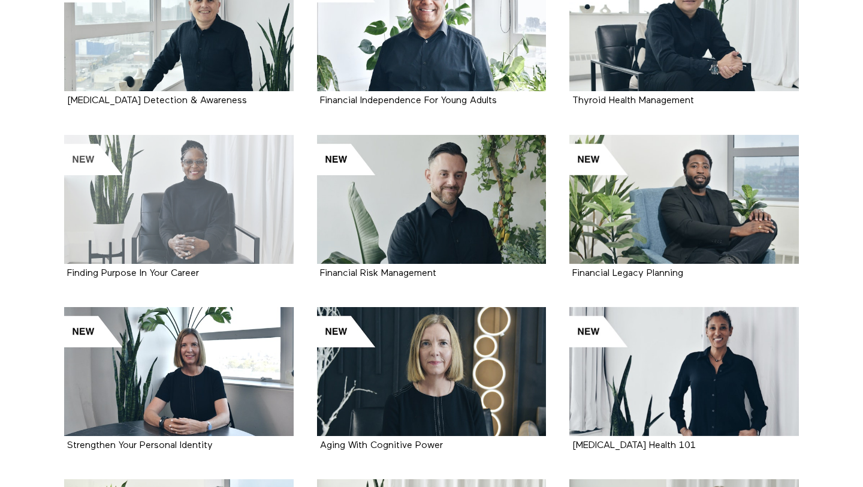
click at [249, 215] on div at bounding box center [179, 199] width 230 height 129
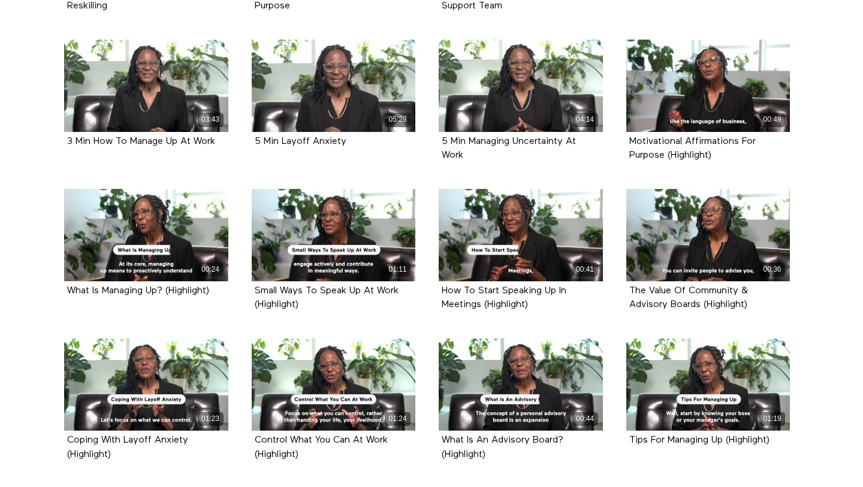
scroll to position [445, 0]
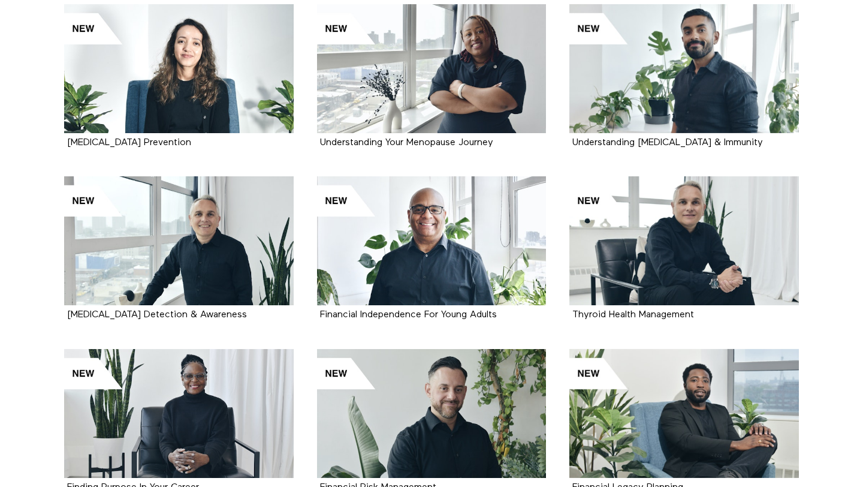
scroll to position [635, 0]
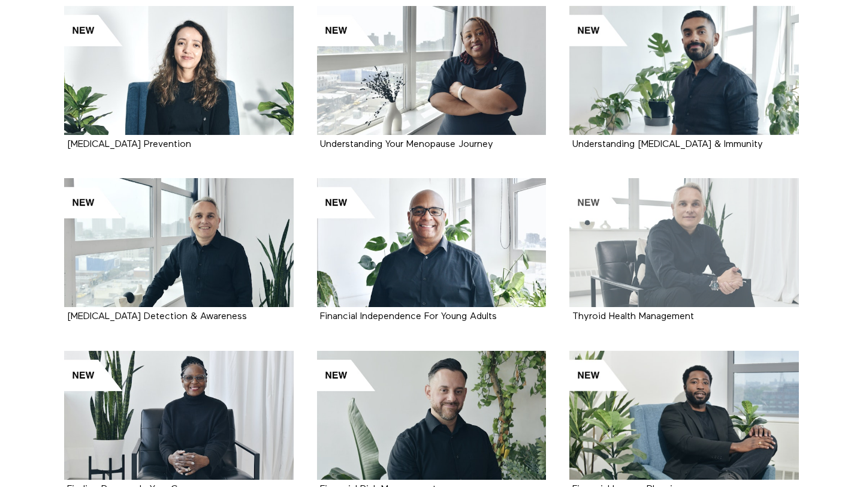
click at [746, 227] on div at bounding box center [685, 242] width 230 height 129
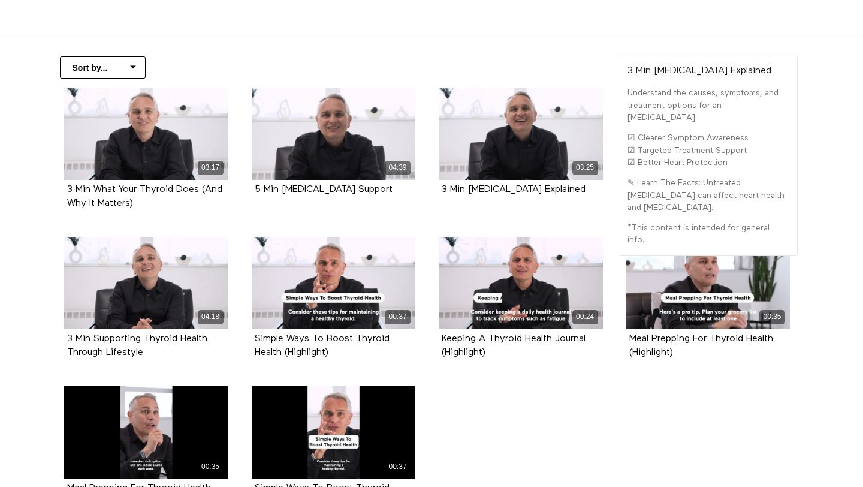
scroll to position [243, 0]
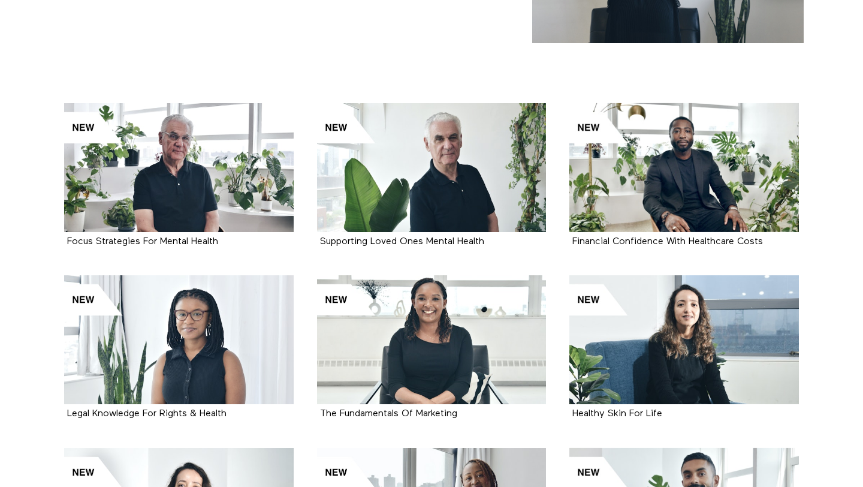
scroll to position [162, 0]
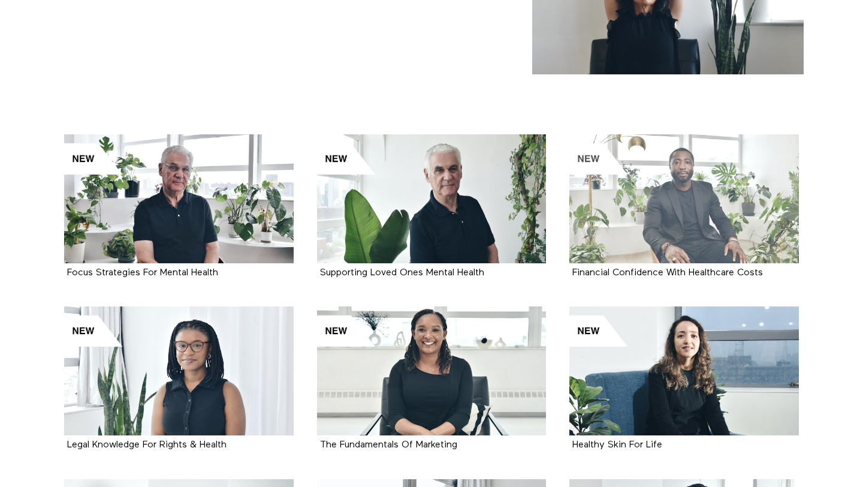
click at [700, 218] on div at bounding box center [685, 198] width 230 height 129
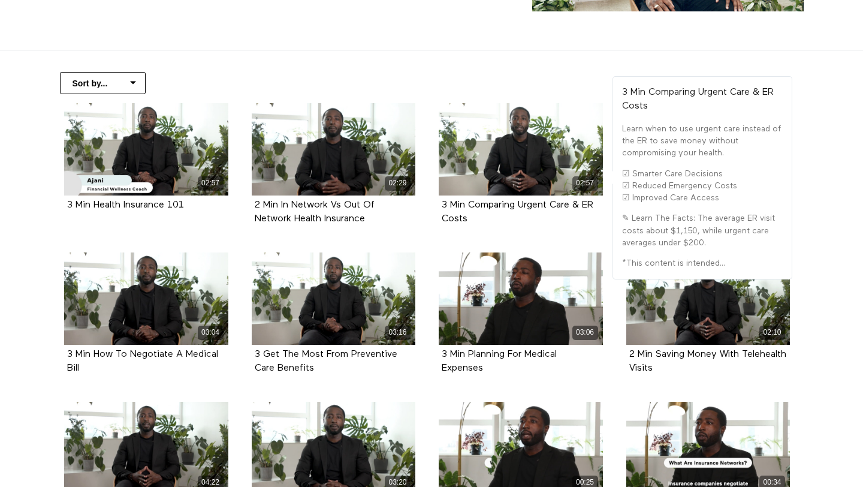
scroll to position [231, 0]
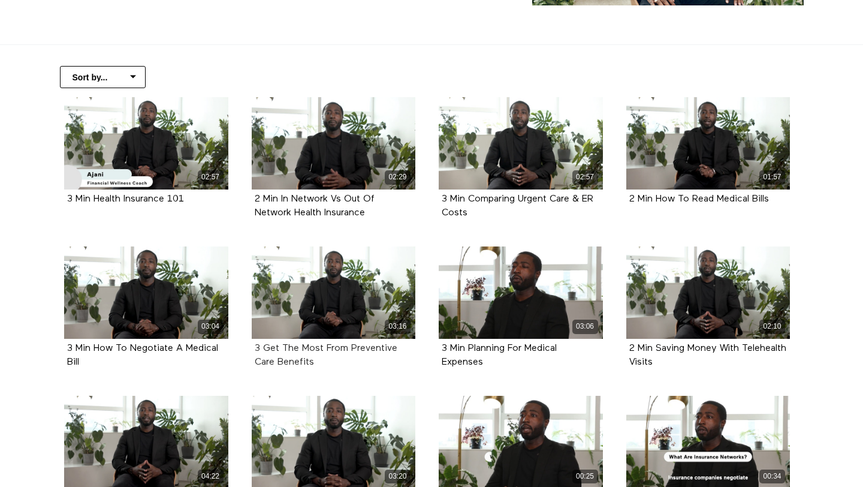
drag, startPoint x: 326, startPoint y: 362, endPoint x: 255, endPoint y: 348, distance: 72.2
click at [255, 348] on div "3 Get The Most From Preventive Care Benefits" at bounding box center [334, 356] width 158 height 28
copy strong "3 Get The Most From Preventive Care Benefits"
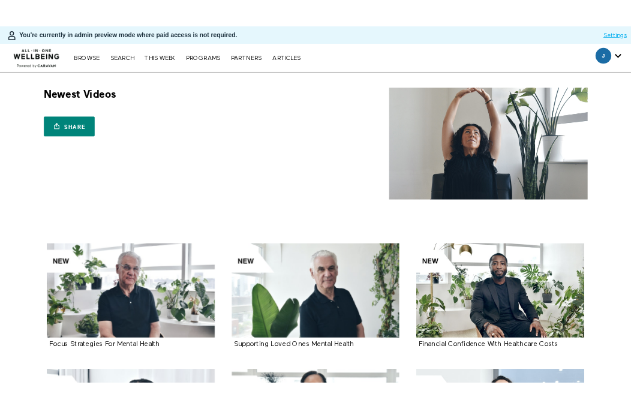
scroll to position [162, 0]
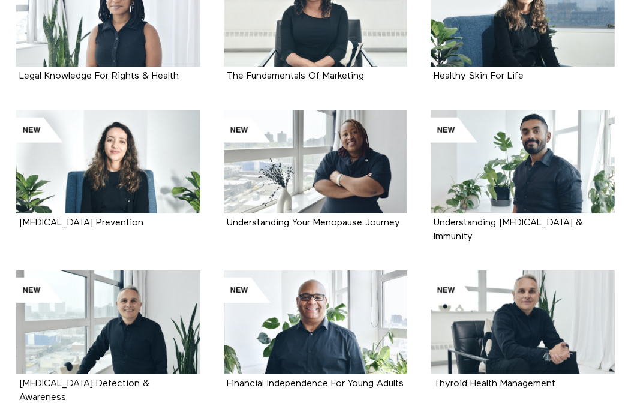
scroll to position [496, 0]
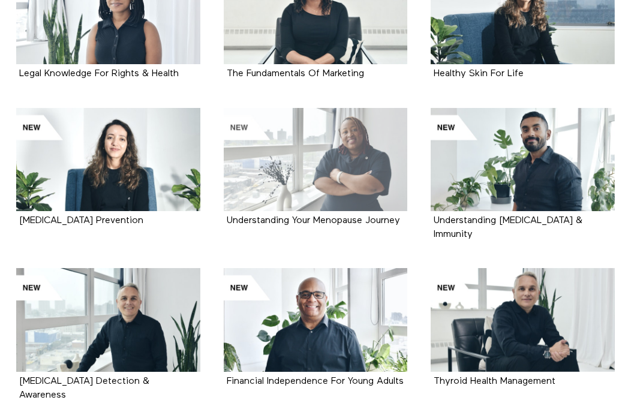
click at [394, 138] on div at bounding box center [316, 159] width 184 height 103
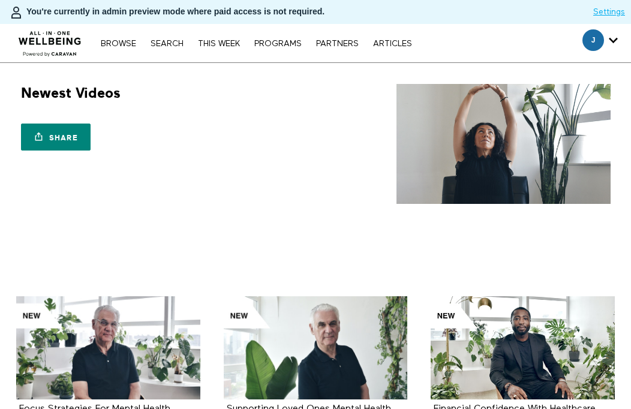
scroll to position [496, 0]
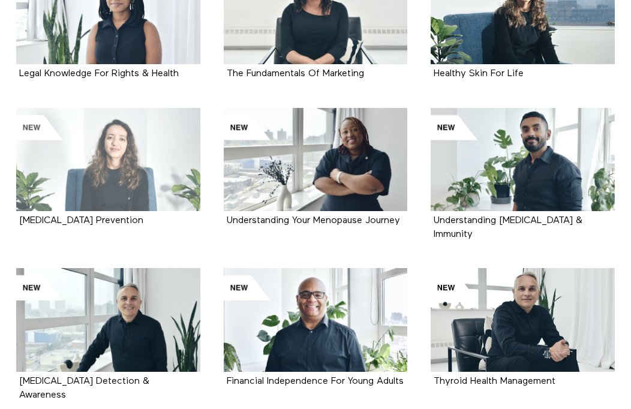
click at [123, 176] on div at bounding box center [108, 159] width 184 height 103
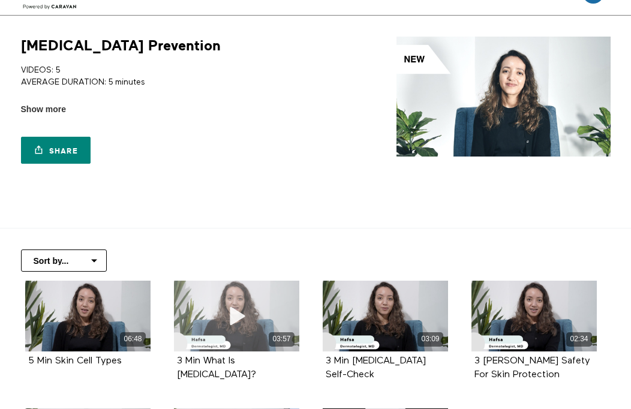
scroll to position [92, 0]
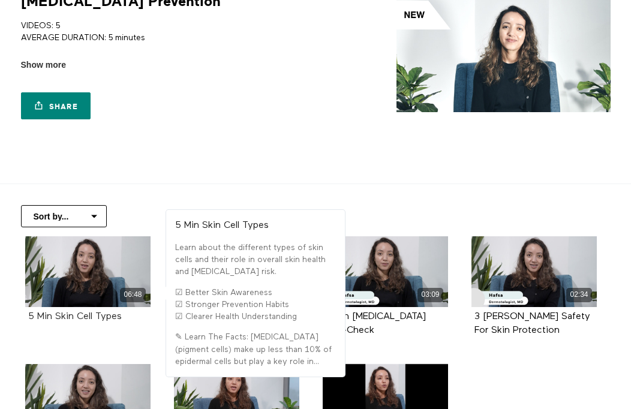
drag, startPoint x: 147, startPoint y: 320, endPoint x: 56, endPoint y: 318, distance: 91.2
click at [56, 318] on div "5 Min Skin Cell Types" at bounding box center [87, 317] width 119 height 14
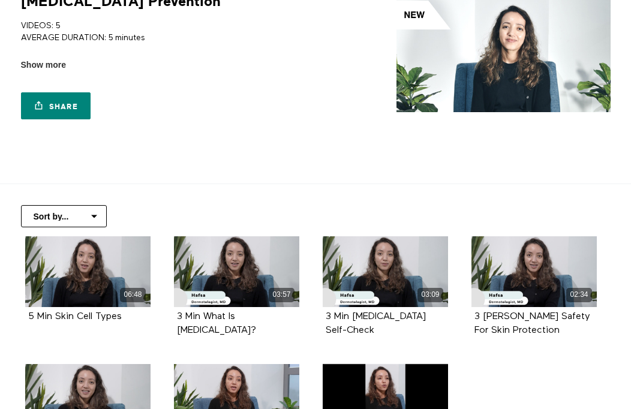
copy strong "Skin Cell Types"
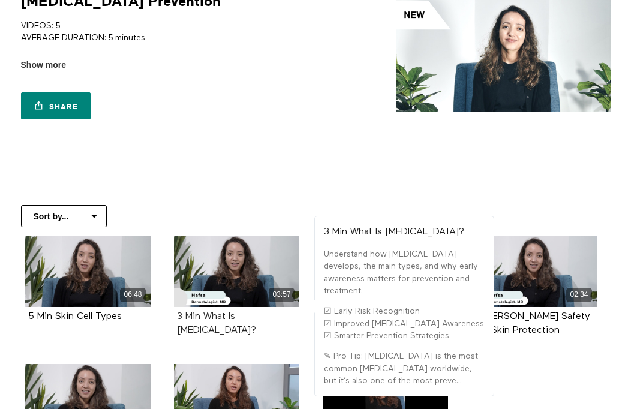
drag, startPoint x: 219, startPoint y: 334, endPoint x: 203, endPoint y: 313, distance: 26.5
click at [203, 313] on div "3 Min What Is Skin Cancer?" at bounding box center [236, 324] width 119 height 28
copy strong "What Is Skin Cancer?"
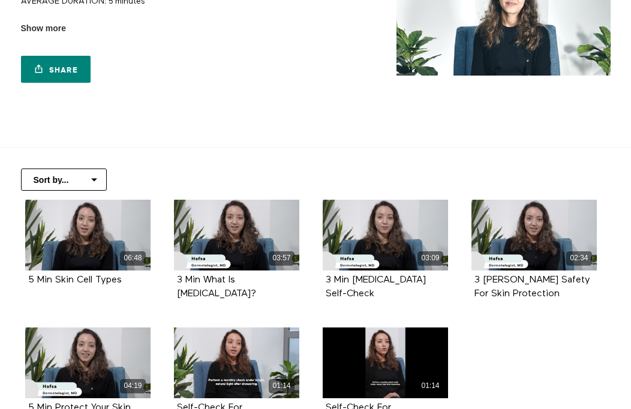
scroll to position [189, 0]
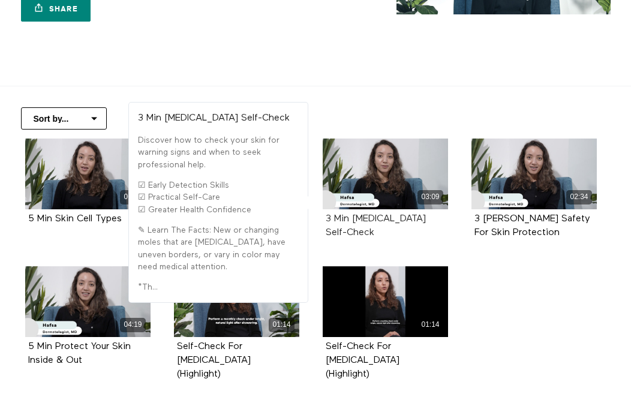
drag, startPoint x: 374, startPoint y: 229, endPoint x: 355, endPoint y: 221, distance: 20.9
click at [355, 221] on div "3 Min Skin Cancer Self-Check" at bounding box center [385, 226] width 119 height 28
copy strong "Skin Cancer Self-Check"
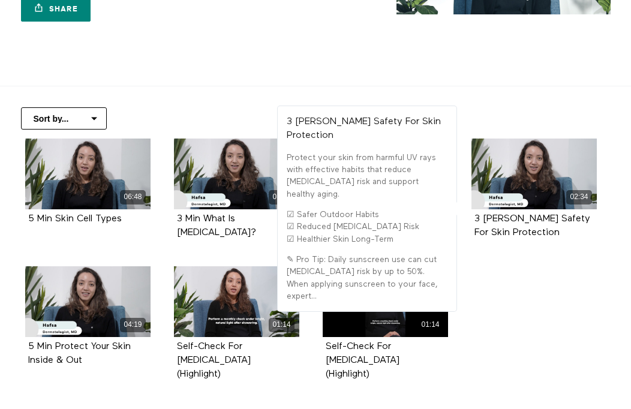
drag, startPoint x: 530, startPoint y: 234, endPoint x: 504, endPoint y: 213, distance: 33.7
click at [504, 213] on div "3 Min Sun Safety For Skin Protection" at bounding box center [533, 226] width 119 height 28
copy strong "Sun Safety For Skin Protection"
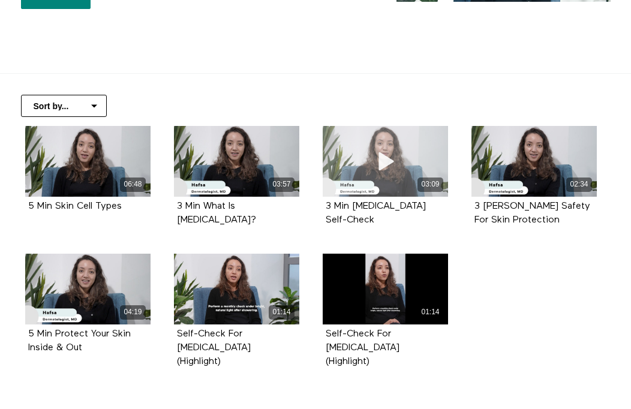
scroll to position [227, 0]
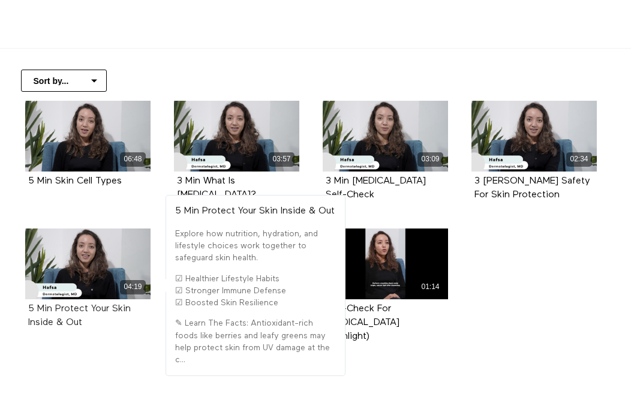
drag, startPoint x: 115, startPoint y: 324, endPoint x: 57, endPoint y: 312, distance: 59.5
click at [57, 312] on div "5 Min Protect Your Skin Inside & Out" at bounding box center [87, 316] width 119 height 28
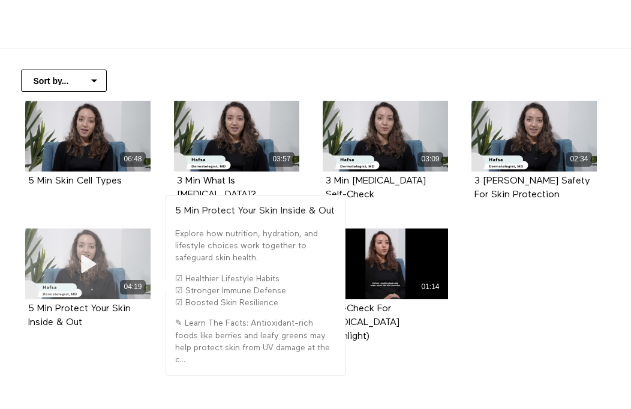
copy strong "Protect Your Skin Inside & Out"
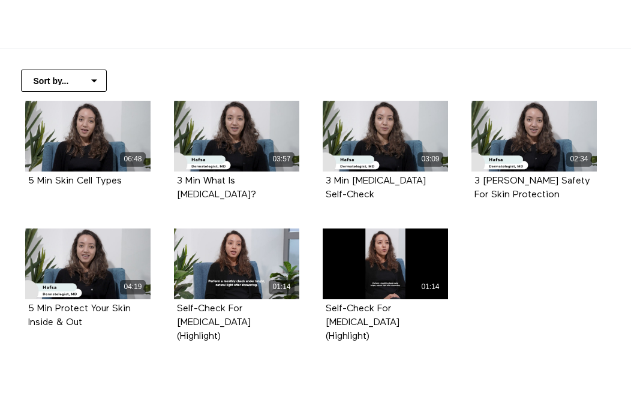
scroll to position [0, 0]
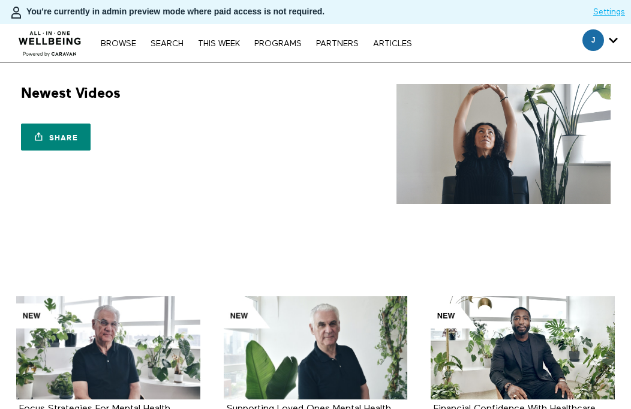
scroll to position [402, 0]
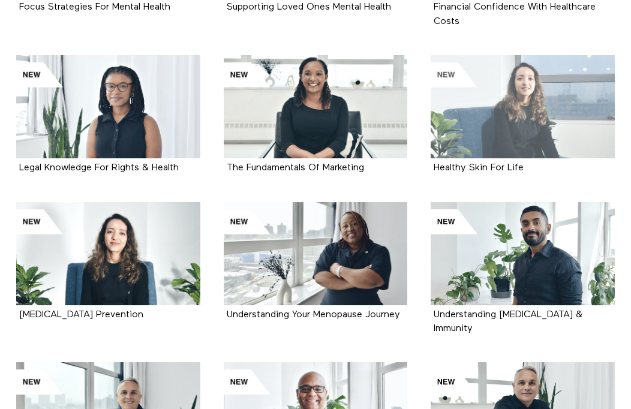
click at [493, 135] on div at bounding box center [522, 106] width 184 height 103
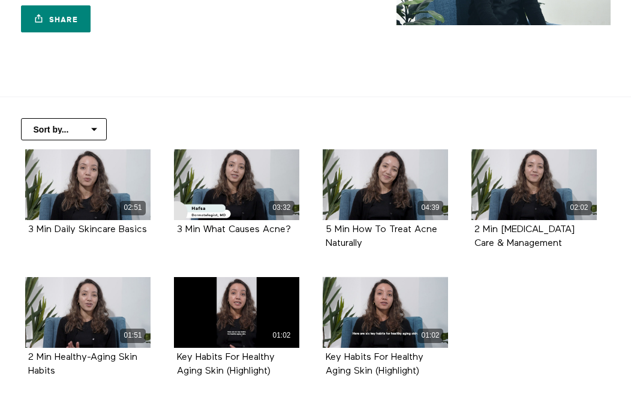
scroll to position [195, 0]
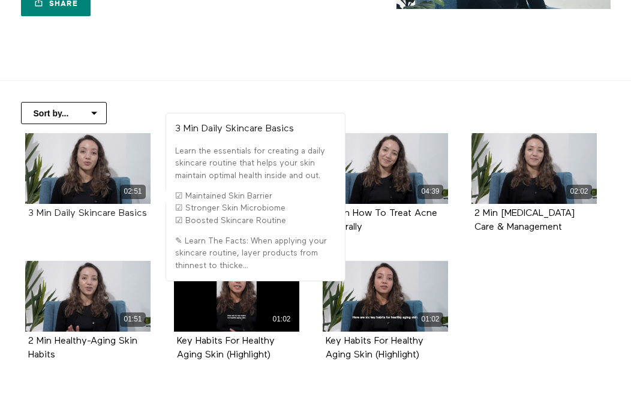
drag, startPoint x: 71, startPoint y: 239, endPoint x: 58, endPoint y: 214, distance: 28.7
click at [58, 214] on div "02:51 3 Min Daily Skincare Basics" at bounding box center [88, 185] width 140 height 105
copy strong "Daily Skincare Basics"
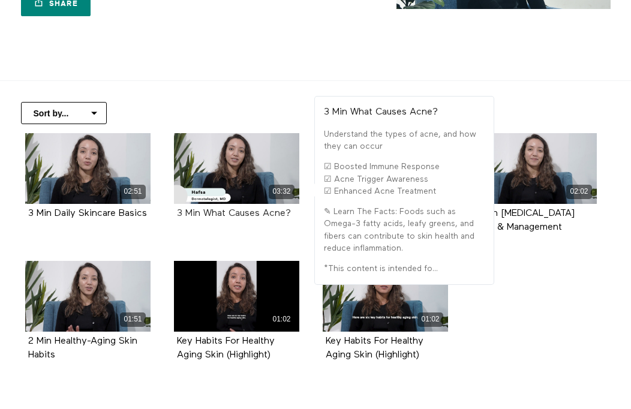
drag, startPoint x: 296, startPoint y: 211, endPoint x: 206, endPoint y: 209, distance: 90.0
click at [206, 209] on div "3 Min What Causes Acne?" at bounding box center [236, 214] width 119 height 14
copy strong "What Causes Acne?"
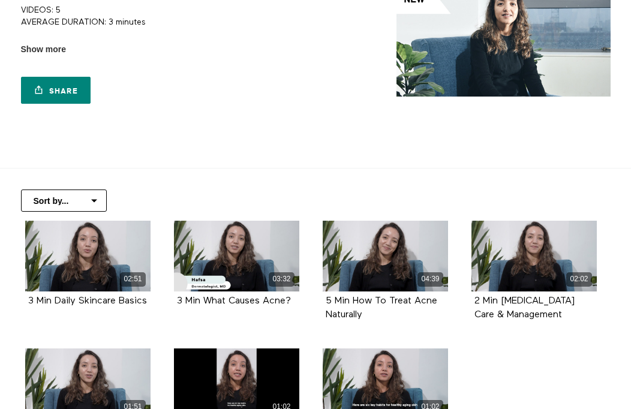
scroll to position [118, 0]
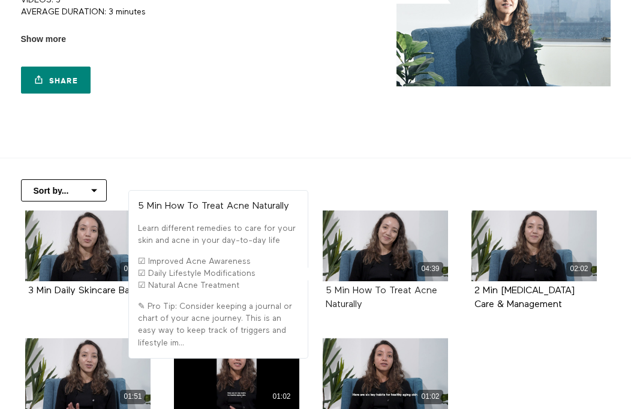
drag, startPoint x: 381, startPoint y: 312, endPoint x: 353, endPoint y: 287, distance: 37.8
click at [353, 287] on div "5 Min How To Treat Acne Naturally" at bounding box center [385, 298] width 125 height 34
copy strong "How To Treat Acne Naturally"
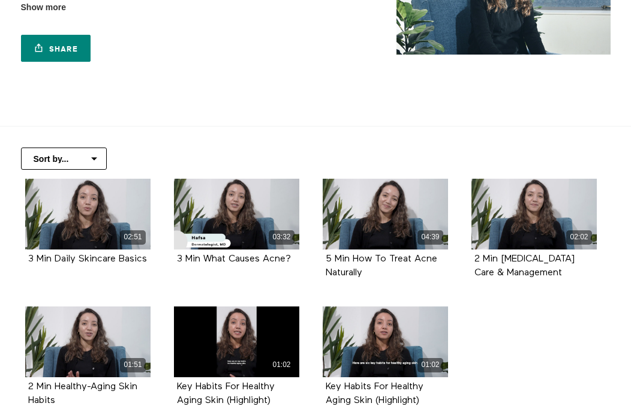
scroll to position [198, 0]
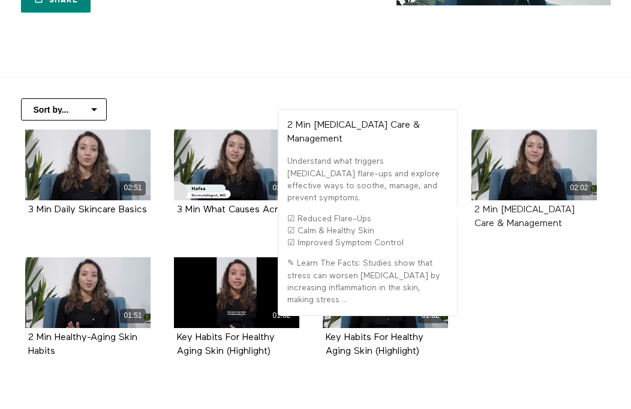
drag, startPoint x: 543, startPoint y: 225, endPoint x: 501, endPoint y: 211, distance: 44.2
click at [501, 211] on div "2 Min Eczema Care & Management" at bounding box center [533, 217] width 119 height 28
copy strong "Eczema Care & Management"
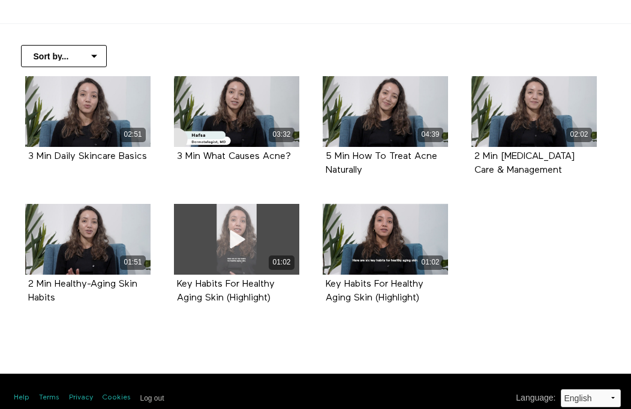
scroll to position [265, 0]
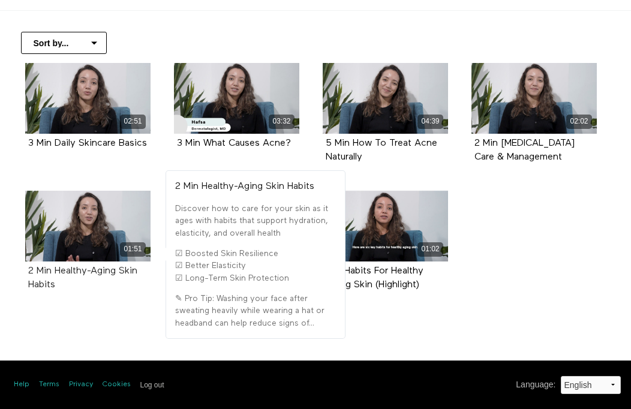
drag, startPoint x: 77, startPoint y: 292, endPoint x: 54, endPoint y: 273, distance: 29.4
click at [54, 273] on div "2 Min Healthy-Aging Skin Habits" at bounding box center [87, 278] width 125 height 34
copy strong "Healthy-Aging Skin Habits"
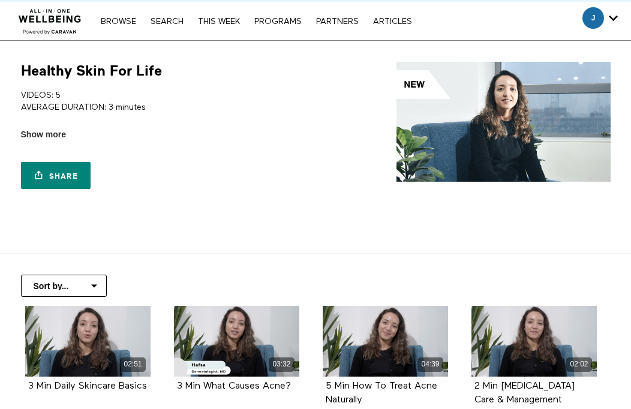
scroll to position [0, 0]
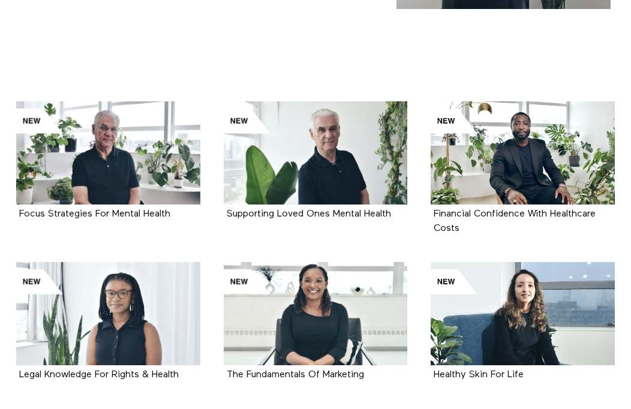
scroll to position [195, 0]
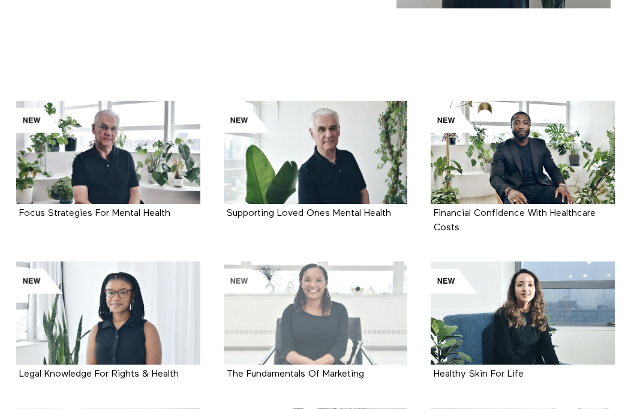
click at [346, 315] on div at bounding box center [316, 312] width 184 height 103
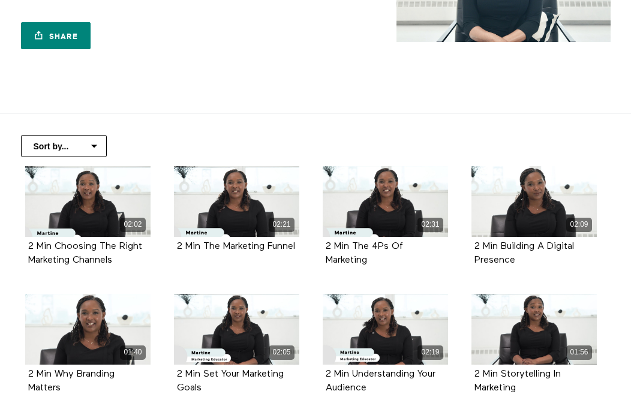
scroll to position [201, 0]
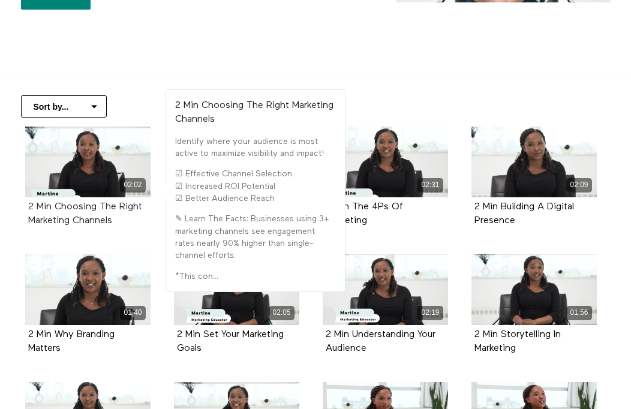
drag, startPoint x: 119, startPoint y: 224, endPoint x: 61, endPoint y: 203, distance: 61.8
click at [58, 207] on div "2 Min Choosing The Right Marketing Channels" at bounding box center [87, 214] width 119 height 28
copy strong "Choosing The Right Marketing Channels"
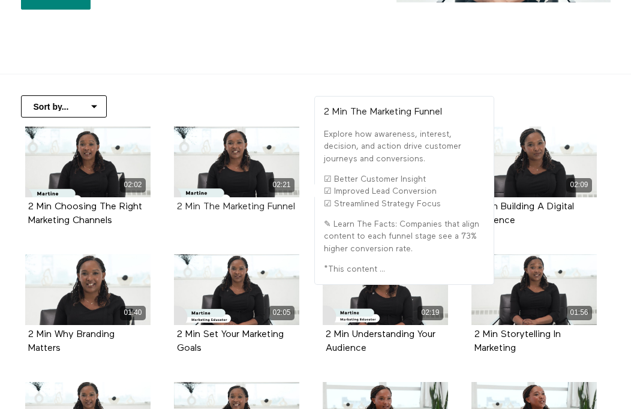
drag, startPoint x: 222, startPoint y: 222, endPoint x: 204, endPoint y: 205, distance: 24.6
click div "2 Min The Marketing Funnel"
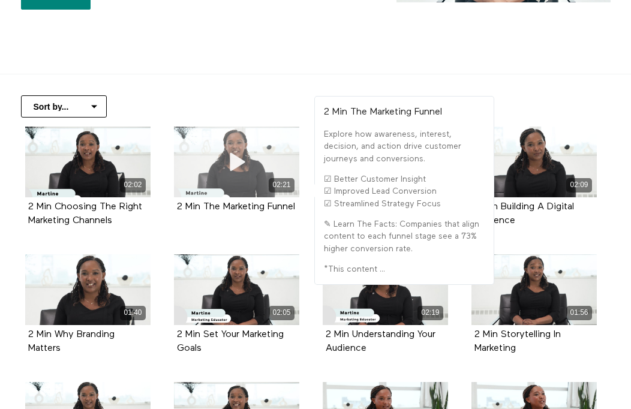
copy strong "The Marketing Funnel"
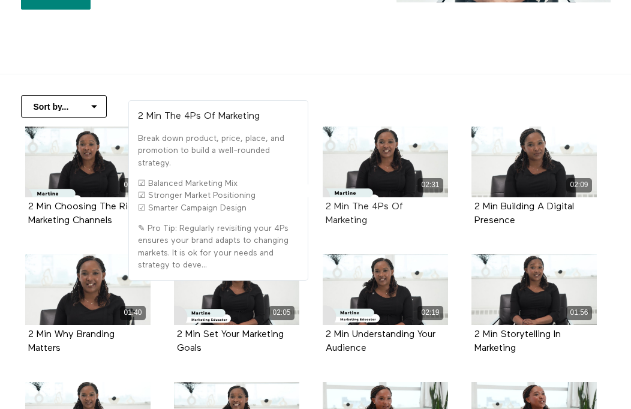
drag, startPoint x: 393, startPoint y: 219, endPoint x: 352, endPoint y: 210, distance: 41.7
click div "2 Min The 4Ps Of Marketing"
copy strong "The 4Ps Of Marketing"
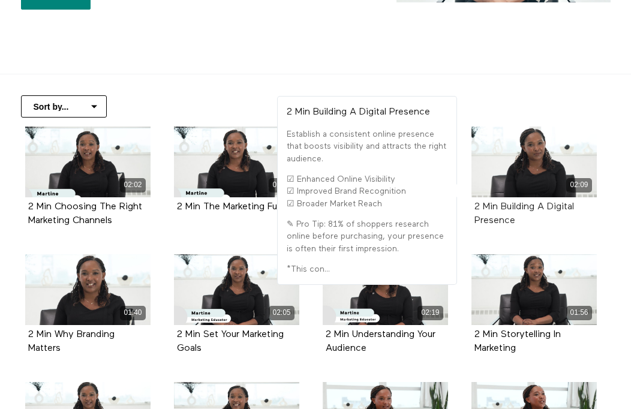
drag, startPoint x: 520, startPoint y: 225, endPoint x: 503, endPoint y: 206, distance: 26.3
click div "2 Min Building A Digital Presence"
copy strong "Building A Digital Presence"
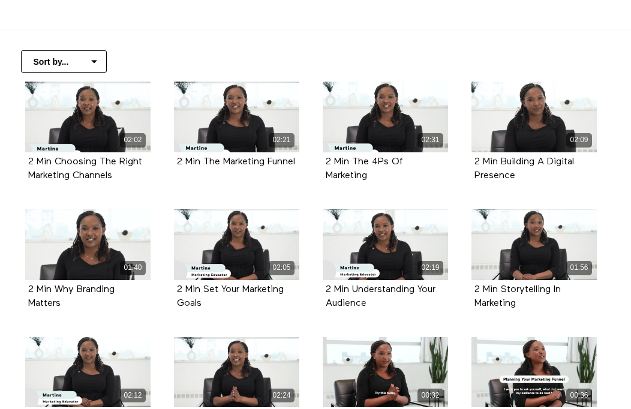
scroll to position [300, 0]
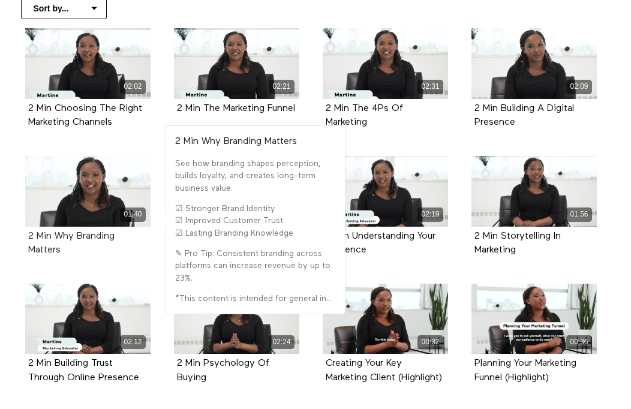
drag, startPoint x: 73, startPoint y: 250, endPoint x: 56, endPoint y: 237, distance: 21.0
click div "2 Min Why Branding Matters"
copy strong "Why Branding Matters"
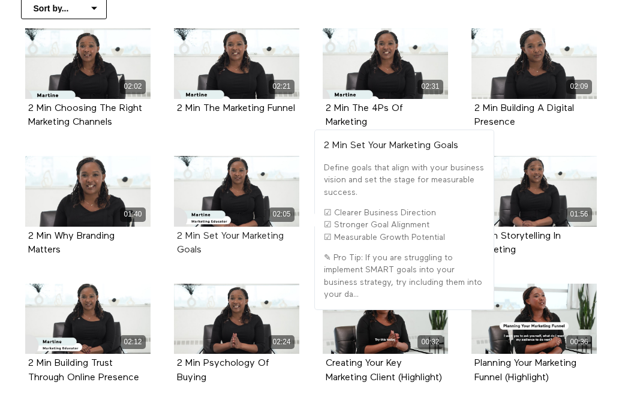
drag, startPoint x: 218, startPoint y: 254, endPoint x: 204, endPoint y: 236, distance: 23.1
click div "2 Min Set Your Marketing Goals"
copy strong "Set Your Marketing Goals"
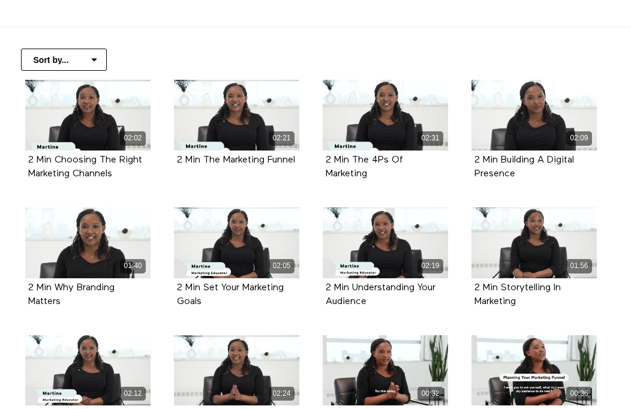
scroll to position [364, 0]
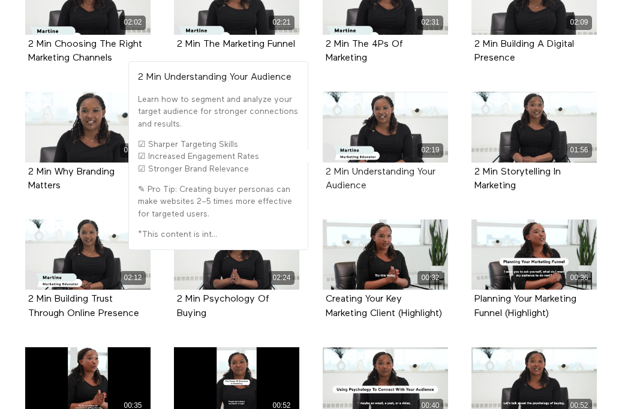
drag, startPoint x: 378, startPoint y: 191, endPoint x: 354, endPoint y: 173, distance: 30.3
click div "2 Min Understanding Your Audience"
copy strong "Understanding Your Audience"
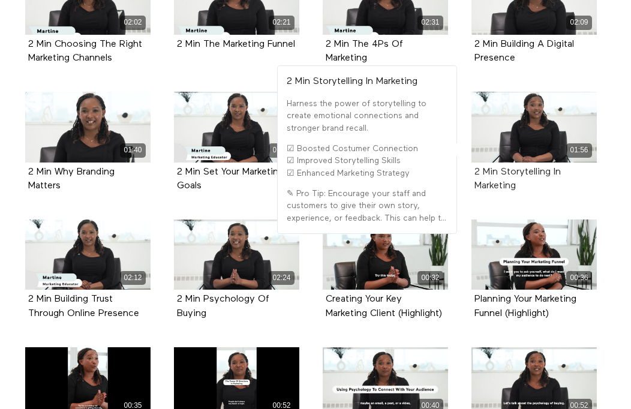
drag, startPoint x: 527, startPoint y: 194, endPoint x: 500, endPoint y: 170, distance: 35.7
click div "2 Min Storytelling In Marketing"
copy strong "Storytelling In Marketing"
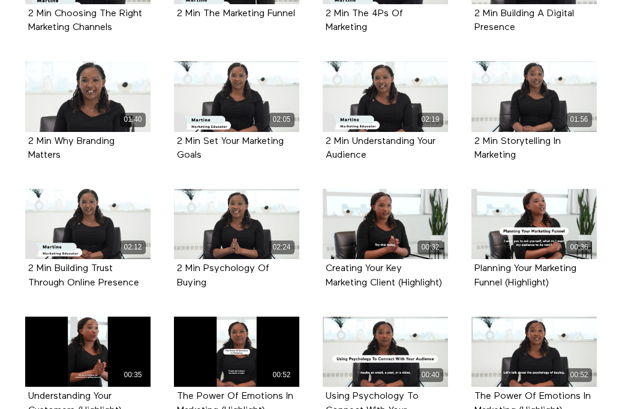
scroll to position [420, 0]
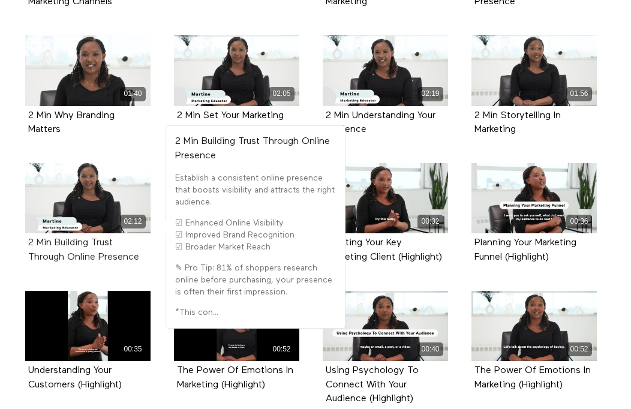
drag, startPoint x: 147, startPoint y: 263, endPoint x: 56, endPoint y: 246, distance: 92.8
click div "2 Min Building Trust Through Online Presence"
copy strong "Building Trust Through Online Presence"
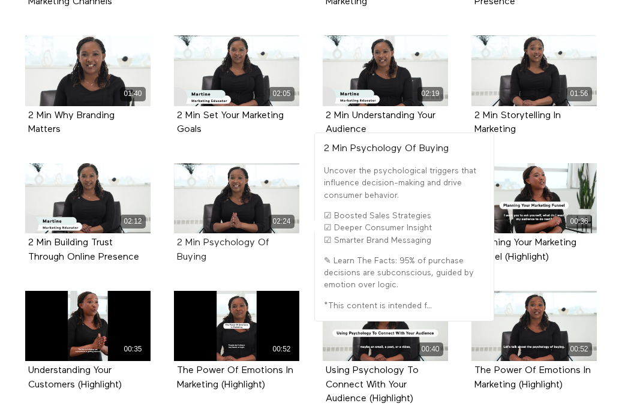
drag, startPoint x: 239, startPoint y: 256, endPoint x: 201, endPoint y: 247, distance: 38.8
click div "2 Min Psychology Of Buying"
copy strong "Psychology Of Buying"
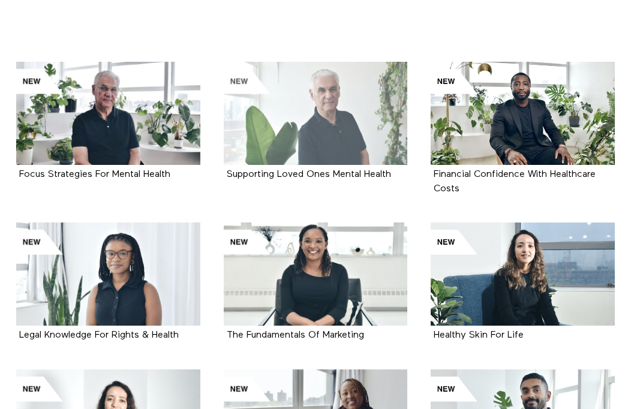
scroll to position [270, 0]
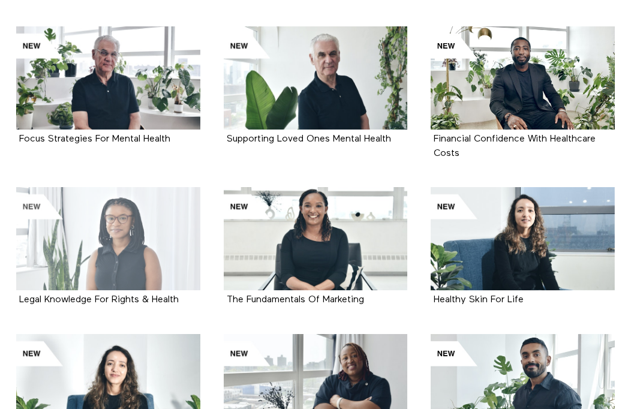
click at [133, 254] on div at bounding box center [108, 238] width 184 height 103
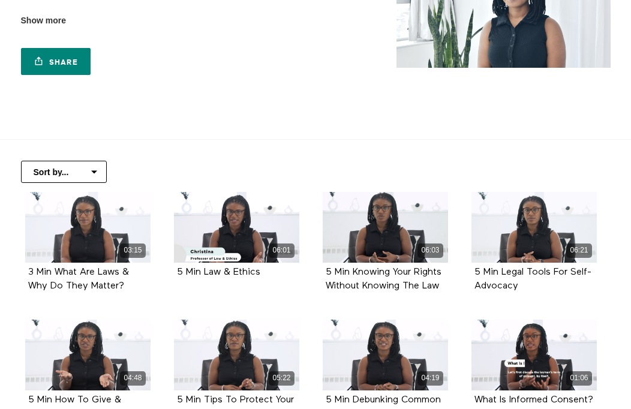
scroll to position [160, 0]
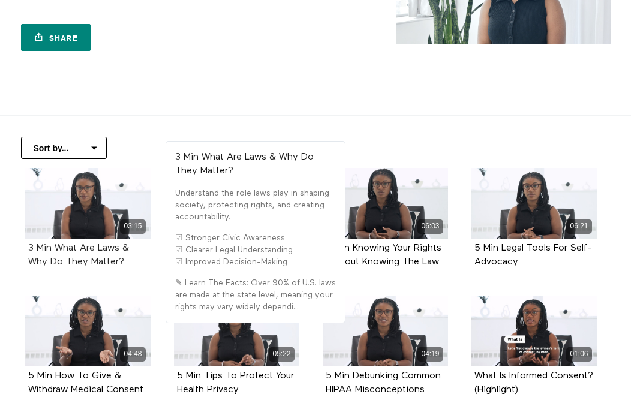
drag, startPoint x: 128, startPoint y: 261, endPoint x: 56, endPoint y: 251, distance: 72.7
click at [56, 251] on div "3 Min What Are Laws & Why Do They Matter?" at bounding box center [87, 256] width 119 height 28
copy strong "What Are Laws & Why Do They Matter?"
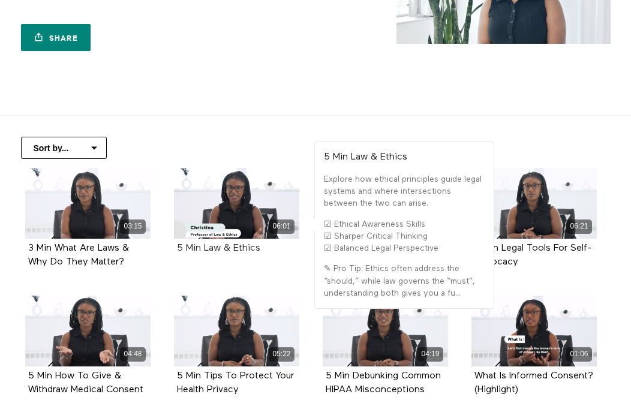
drag, startPoint x: 270, startPoint y: 249, endPoint x: 203, endPoint y: 249, distance: 66.5
click at [203, 249] on div "5 Min Law & Ethics" at bounding box center [236, 249] width 119 height 14
copy strong "Law & Ethics"
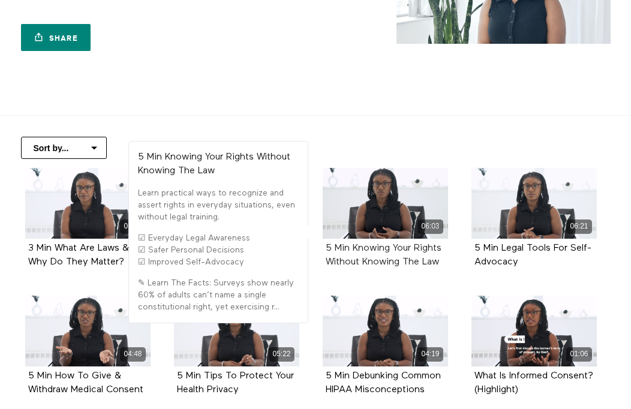
drag, startPoint x: 445, startPoint y: 260, endPoint x: 354, endPoint y: 249, distance: 92.3
click at [354, 249] on div "5 Min Knowing Your Rights Without Knowing The Law" at bounding box center [385, 256] width 125 height 34
copy strong "Knowing Your Rights Without Knowing The Law"
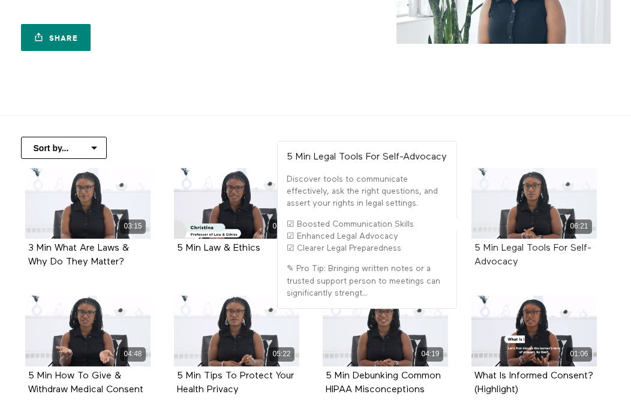
drag, startPoint x: 528, startPoint y: 261, endPoint x: 501, endPoint y: 247, distance: 30.8
click at [501, 247] on div "5 Min Legal Tools For Self-Advocacy" at bounding box center [533, 256] width 119 height 28
copy strong "Legal Tools For Self-Advocacy"
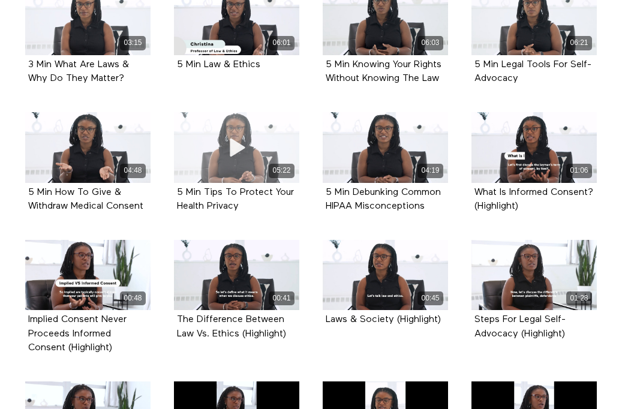
scroll to position [362, 0]
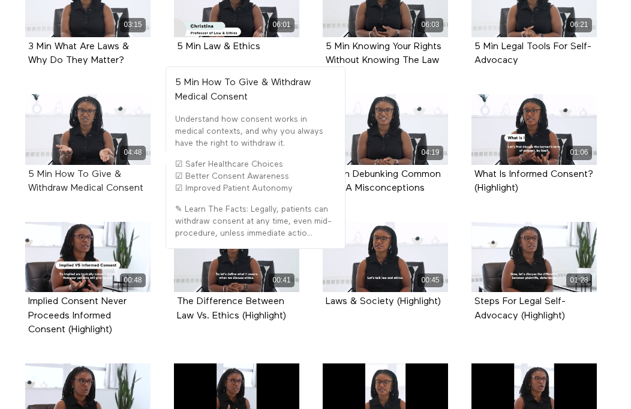
drag, startPoint x: 155, startPoint y: 189, endPoint x: 58, endPoint y: 174, distance: 98.9
click at [58, 174] on div "04:48 5 Min How To Give & Withdraw Medical Consent" at bounding box center [88, 153] width 140 height 119
copy strong "How To Give & Withdraw Medical Consent"
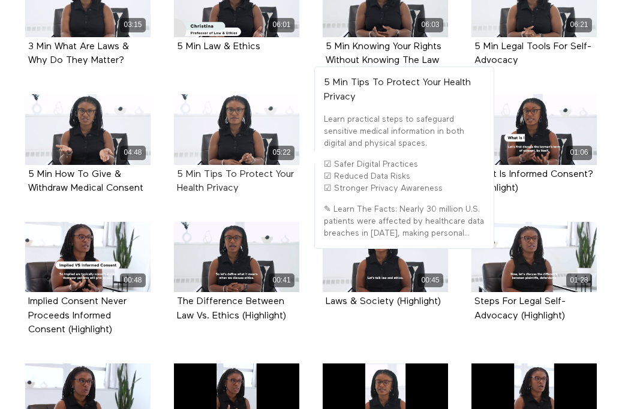
drag, startPoint x: 264, startPoint y: 187, endPoint x: 202, endPoint y: 177, distance: 62.6
click at [202, 177] on div "5 Min Tips To Protect Your Health Privacy" at bounding box center [236, 182] width 119 height 28
copy strong "Tips To Protect Your Health Privacy"
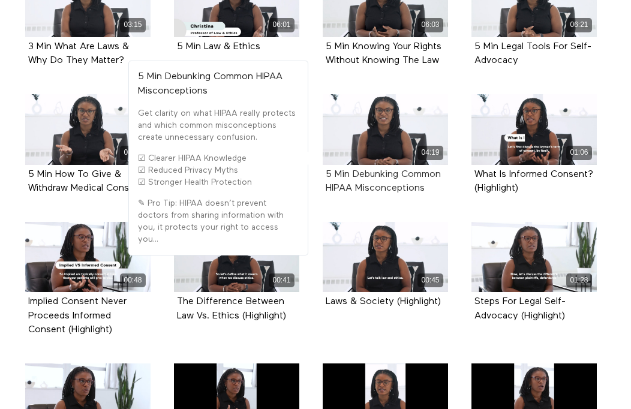
drag, startPoint x: 439, startPoint y: 183, endPoint x: 353, endPoint y: 174, distance: 86.3
click at [353, 174] on div "5 Min Debunking Common HIPAA Misconceptions" at bounding box center [385, 182] width 119 height 28
copy strong "Debunking Common HIPAA Misconceptions"
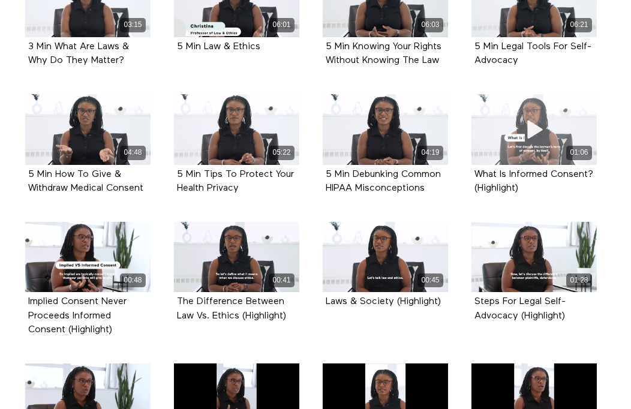
scroll to position [0, 0]
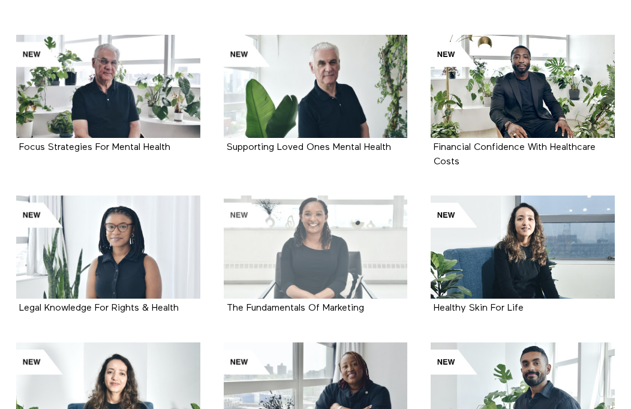
scroll to position [280, 0]
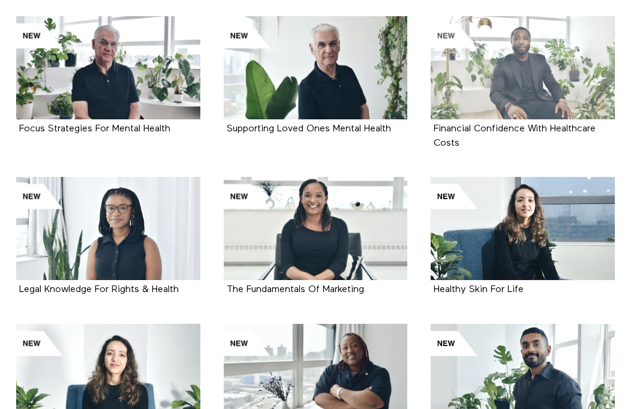
click at [508, 82] on div at bounding box center [522, 67] width 184 height 103
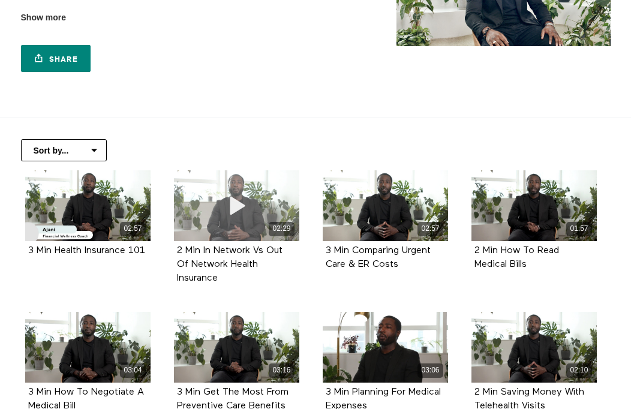
scroll to position [166, 0]
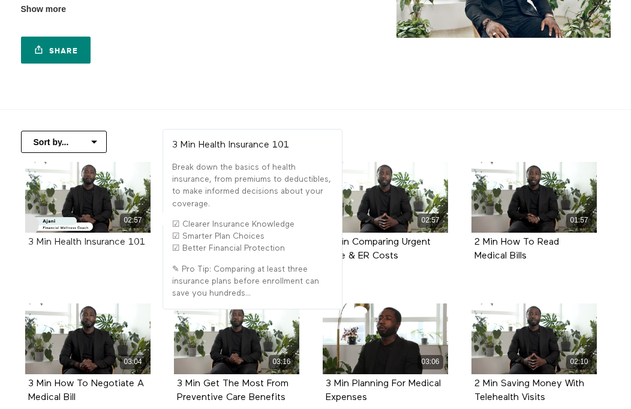
drag, startPoint x: 153, startPoint y: 245, endPoint x: 56, endPoint y: 244, distance: 97.7
click at [56, 244] on div "02:57 3 Min Health Insurance 101" at bounding box center [88, 214] width 140 height 105
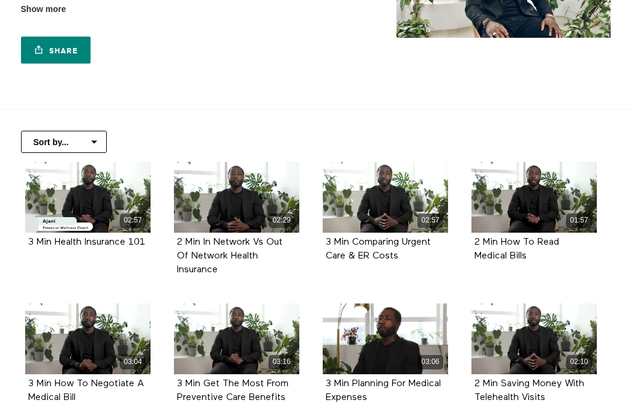
copy strong "Health Insurance 101"
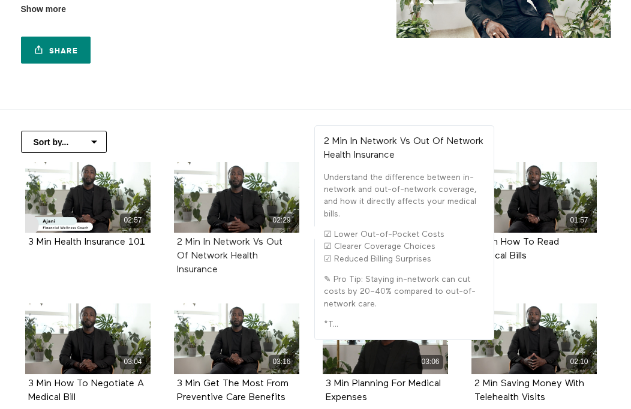
drag, startPoint x: 225, startPoint y: 269, endPoint x: 203, endPoint y: 242, distance: 34.5
click at [203, 242] on div "2 Min In Network Vs Out Of Network Health Insurance" at bounding box center [236, 257] width 119 height 42
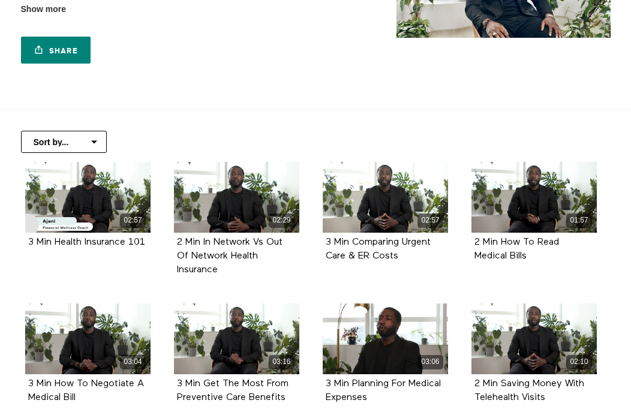
copy strong "In Network Vs Out Of Network Health Insurance"
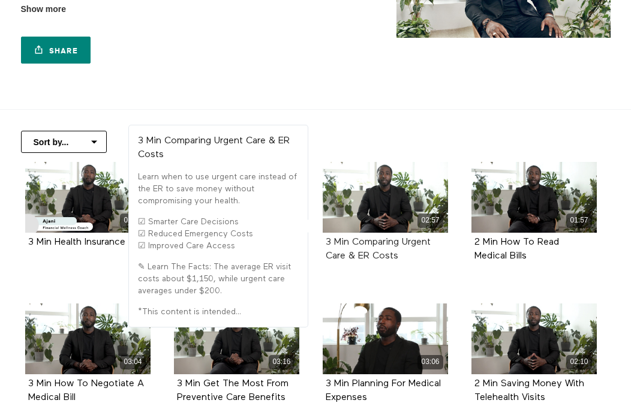
drag, startPoint x: 408, startPoint y: 260, endPoint x: 353, endPoint y: 241, distance: 58.8
click at [353, 241] on div "3 Min Comparing Urgent Care & ER Costs" at bounding box center [385, 250] width 119 height 28
copy strong "Comparing Urgent Care & ER Costs"
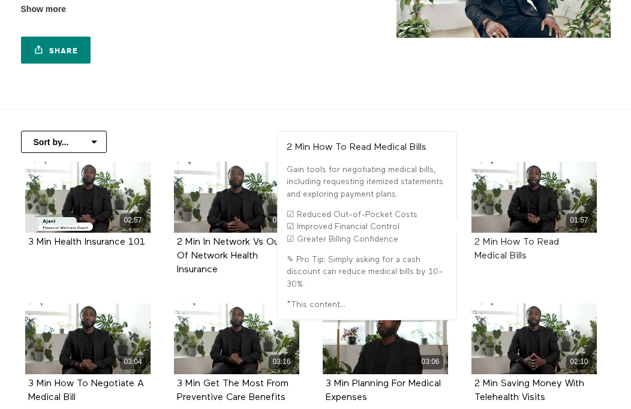
drag, startPoint x: 546, startPoint y: 255, endPoint x: 504, endPoint y: 243, distance: 43.5
click at [504, 243] on div "2 Min How To Read Medical Bills" at bounding box center [533, 250] width 119 height 28
copy strong "How To Read Medical Bills"
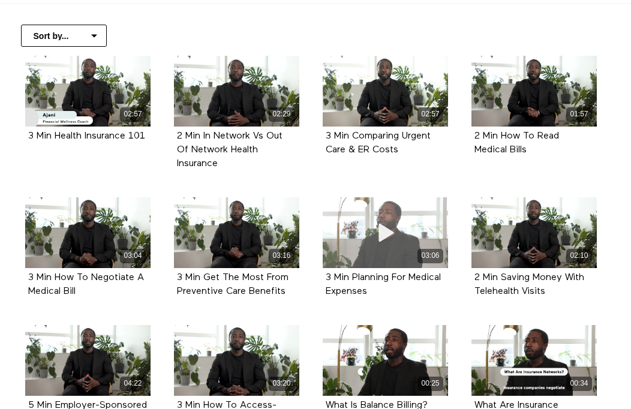
scroll to position [308, 0]
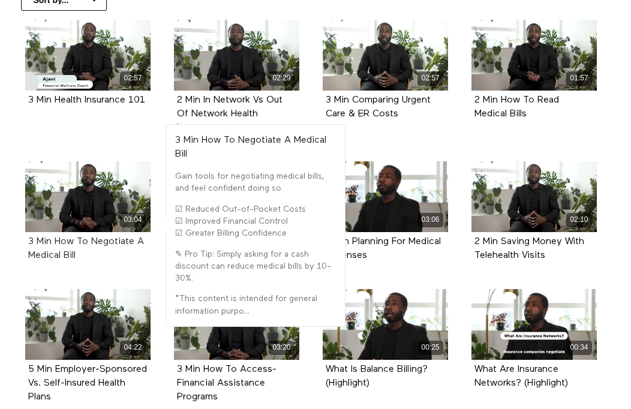
drag, startPoint x: 89, startPoint y: 256, endPoint x: 54, endPoint y: 241, distance: 37.9
click at [54, 241] on div "3 Min How To Negotiate A Medical Bill" at bounding box center [87, 249] width 119 height 28
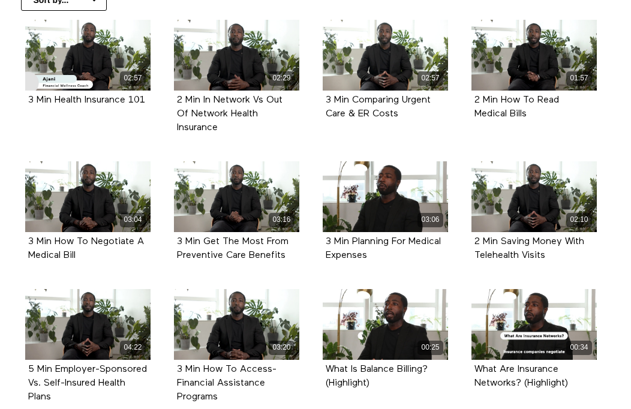
copy strong "How To Negotiate A Medical Bill"
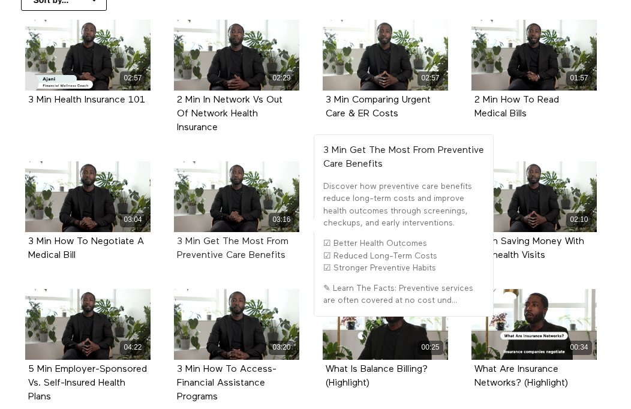
drag, startPoint x: 300, startPoint y: 257, endPoint x: 202, endPoint y: 244, distance: 99.2
click at [202, 244] on div "03:16 3 Min Get The Most From Preventive Care Benefits" at bounding box center [237, 220] width 140 height 119
copy strong "Get The Most From Preventive Care Benefits"
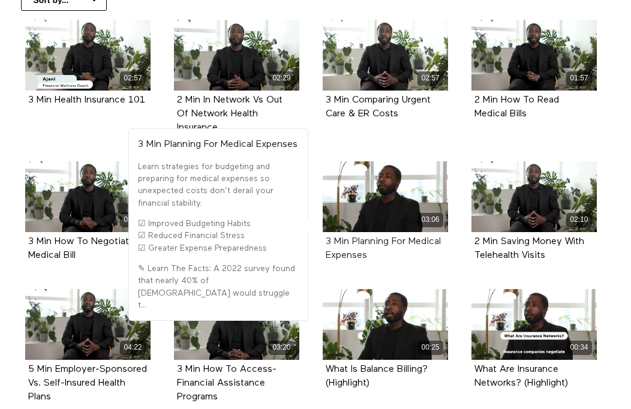
drag, startPoint x: 418, startPoint y: 260, endPoint x: 353, endPoint y: 243, distance: 67.3
click at [353, 243] on div "3 Min Planning For Medical Expenses" at bounding box center [385, 249] width 119 height 28
copy strong "Planning For Medical Expenses"
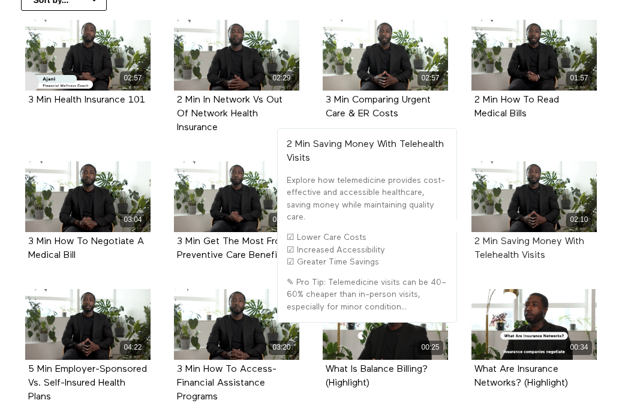
drag, startPoint x: 548, startPoint y: 261, endPoint x: 501, endPoint y: 241, distance: 50.8
click at [501, 241] on div "2 Min Saving Money With Telehealth Visits" at bounding box center [533, 249] width 119 height 28
copy strong "Saving Money With Telehealth Visits"
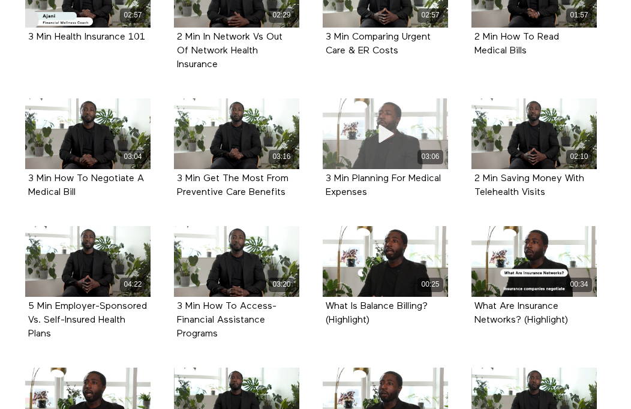
scroll to position [405, 0]
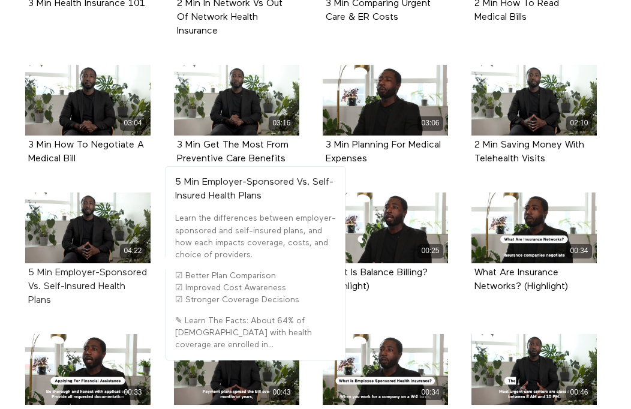
drag, startPoint x: 133, startPoint y: 302, endPoint x: 55, endPoint y: 278, distance: 82.1
click at [55, 278] on div "5 Min Employer-Sponsored Vs. Self-Insured Health Plans" at bounding box center [87, 287] width 119 height 42
copy strong "Employer-Sponsored Vs. Self-Insured Health Plans"
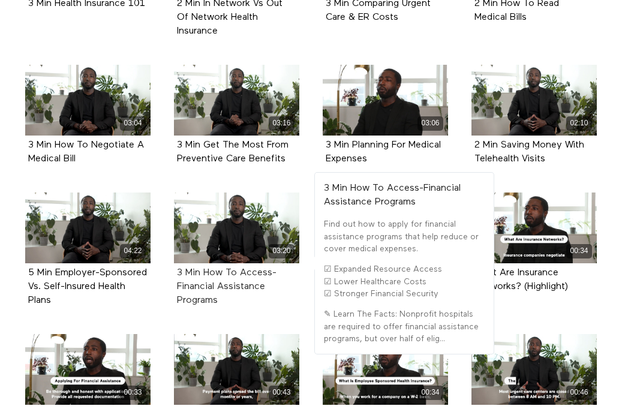
drag, startPoint x: 228, startPoint y: 300, endPoint x: 205, endPoint y: 276, distance: 33.1
click at [205, 276] on div "3 Min How To Access-Financial Assistance Programs" at bounding box center [236, 287] width 119 height 42
copy strong "How To Access-Financial Assistance Programs"
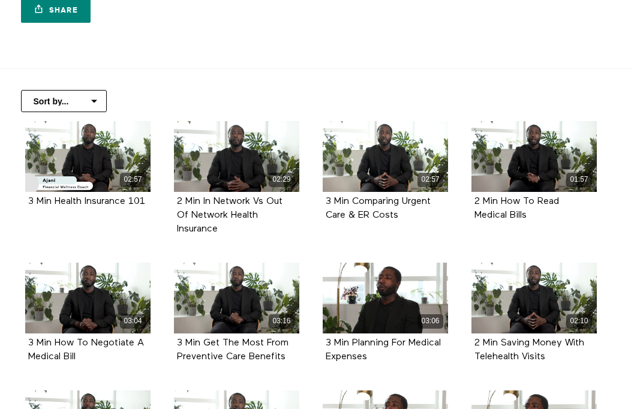
scroll to position [0, 0]
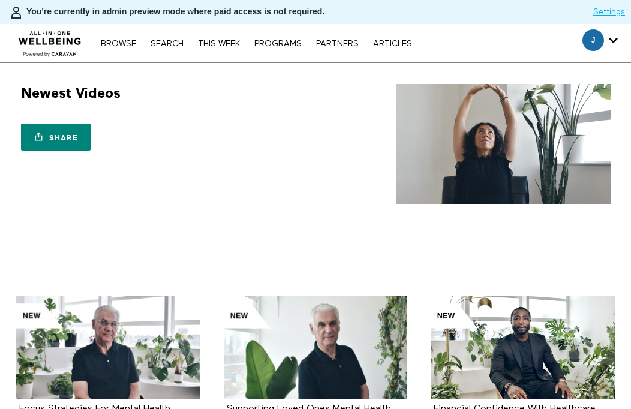
scroll to position [37, 0]
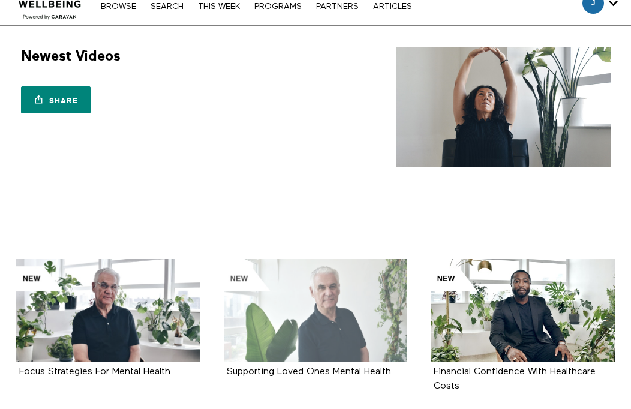
click at [332, 287] on div at bounding box center [316, 310] width 184 height 103
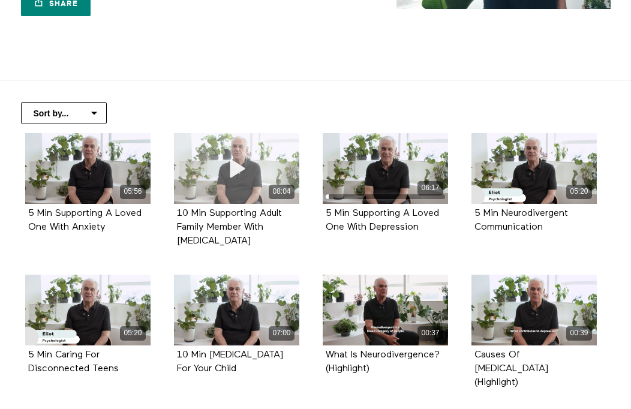
scroll to position [216, 0]
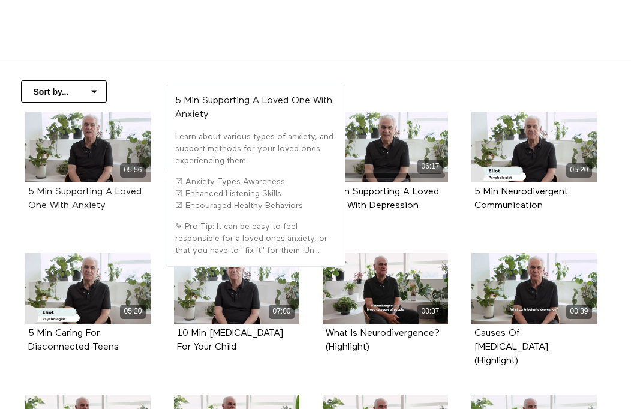
drag, startPoint x: 113, startPoint y: 207, endPoint x: 57, endPoint y: 195, distance: 57.0
click at [57, 195] on div "5 Min Supporting A Loved One With Anxiety" at bounding box center [87, 199] width 119 height 28
copy strong "Supporting A Loved One With Anxiety"
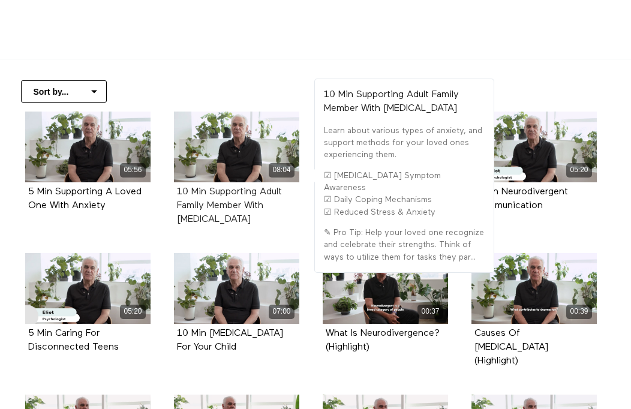
drag, startPoint x: 301, startPoint y: 205, endPoint x: 210, endPoint y: 195, distance: 91.1
click at [210, 195] on div "08:04 10 Min Supporting Adult Family Member With [MEDICAL_DATA]" at bounding box center [237, 178] width 140 height 132
copy strong "Supporting Adult Family Member With [MEDICAL_DATA]"
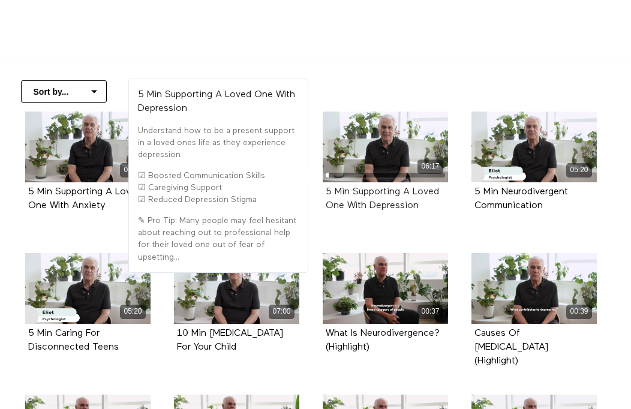
drag, startPoint x: 425, startPoint y: 207, endPoint x: 352, endPoint y: 192, distance: 74.5
click at [352, 192] on div "5 Min Supporting A Loved One With Depression" at bounding box center [385, 199] width 119 height 28
copy strong "Supporting A Loved One With Depression"
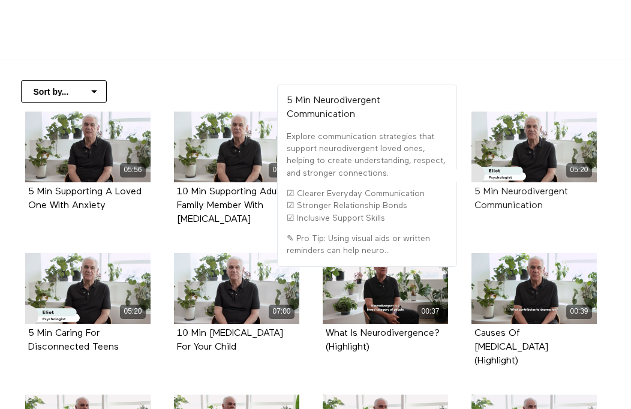
drag, startPoint x: 559, startPoint y: 212, endPoint x: 501, endPoint y: 190, distance: 62.6
click at [501, 190] on div "5 Min Neurodivergent Communication" at bounding box center [533, 199] width 119 height 28
copy strong "Neurodivergent Communication"
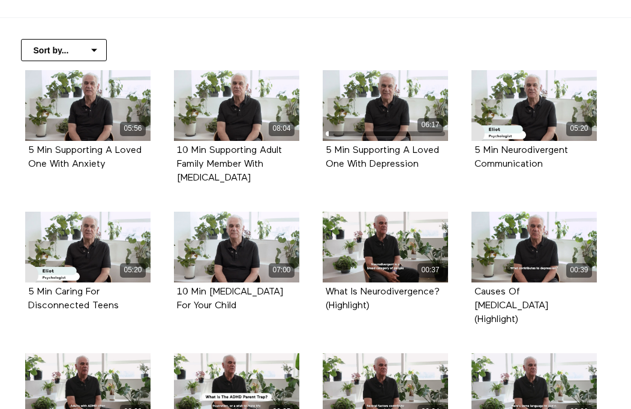
scroll to position [321, 0]
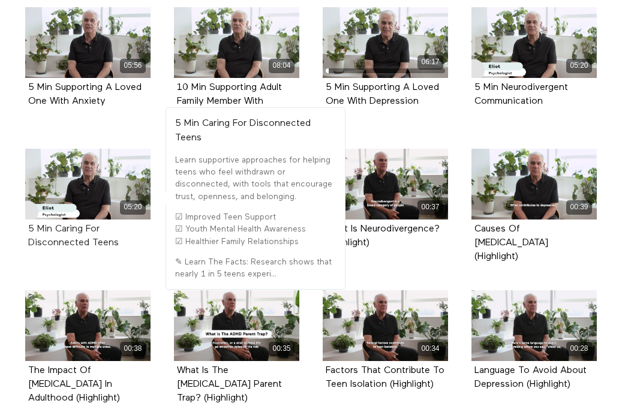
drag, startPoint x: 136, startPoint y: 225, endPoint x: 53, endPoint y: 219, distance: 83.0
click at [53, 222] on div "5 Min Caring For Disconnected Teens" at bounding box center [87, 236] width 119 height 28
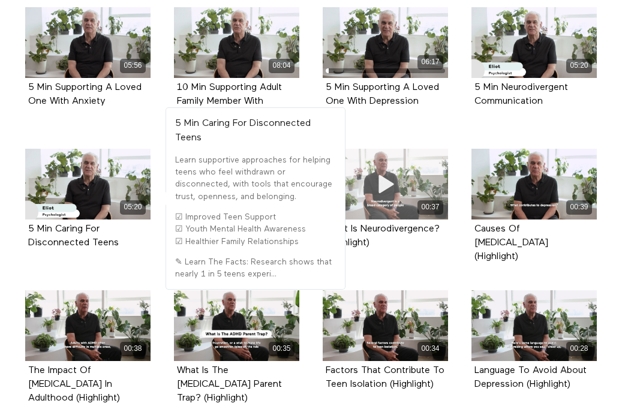
copy strong "Caring For Disconnected Teens"
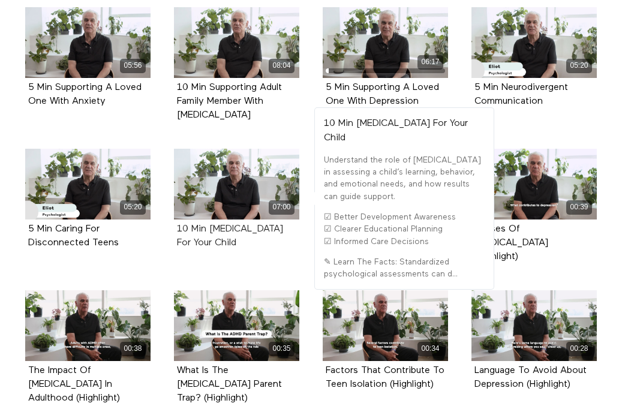
drag, startPoint x: 288, startPoint y: 232, endPoint x: 209, endPoint y: 216, distance: 80.7
click at [209, 222] on div "10 Min Psychological Testing For Your Child" at bounding box center [236, 236] width 119 height 28
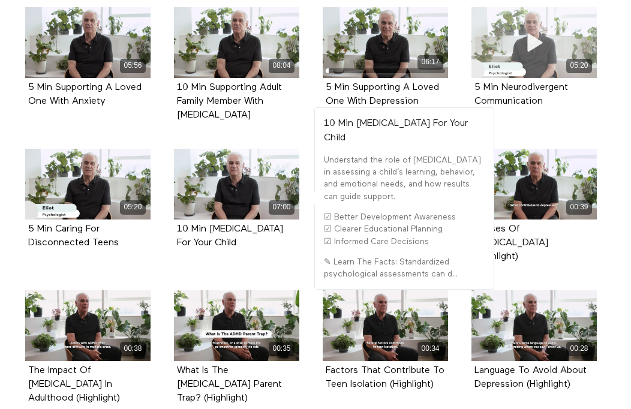
copy strong "Psychological Testing For Your Child"
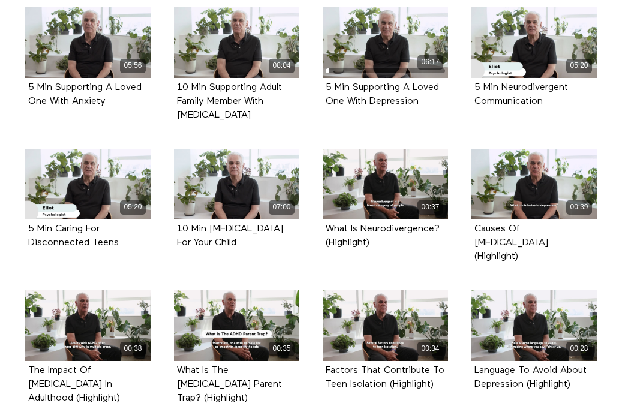
scroll to position [0, 0]
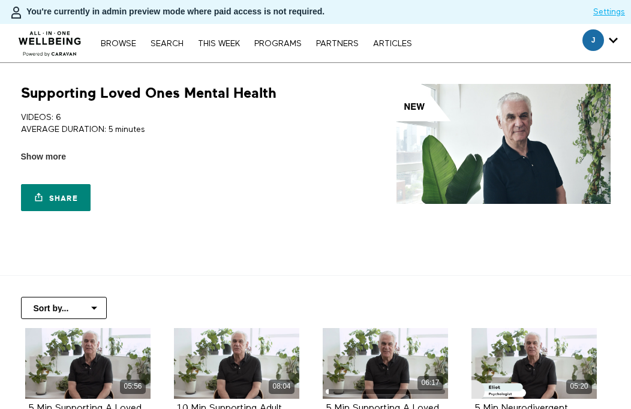
click at [569, 260] on section "Supporting Loved Ones Mental Health VIDEOS: 6 AVERAGE DURATION: 5 minutes STREN…" at bounding box center [315, 169] width 631 height 213
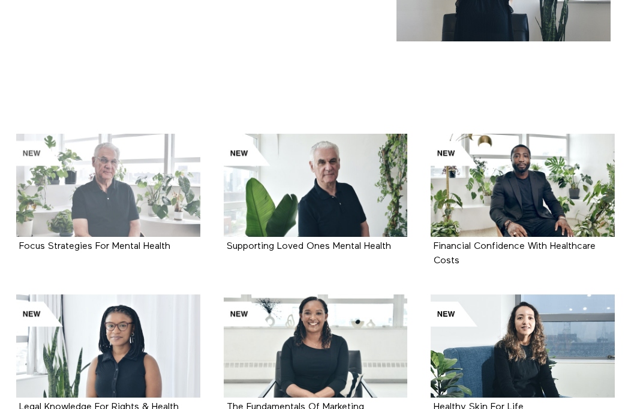
scroll to position [176, 0]
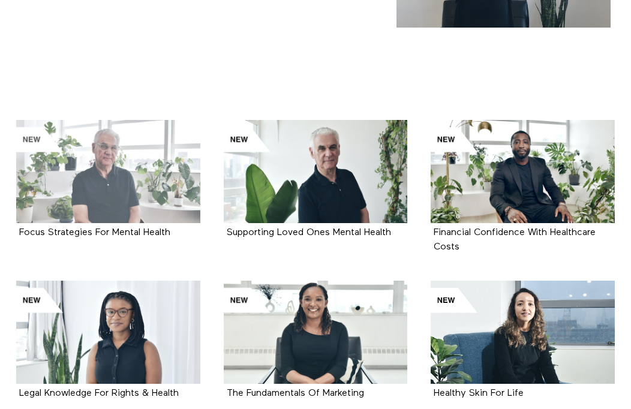
click at [158, 187] on div at bounding box center [108, 171] width 184 height 103
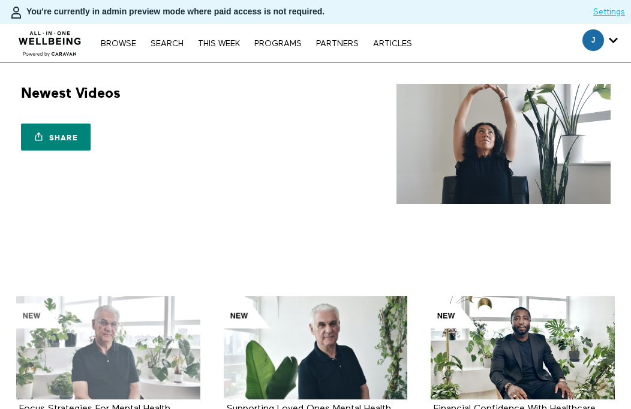
scroll to position [297, 0]
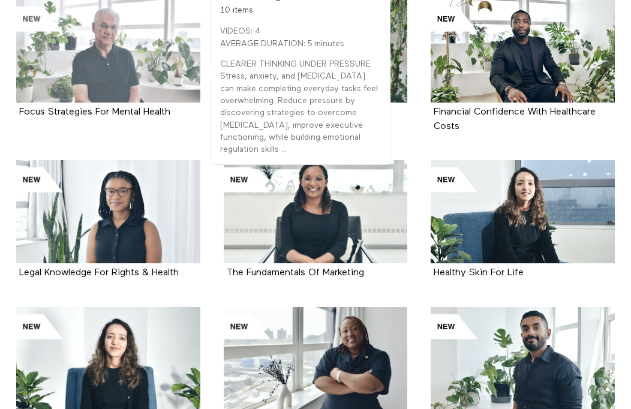
click at [121, 88] on div at bounding box center [108, 50] width 184 height 103
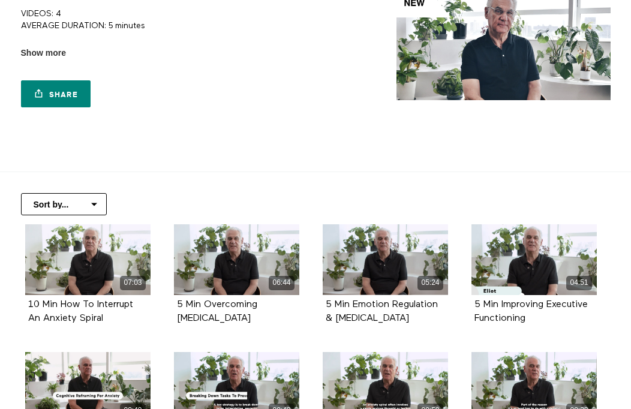
scroll to position [281, 0]
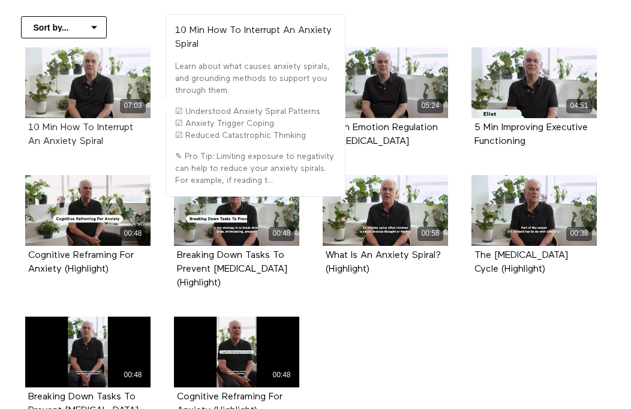
drag, startPoint x: 112, startPoint y: 141, endPoint x: 62, endPoint y: 125, distance: 52.3
click at [62, 125] on div "10 Min How To Interrupt An Anxiety Spiral" at bounding box center [87, 135] width 119 height 28
copy strong "How To Interrupt An Anxiety Spiral"
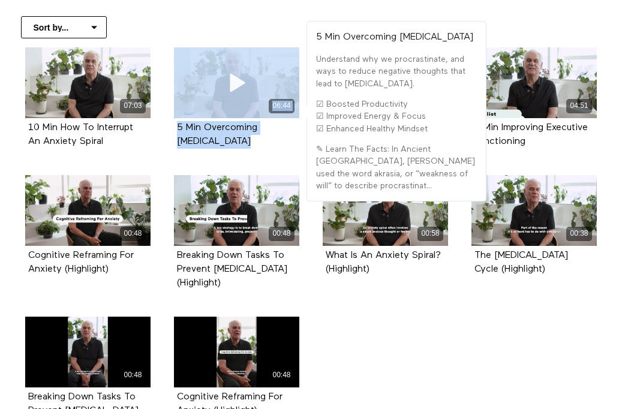
drag, startPoint x: 264, startPoint y: 132, endPoint x: 198, endPoint y: 118, distance: 67.5
click at [198, 118] on div "06:44 5 Min Overcoming Procrastination" at bounding box center [237, 106] width 140 height 119
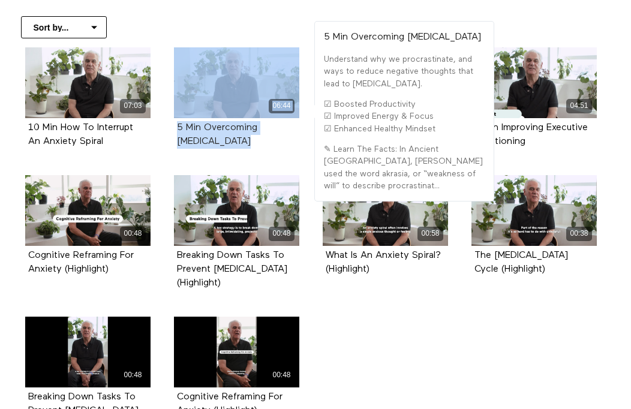
drag, startPoint x: 255, startPoint y: 150, endPoint x: 204, endPoint y: 126, distance: 55.8
click at [204, 126] on div "5 Min Overcoming Procrastination" at bounding box center [236, 135] width 125 height 34
copy strong "Overcoming Procrastination"
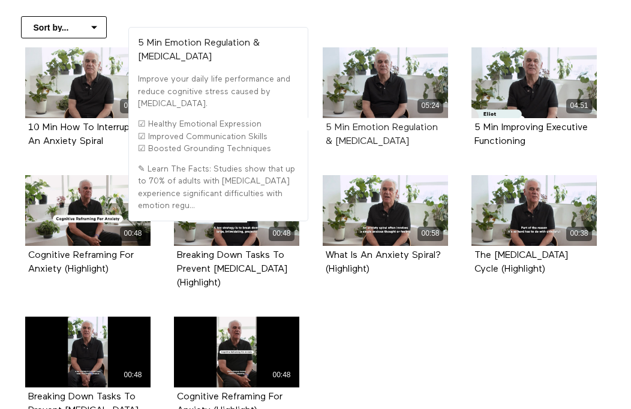
drag, startPoint x: 379, startPoint y: 156, endPoint x: 353, endPoint y: 131, distance: 36.5
click at [353, 131] on div "05:24 5 Min Emotion Regulation & ADHD" at bounding box center [385, 106] width 140 height 119
copy strong "Emotion Regulation & ADHD"
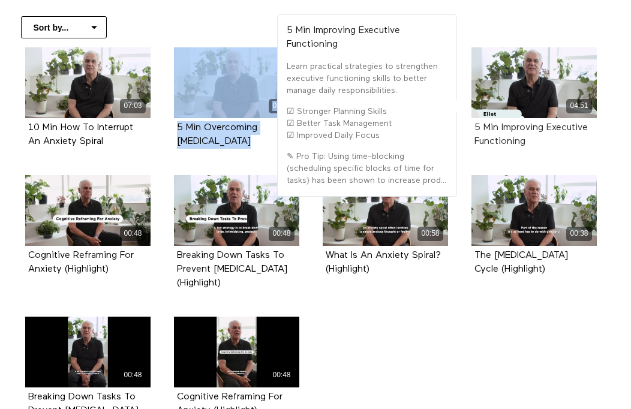
drag, startPoint x: 548, startPoint y: 149, endPoint x: 501, endPoint y: 129, distance: 51.0
click at [501, 129] on div "5 Min Improving Executive Functioning" at bounding box center [533, 135] width 125 height 34
copy strong "Improving Executive Functioning"
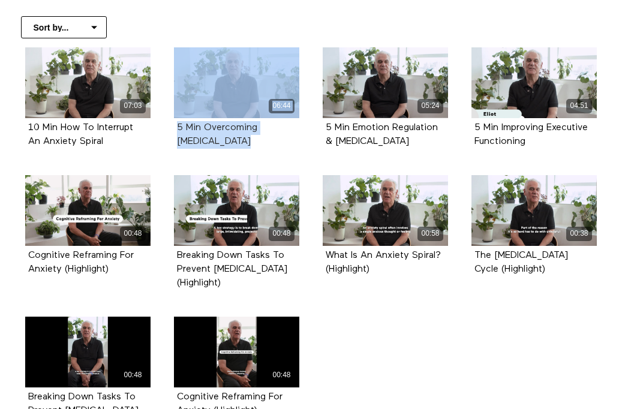
scroll to position [0, 0]
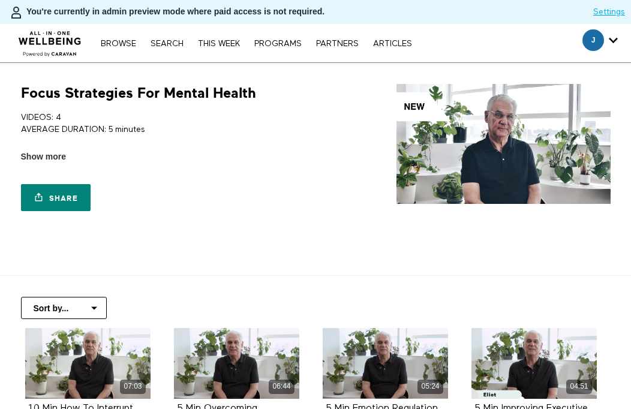
click at [169, 48] on nav "Browse Search THIS WEEK PROGRAMS PARTNERS ARTICLES Subscribe Account settings M…" at bounding box center [256, 43] width 323 height 12
click at [175, 41] on link "Search" at bounding box center [166, 44] width 45 height 8
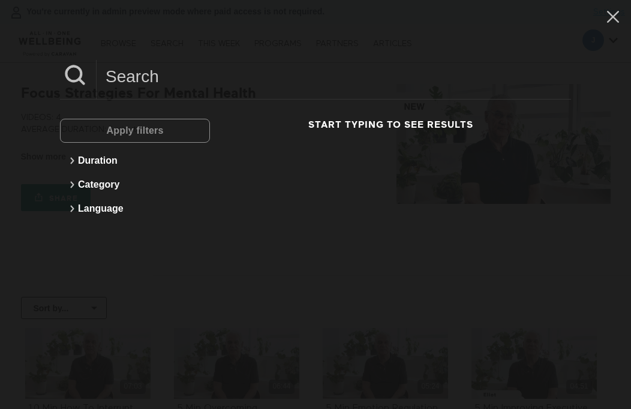
click at [198, 79] on input at bounding box center [334, 76] width 474 height 33
type input "suicide"
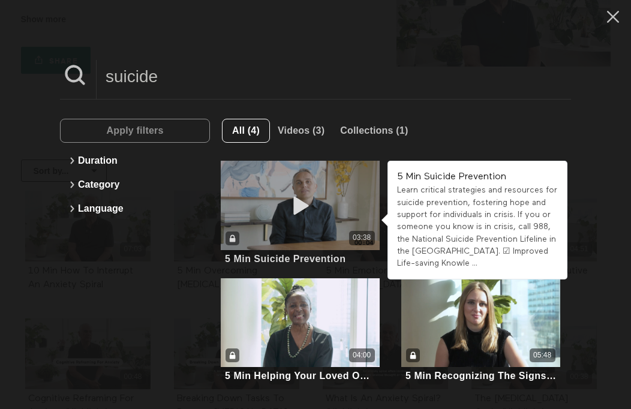
click at [290, 185] on div "03:38" at bounding box center [300, 205] width 158 height 89
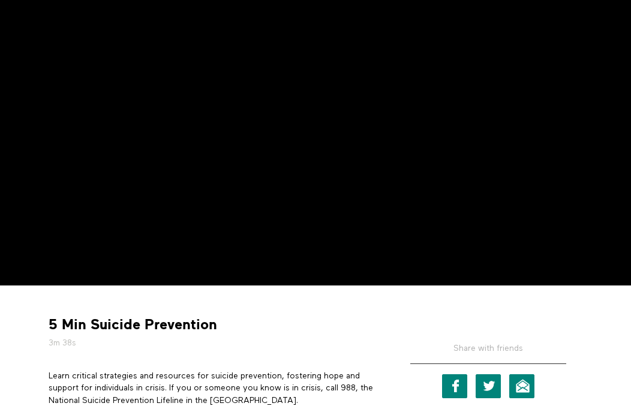
scroll to position [162, 0]
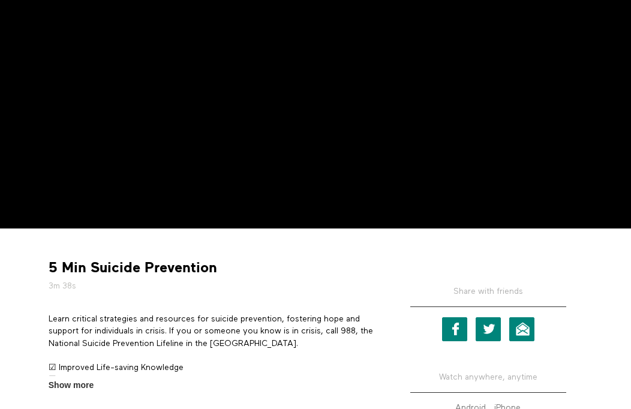
click at [175, 271] on strong "5 Min Suicide Prevention" at bounding box center [133, 267] width 168 height 19
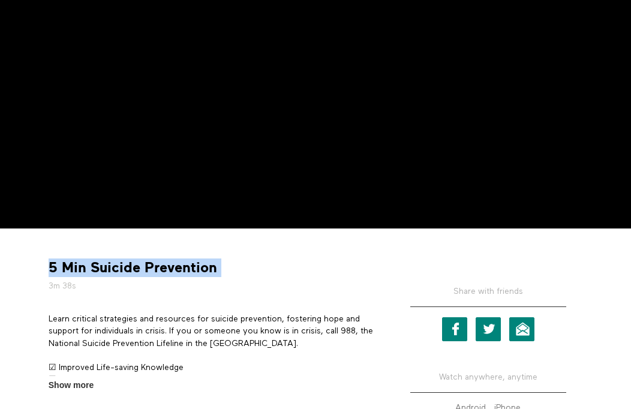
click at [175, 271] on strong "5 Min Suicide Prevention" at bounding box center [133, 267] width 168 height 19
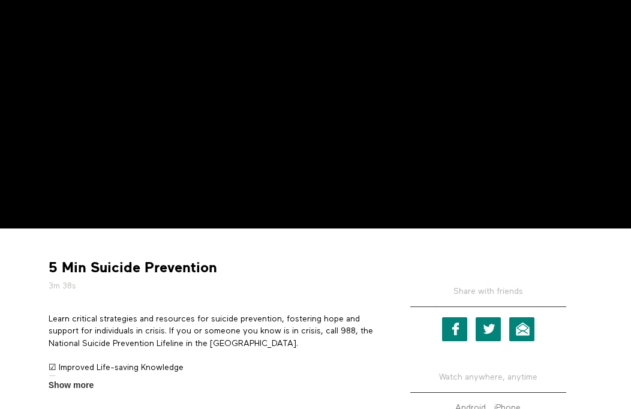
click at [209, 270] on strong "5 Min Suicide Prevention" at bounding box center [133, 267] width 168 height 19
drag, startPoint x: 225, startPoint y: 271, endPoint x: 86, endPoint y: 265, distance: 138.6
click at [86, 265] on div "5 Min Suicide Prevention 3m 38s" at bounding box center [212, 275] width 336 height 34
copy div "Suicide Prevention"
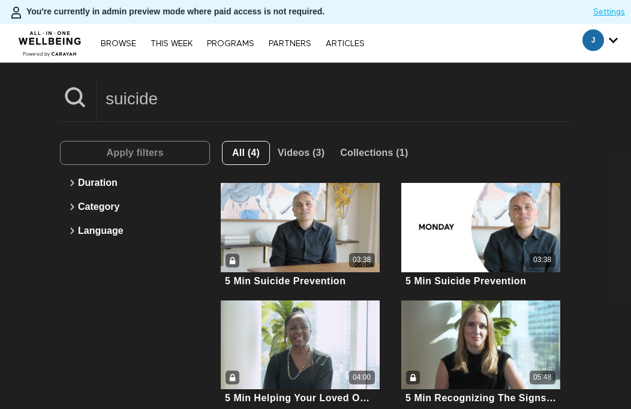
scroll to position [70, 0]
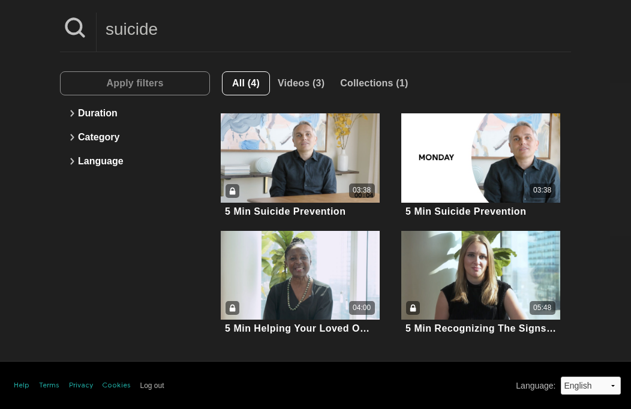
click at [219, 23] on input "suicide" at bounding box center [334, 29] width 474 height 33
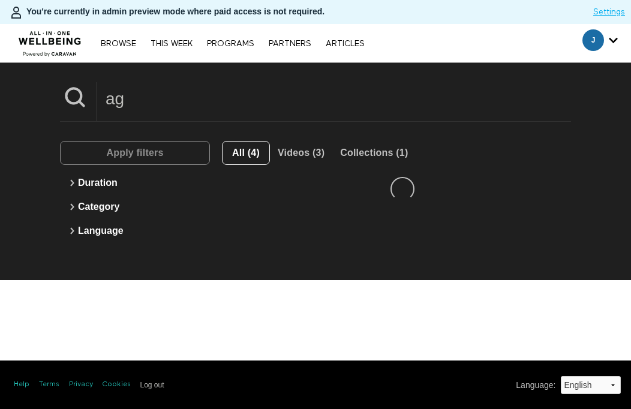
scroll to position [0, 0]
type input "aging"
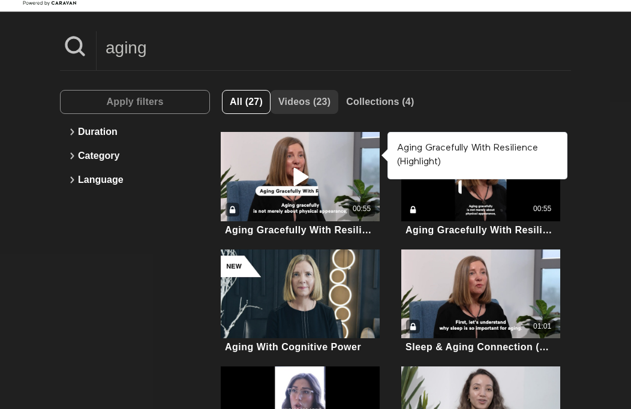
scroll to position [97, 0]
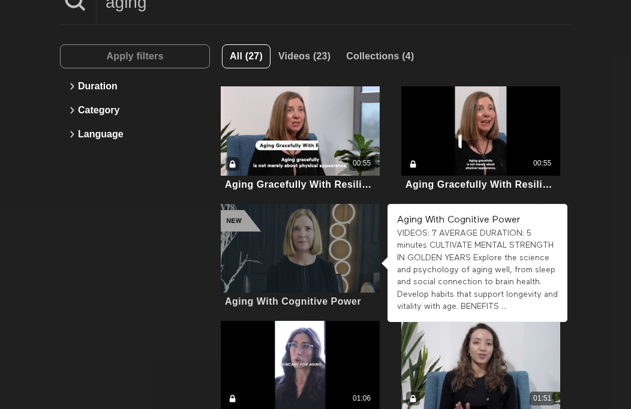
click at [343, 251] on div at bounding box center [300, 248] width 158 height 89
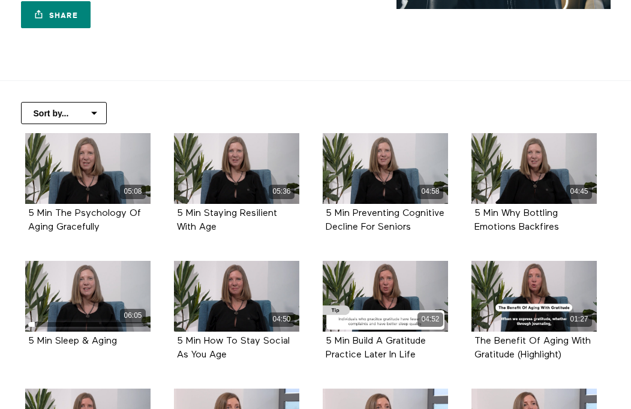
scroll to position [195, 0]
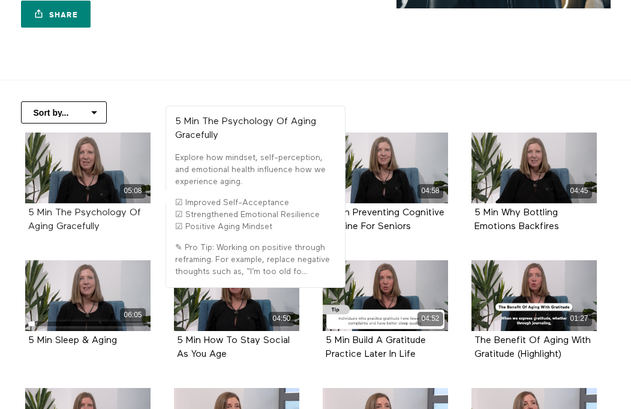
drag, startPoint x: 108, startPoint y: 231, endPoint x: 53, endPoint y: 213, distance: 57.6
click at [53, 213] on div "5 Min The Psychology Of Aging Gracefully" at bounding box center [87, 220] width 119 height 28
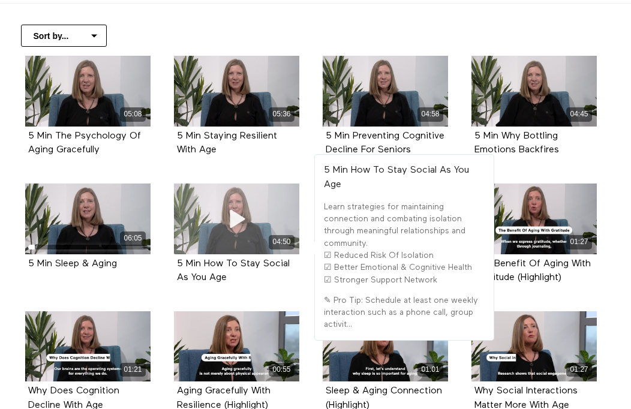
scroll to position [269, 0]
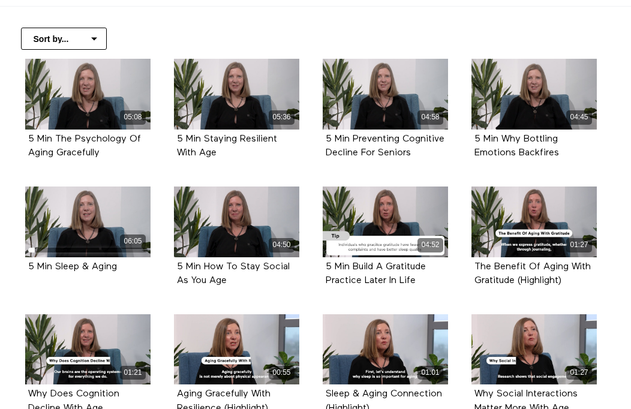
copy strong "The Psychology Of Aging Gracefully"
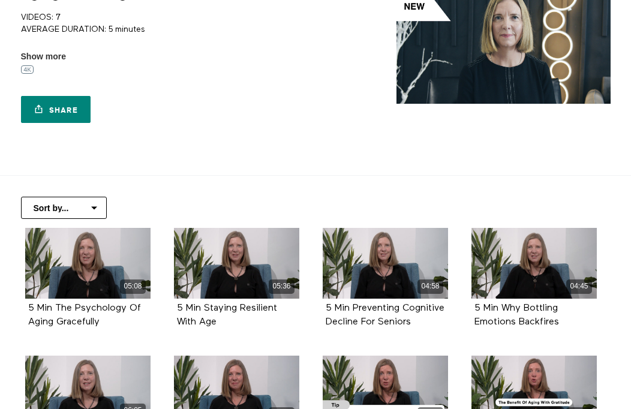
scroll to position [0, 0]
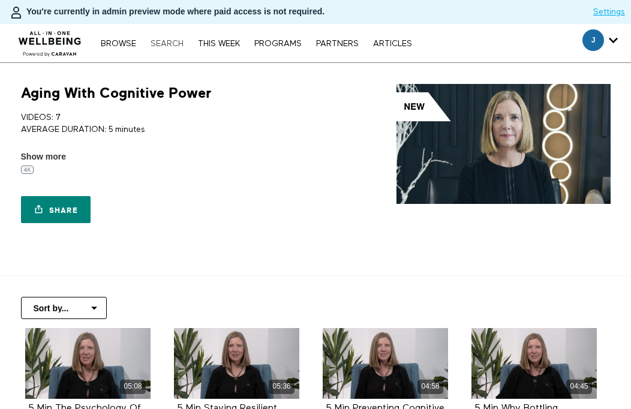
click at [161, 44] on link "Search" at bounding box center [166, 44] width 45 height 8
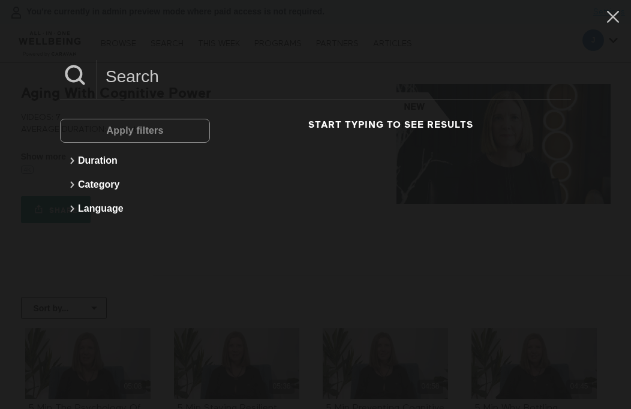
click at [199, 67] on input at bounding box center [334, 76] width 474 height 33
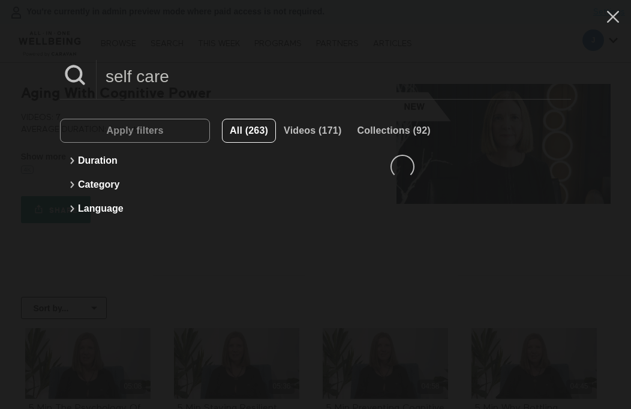
type input "self care"
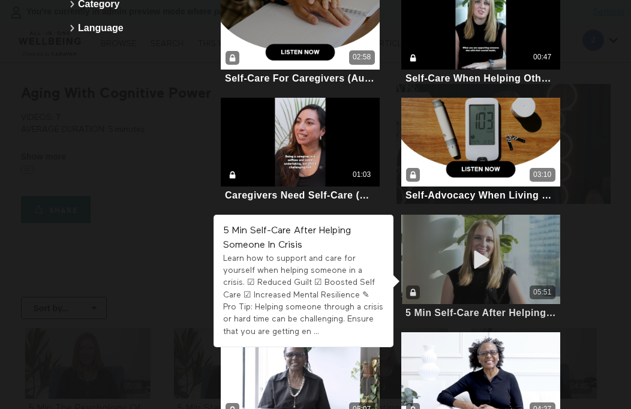
scroll to position [337, 0]
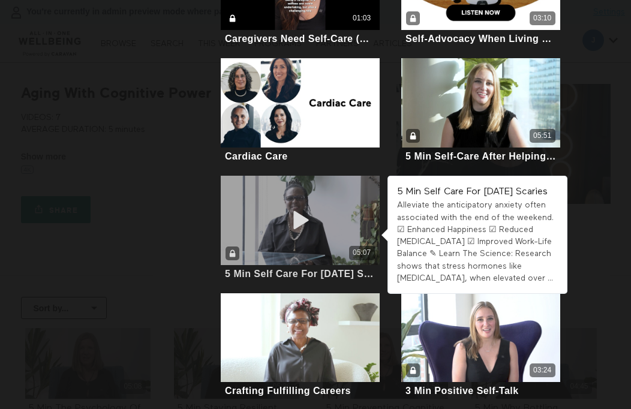
click at [291, 252] on div "05:07" at bounding box center [300, 253] width 158 height 14
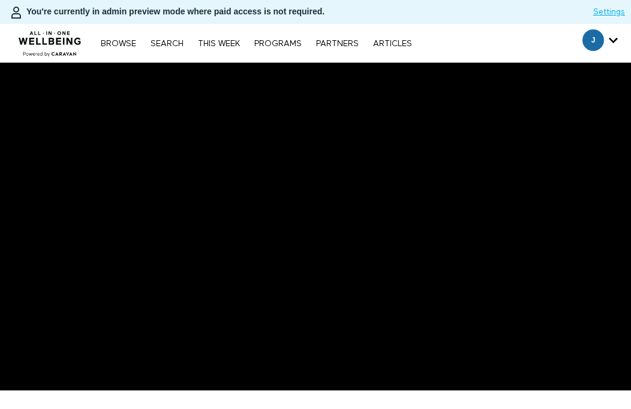
scroll to position [200, 0]
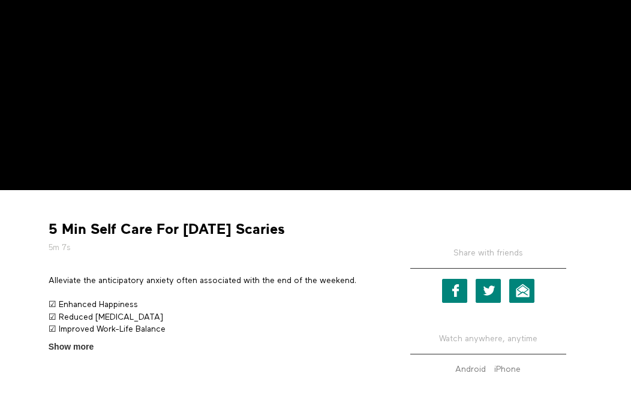
drag, startPoint x: 89, startPoint y: 228, endPoint x: 288, endPoint y: 246, distance: 200.4
click at [288, 246] on div "5 Min Self Care For [DATE] Scaries 5m 7s" at bounding box center [212, 237] width 336 height 34
copy div "Self Care For [DATE] Scaries 5m 7s"
click at [300, 224] on div "5 Min Self Care For [DATE] Scaries 5m 7s" at bounding box center [212, 237] width 336 height 34
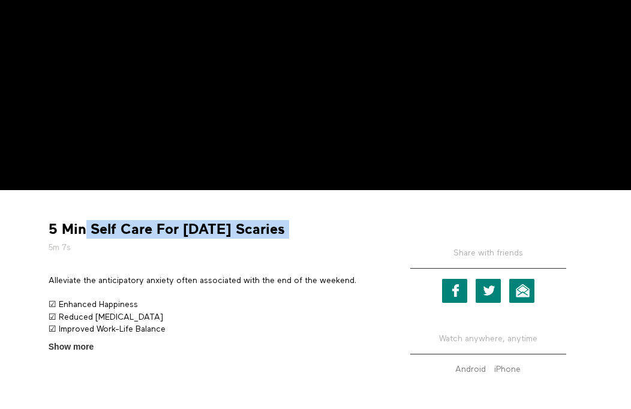
drag, startPoint x: 287, startPoint y: 230, endPoint x: 88, endPoint y: 224, distance: 199.7
click at [88, 224] on div "5 Min Self Care For [DATE] Scaries 5m 7s" at bounding box center [212, 237] width 336 height 34
copy div "Self Care For [DATE] Scaries"
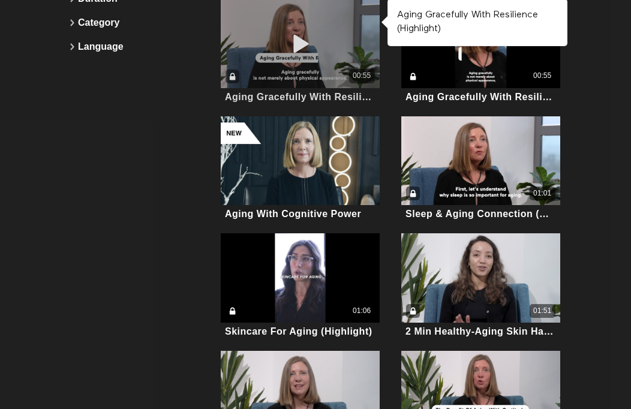
scroll to position [158, 0]
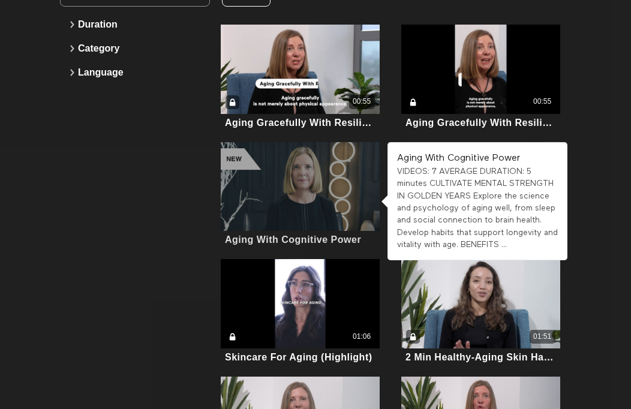
click at [333, 204] on div at bounding box center [300, 186] width 158 height 89
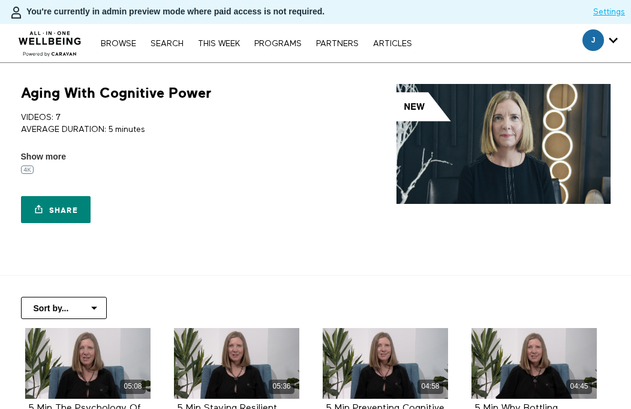
scroll to position [211, 0]
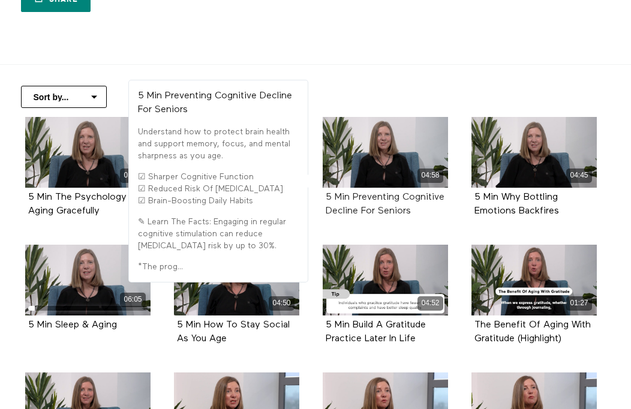
drag, startPoint x: 433, startPoint y: 209, endPoint x: 354, endPoint y: 196, distance: 80.7
click at [354, 196] on div "5 Min Preventing Cognitive Decline For Seniors" at bounding box center [385, 205] width 119 height 28
copy strong "Preventing Cognitive Decline For Seniors"
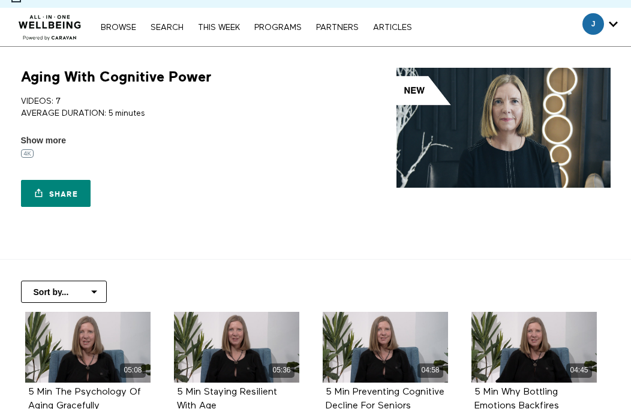
scroll to position [0, 0]
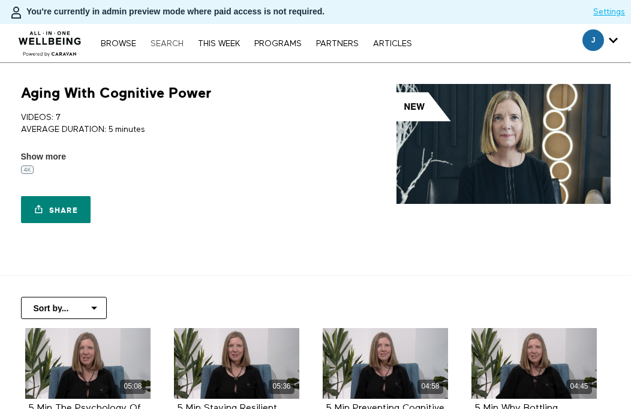
click at [150, 41] on link "Search" at bounding box center [166, 44] width 45 height 8
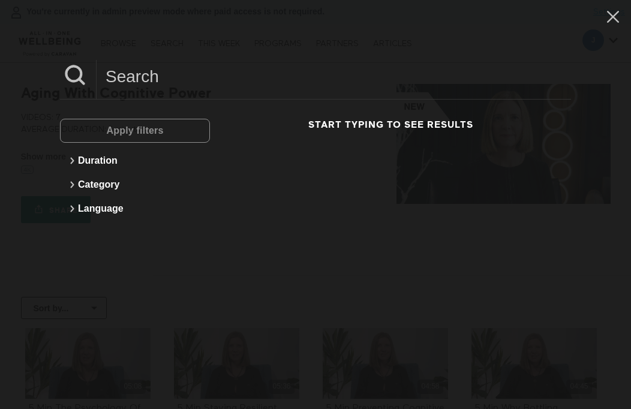
click at [257, 74] on input at bounding box center [334, 76] width 474 height 33
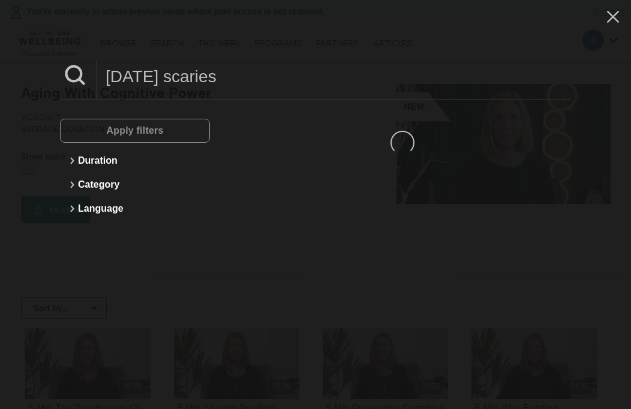
type input "sunday scaries"
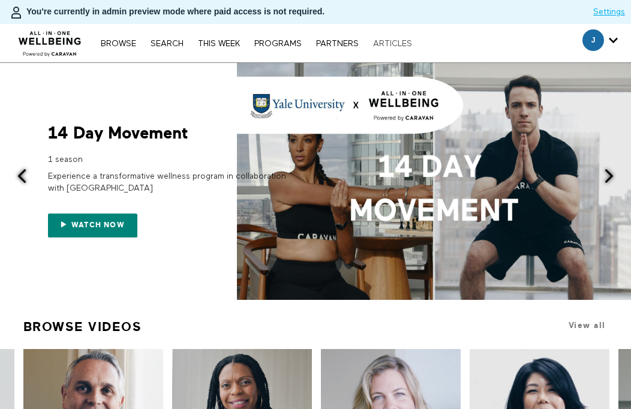
click at [387, 45] on link "ARTICLES" at bounding box center [392, 44] width 51 height 8
